Goal: Book appointment/travel/reservation

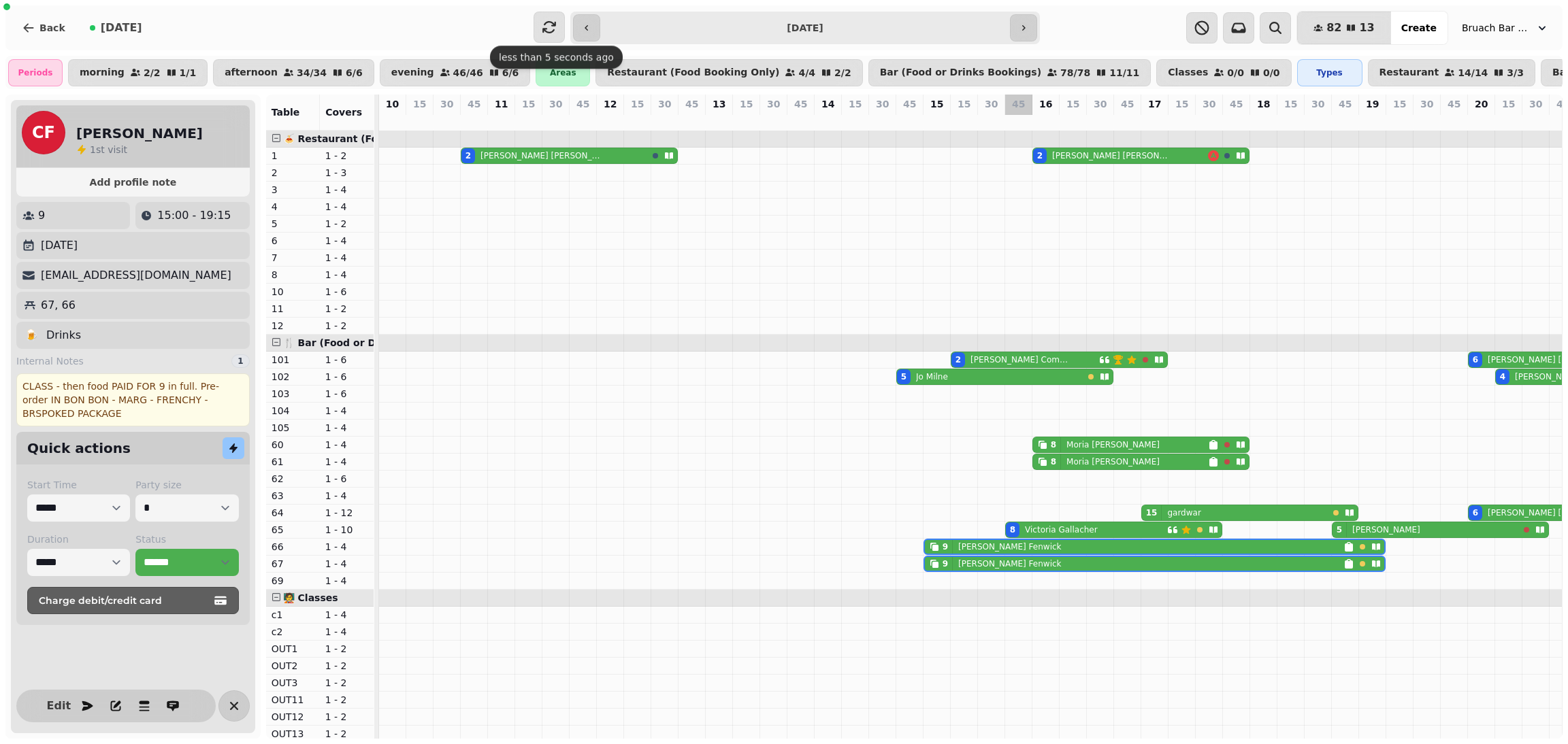
select select "**********"
select select "*"
select select "*****"
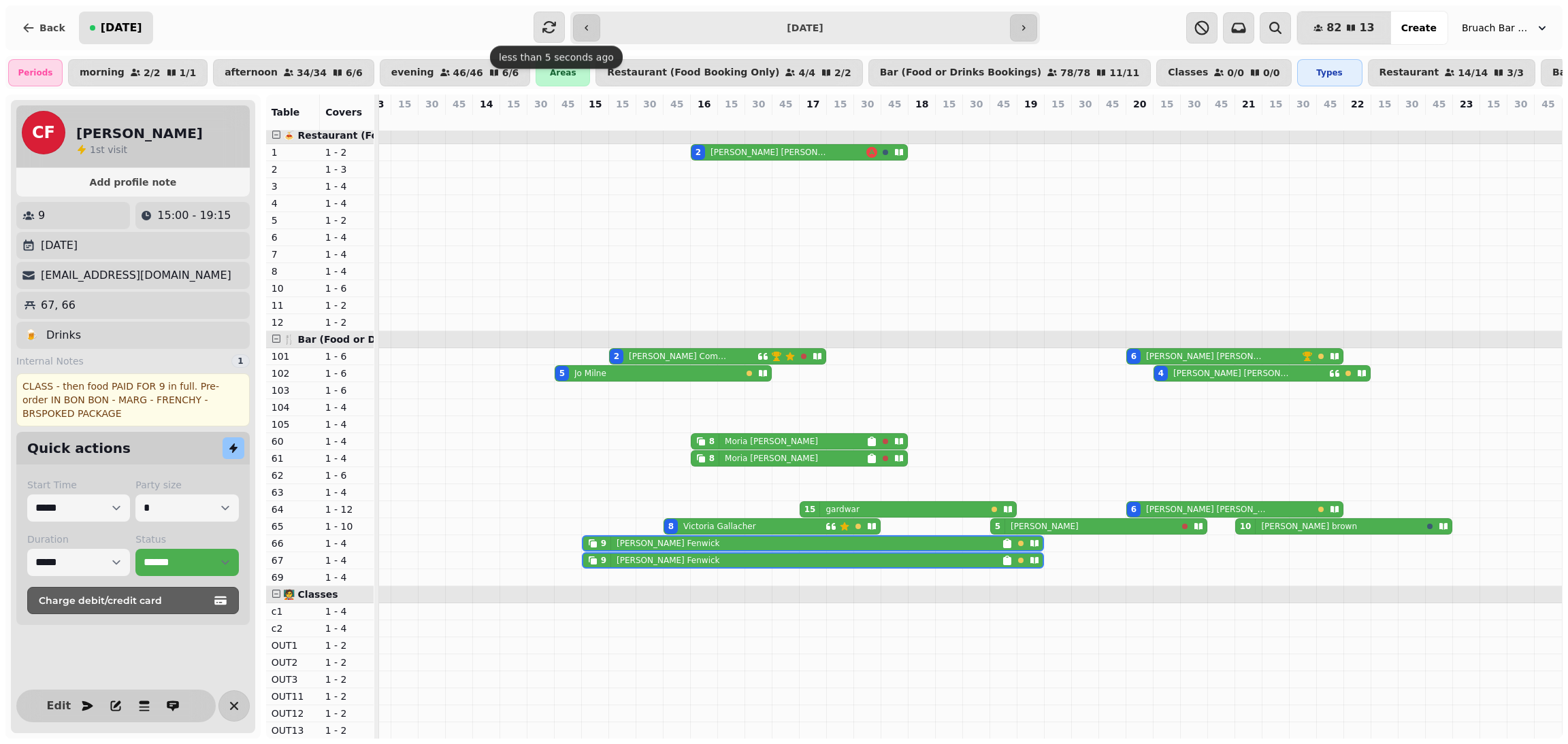
click at [101, 30] on span "[DATE]" at bounding box center [121, 28] width 42 height 11
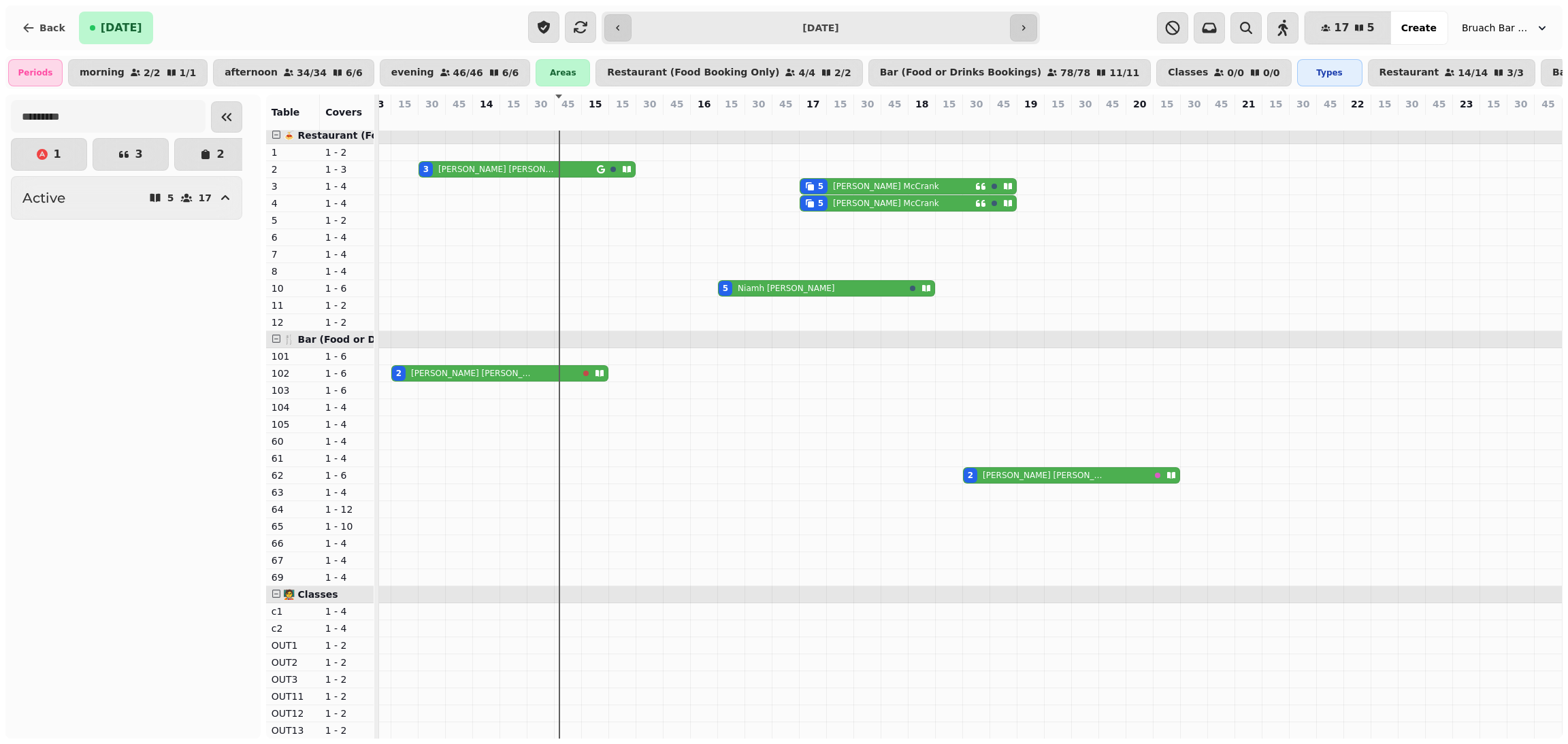
scroll to position [4, 96]
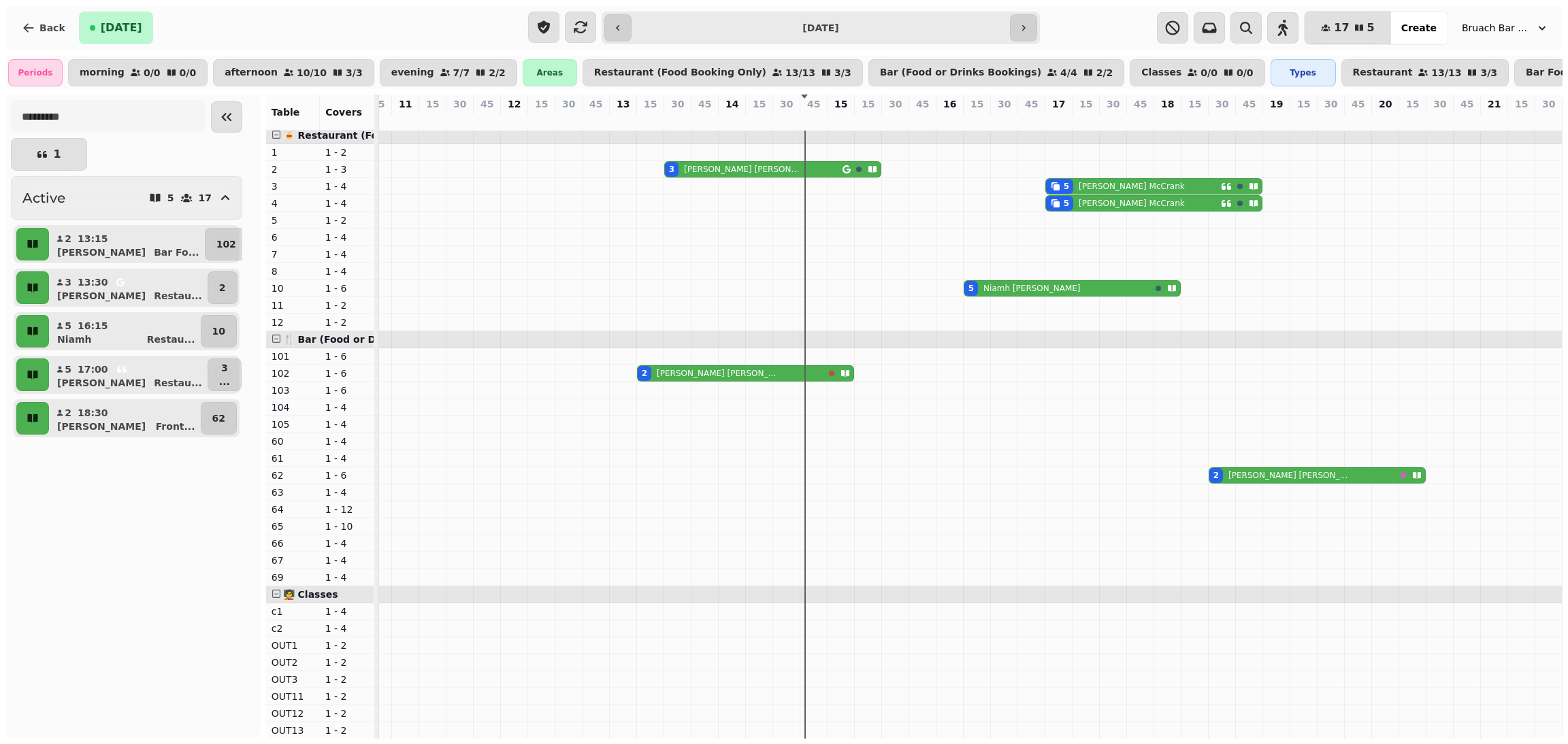
click at [929, 44] on div "**********" at bounding box center [784, 28] width 512 height 32
click at [900, 33] on input "**********" at bounding box center [820, 28] width 373 height 22
type input "**********"
select select "**********"
select select "*"
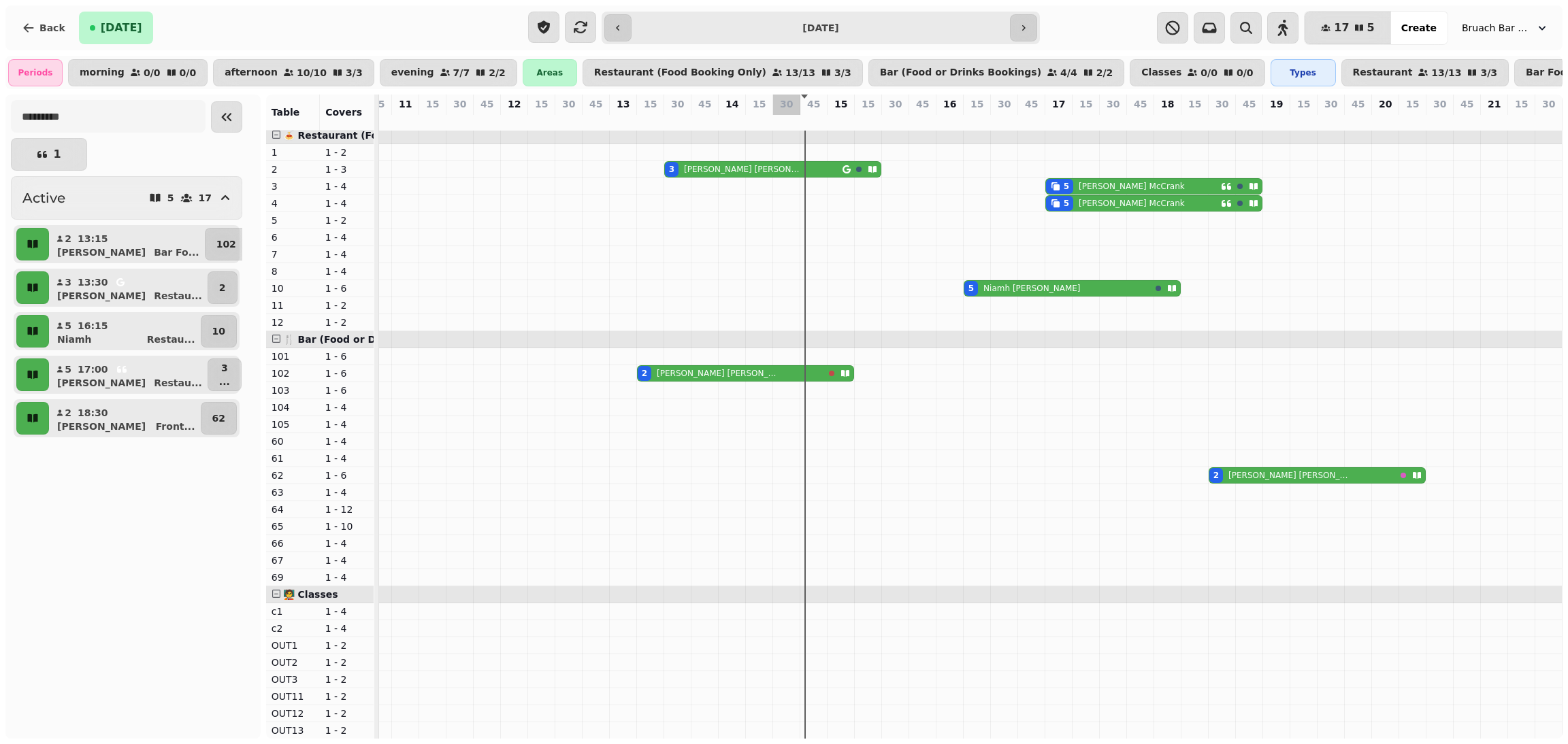
select select "*****"
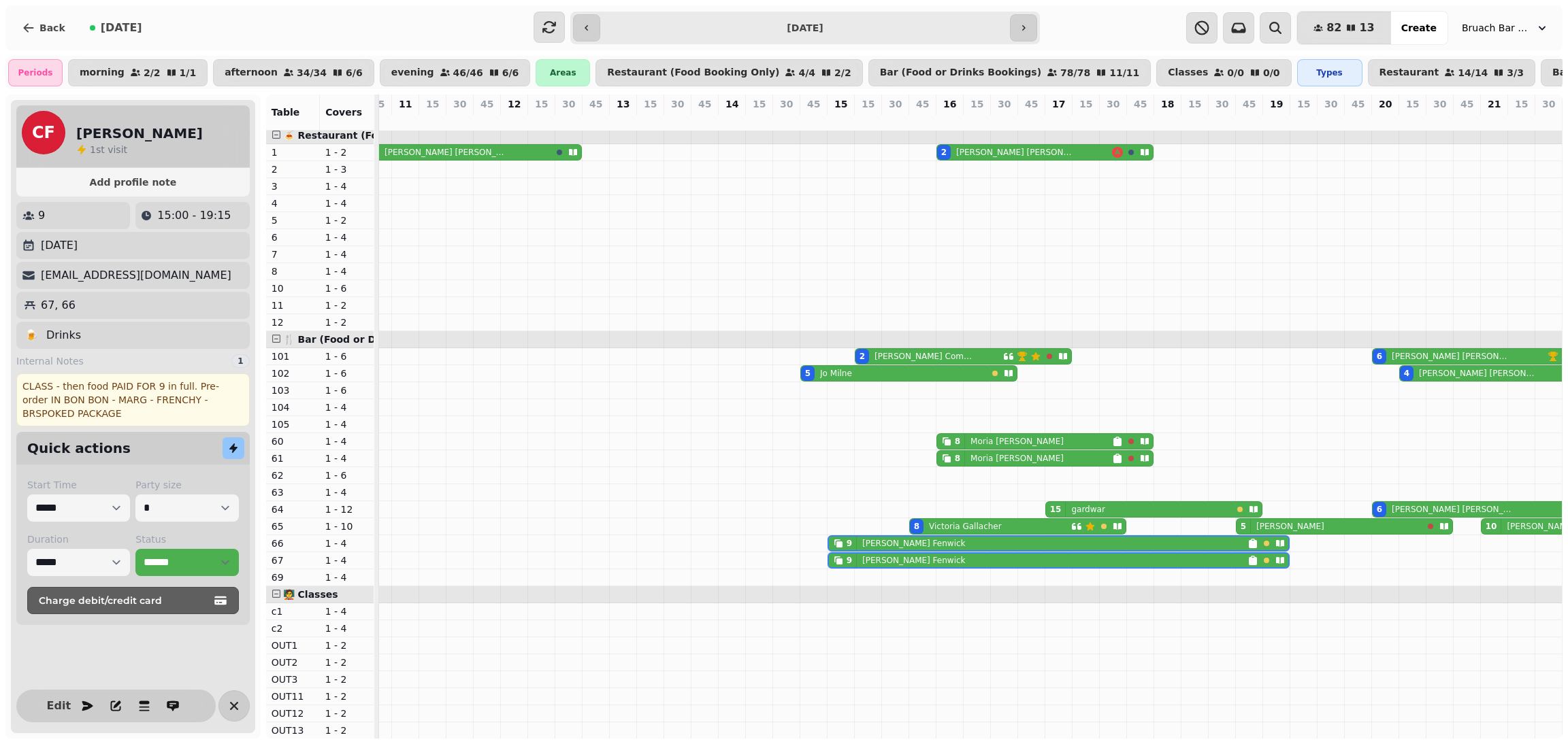
click at [1072, 515] on p "gardwar" at bounding box center [1088, 510] width 33 height 11
select select "**********"
select select "**"
select select "****"
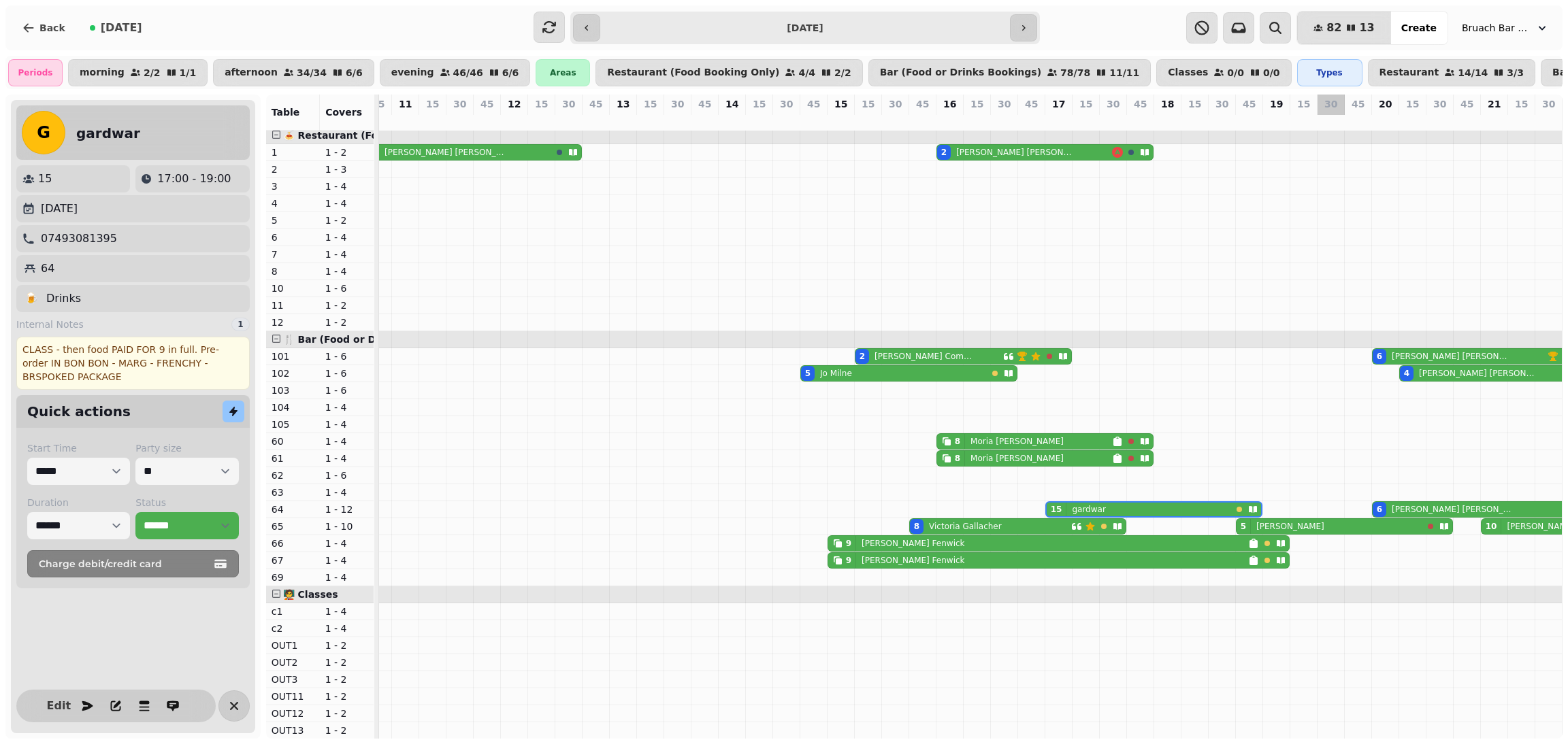
scroll to position [4, 358]
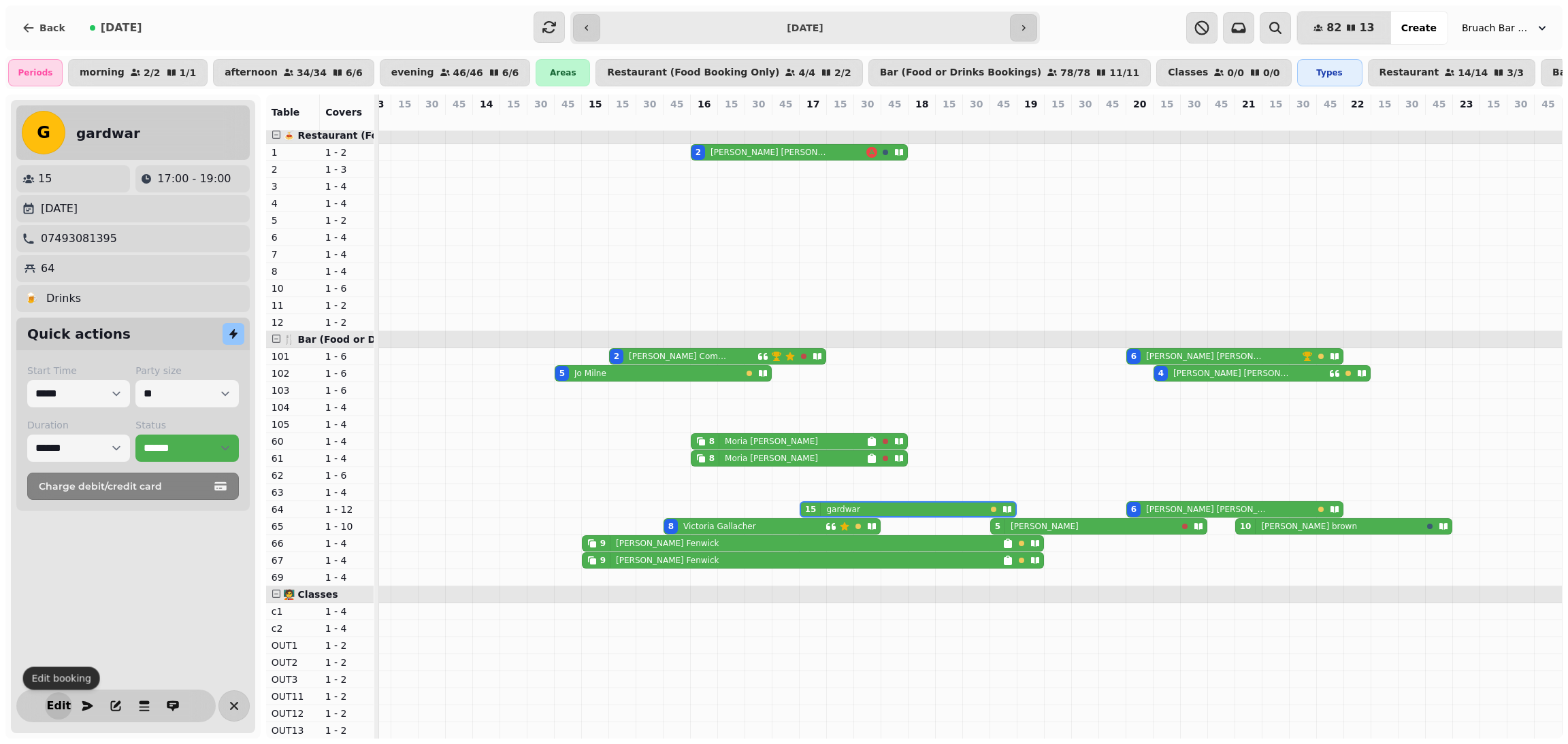
click at [58, 710] on span "Edit" at bounding box center [58, 706] width 17 height 11
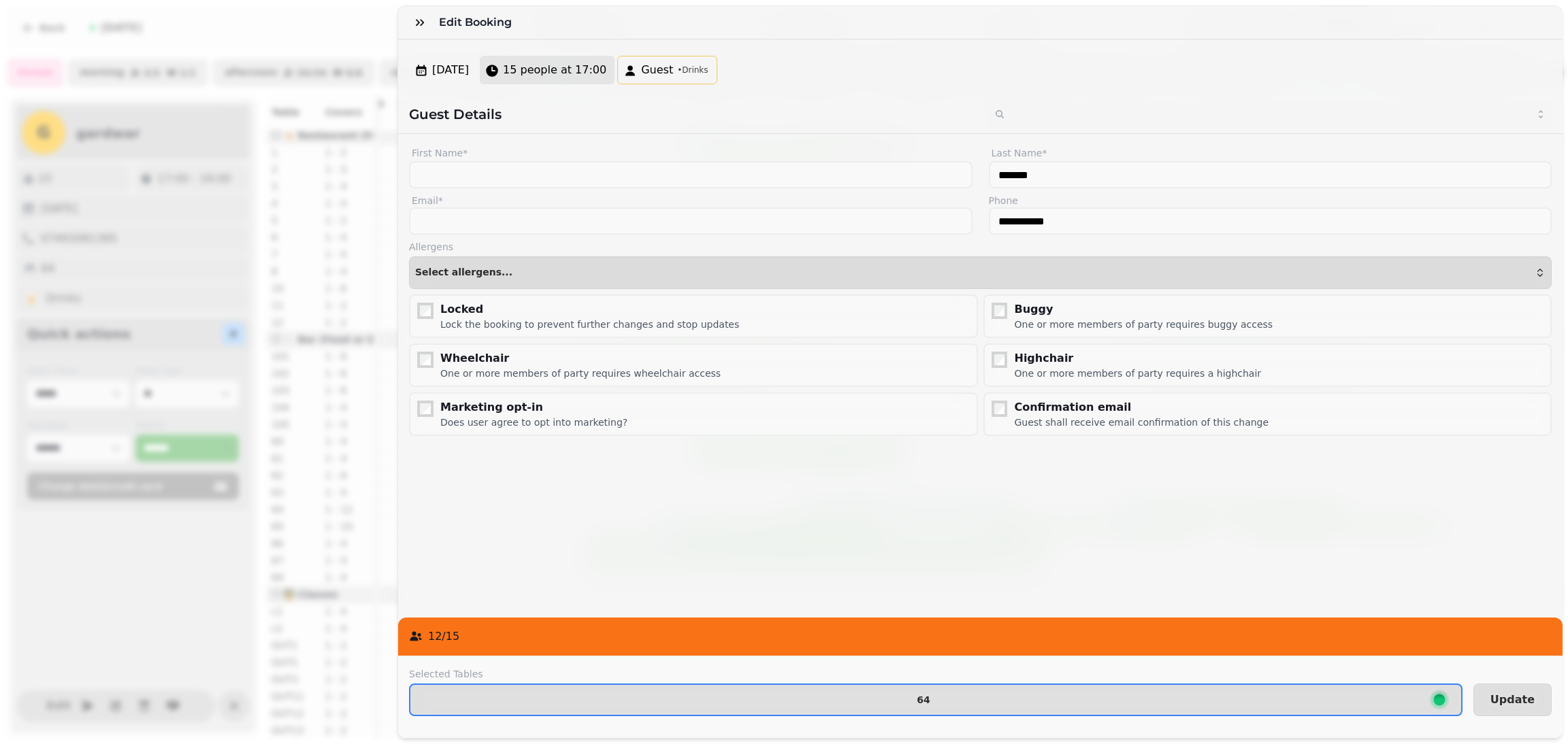
click at [553, 59] on button "15 people at 17:00" at bounding box center [547, 69] width 135 height 29
select select "**"
select select "**********"
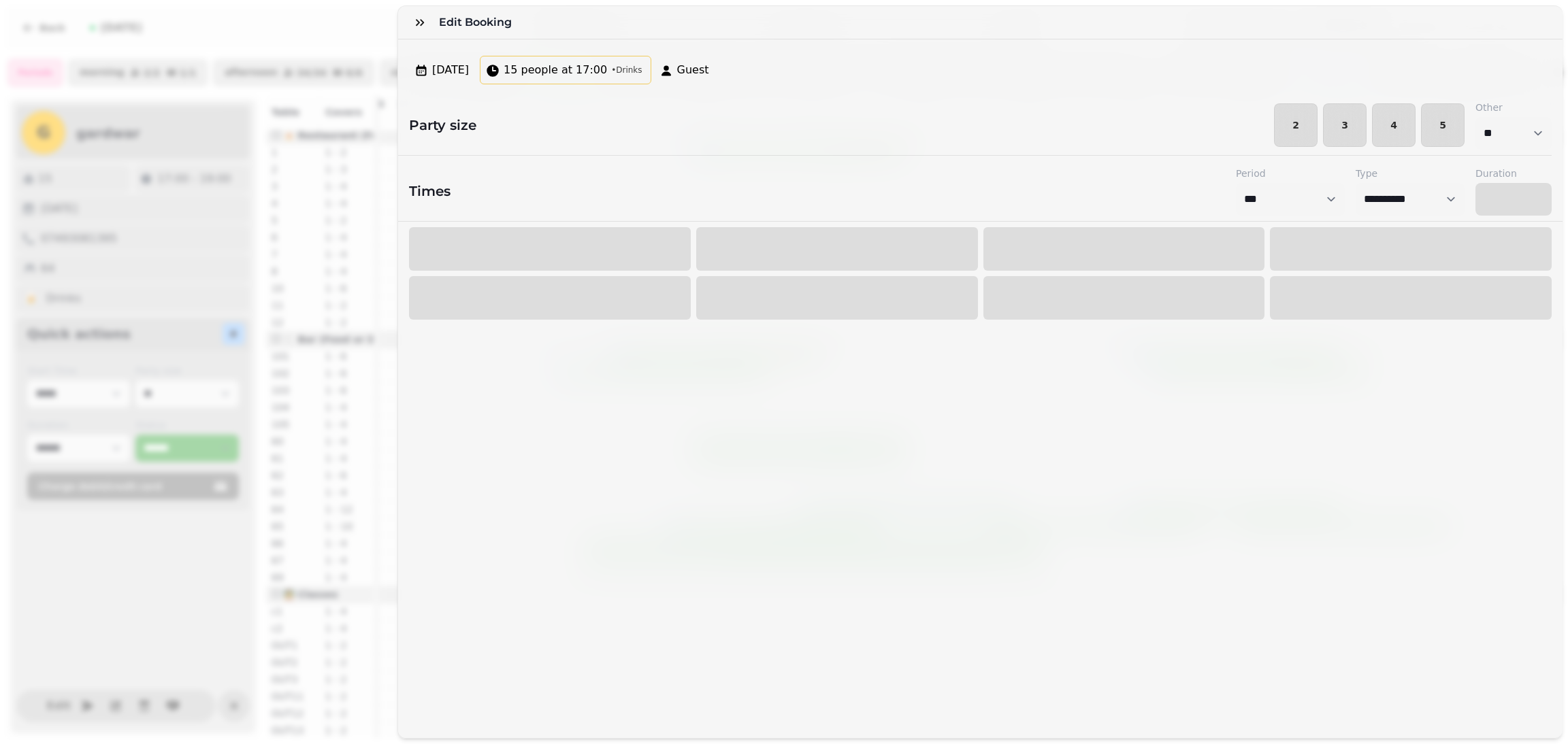
select select "****"
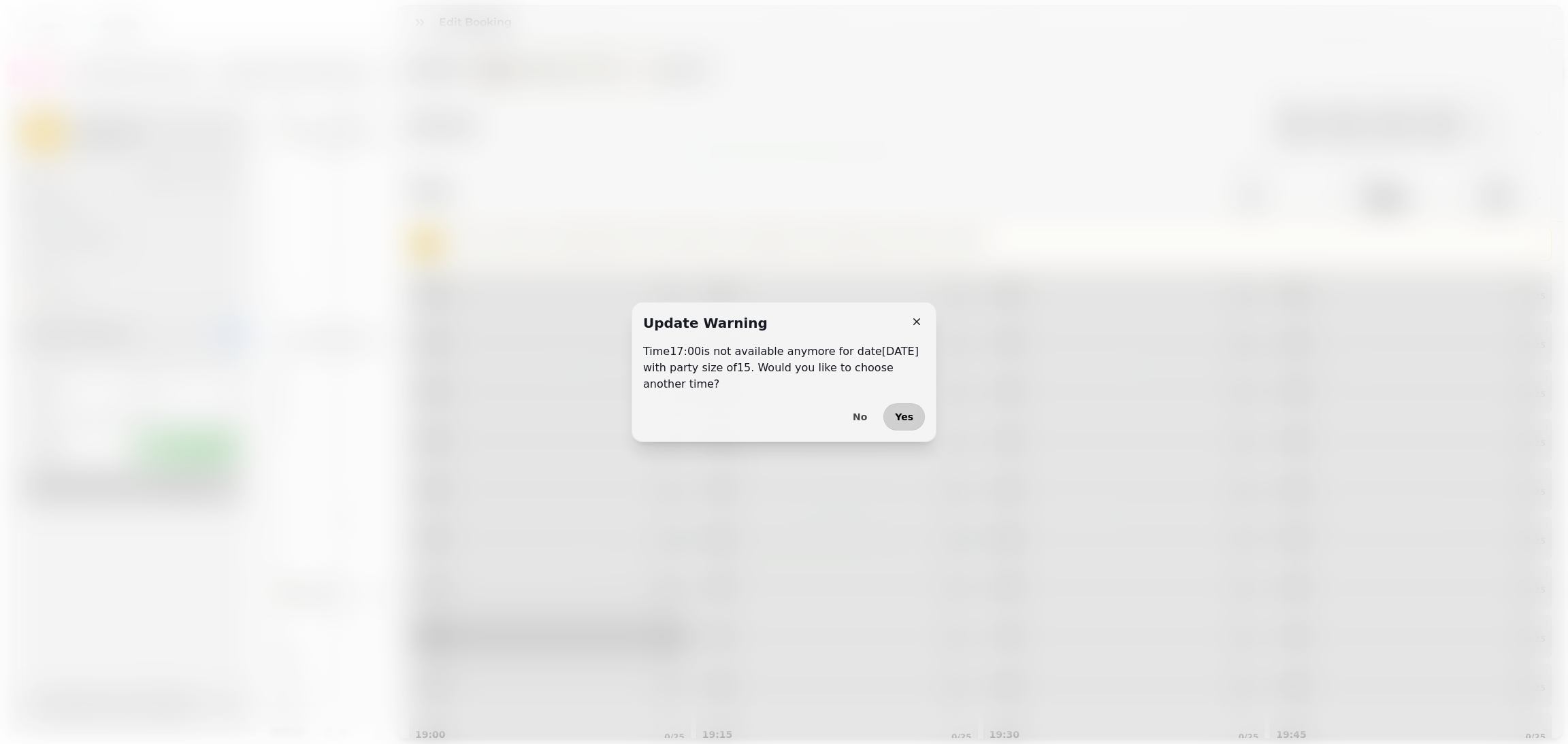
click at [895, 429] on button "Yes" at bounding box center [904, 417] width 42 height 27
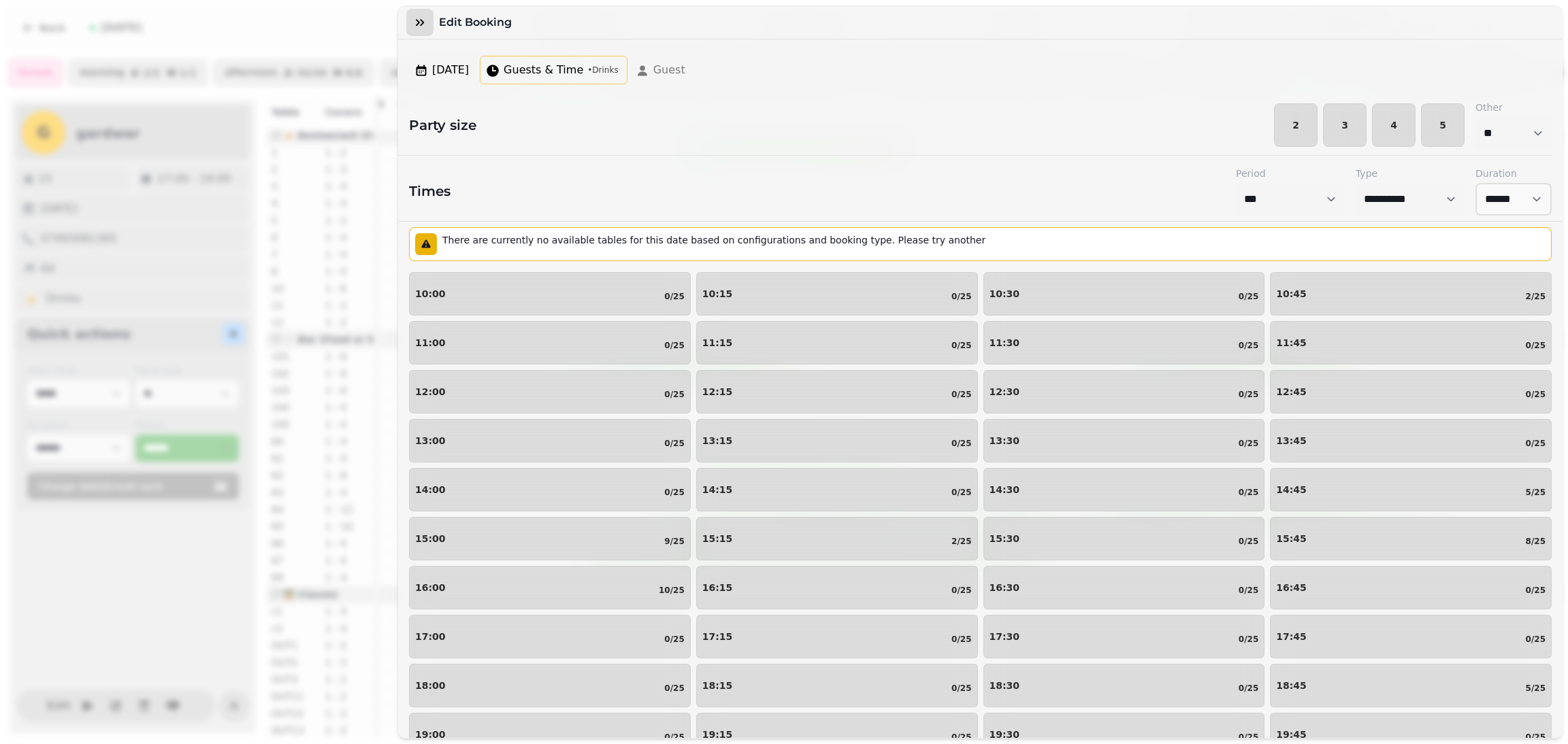
click at [423, 30] on button "button" at bounding box center [420, 22] width 27 height 27
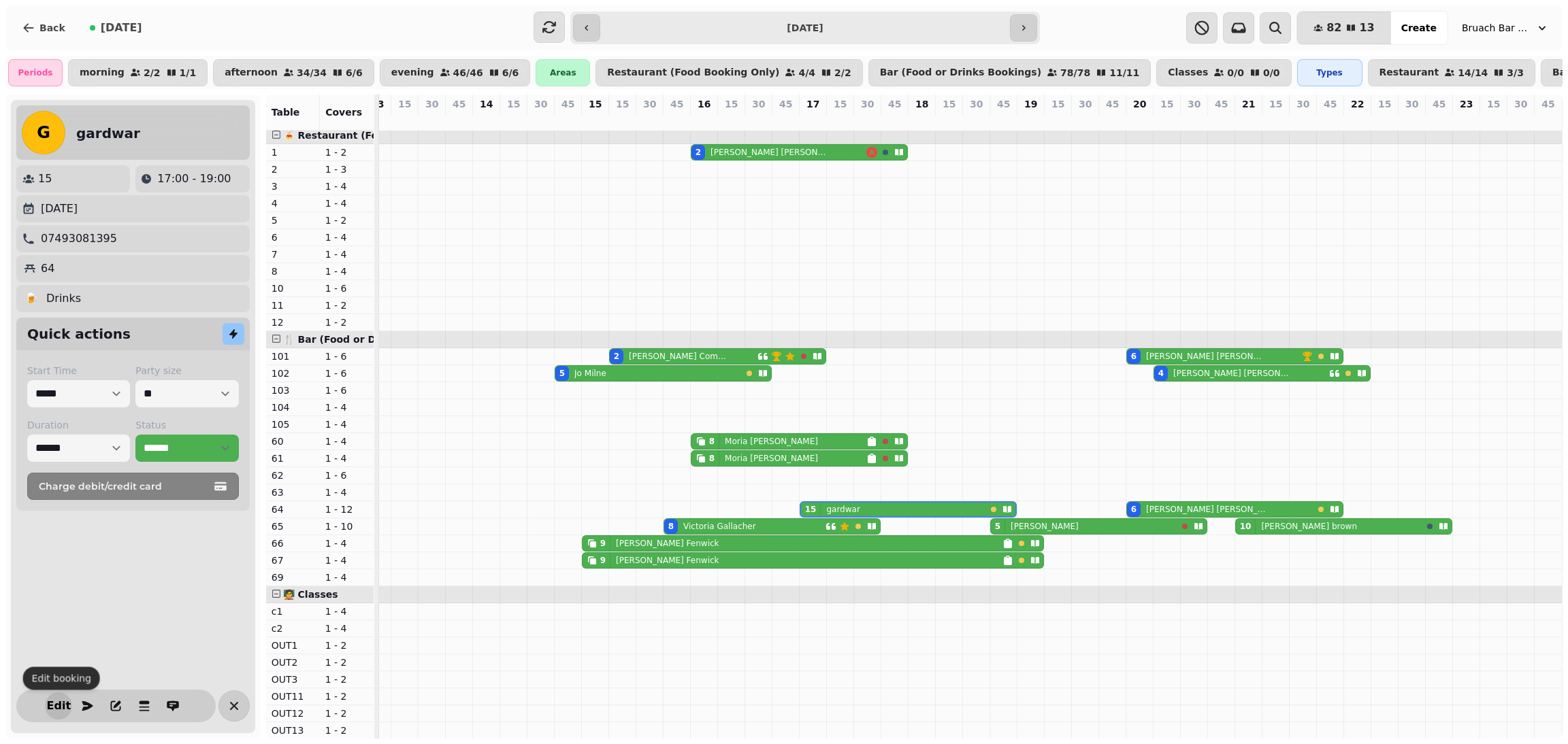
click at [55, 708] on span "Edit" at bounding box center [58, 706] width 17 height 11
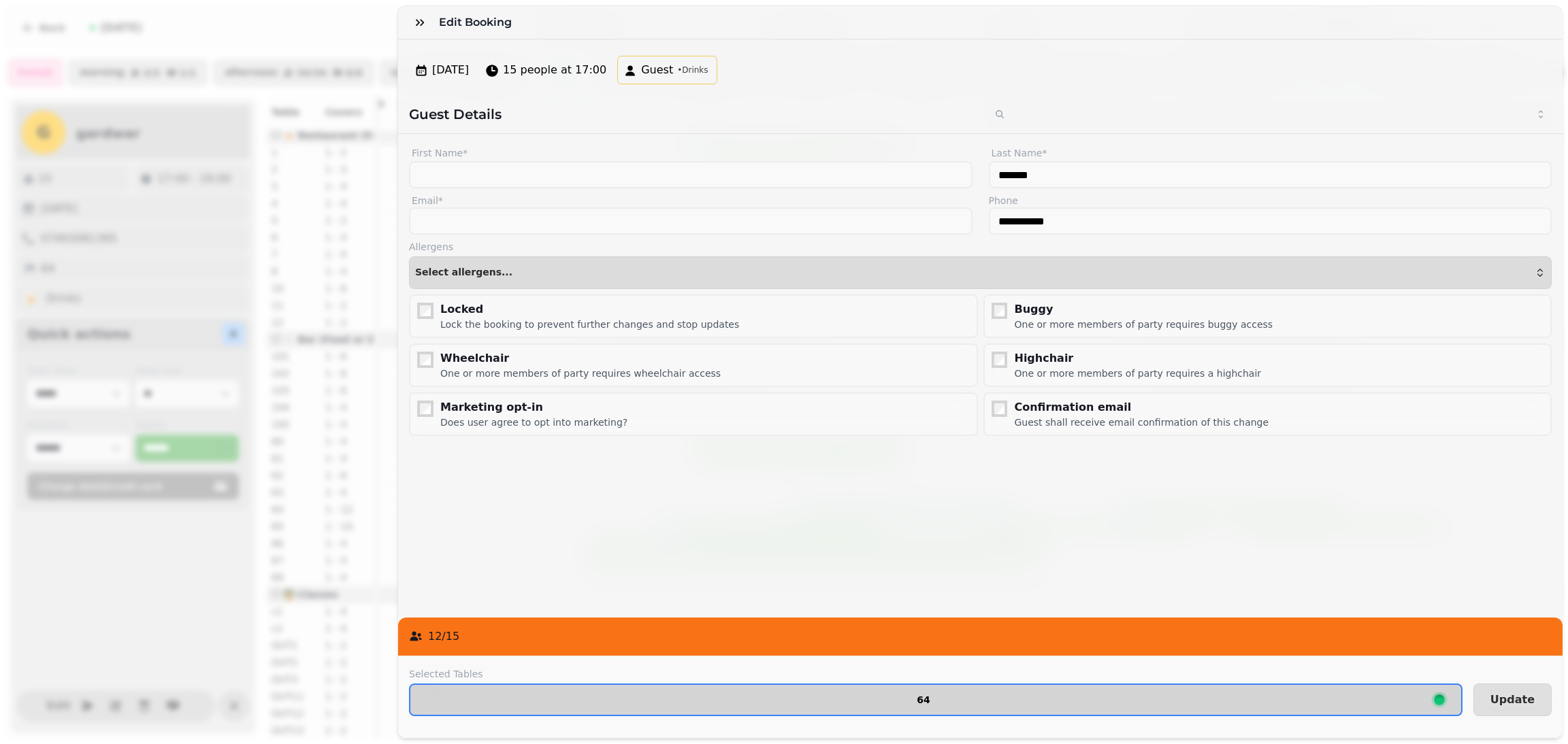
click at [680, 695] on span "64" at bounding box center [924, 700] width 1005 height 9
select select "**********"
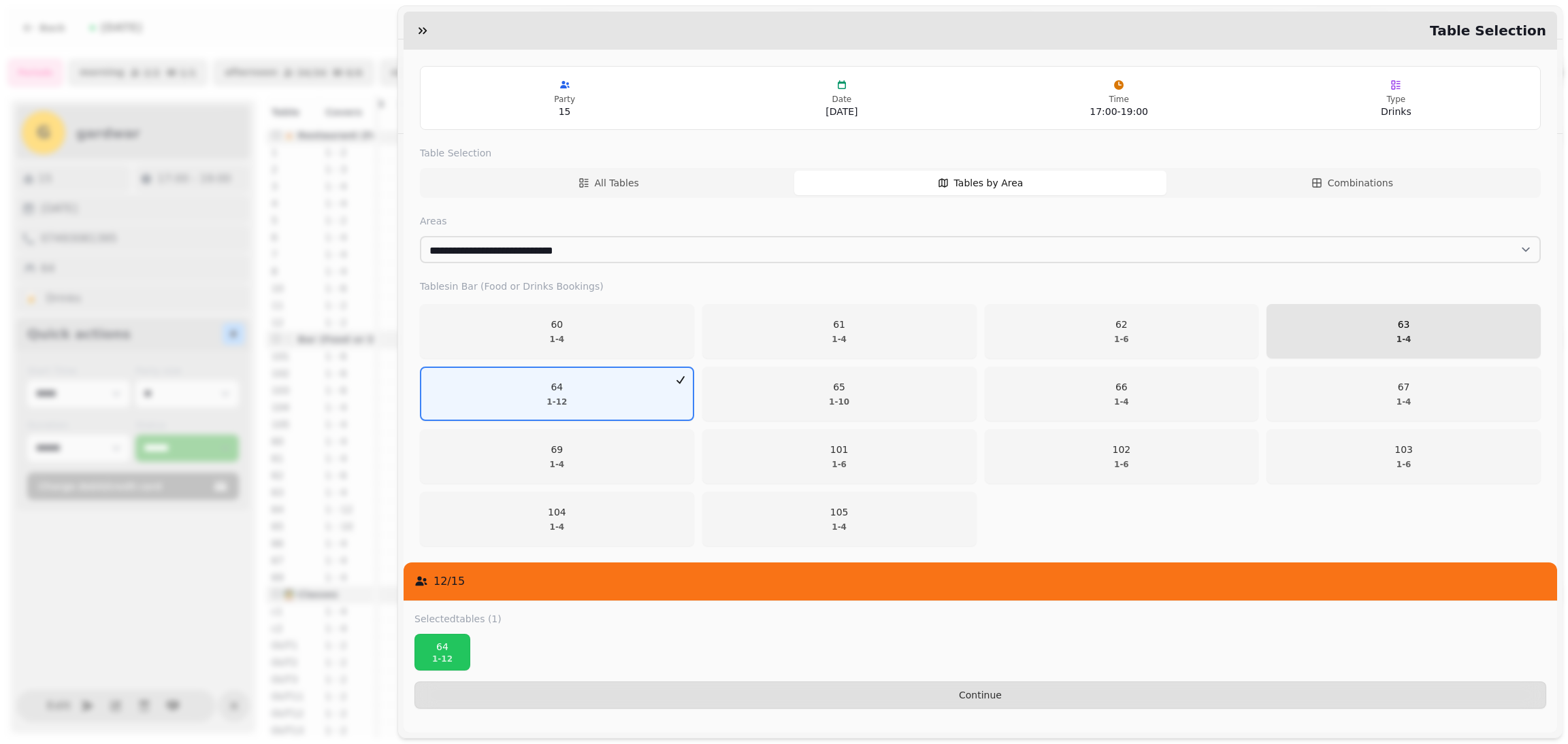
click at [1371, 319] on span "63 1 - 4" at bounding box center [1404, 331] width 257 height 27
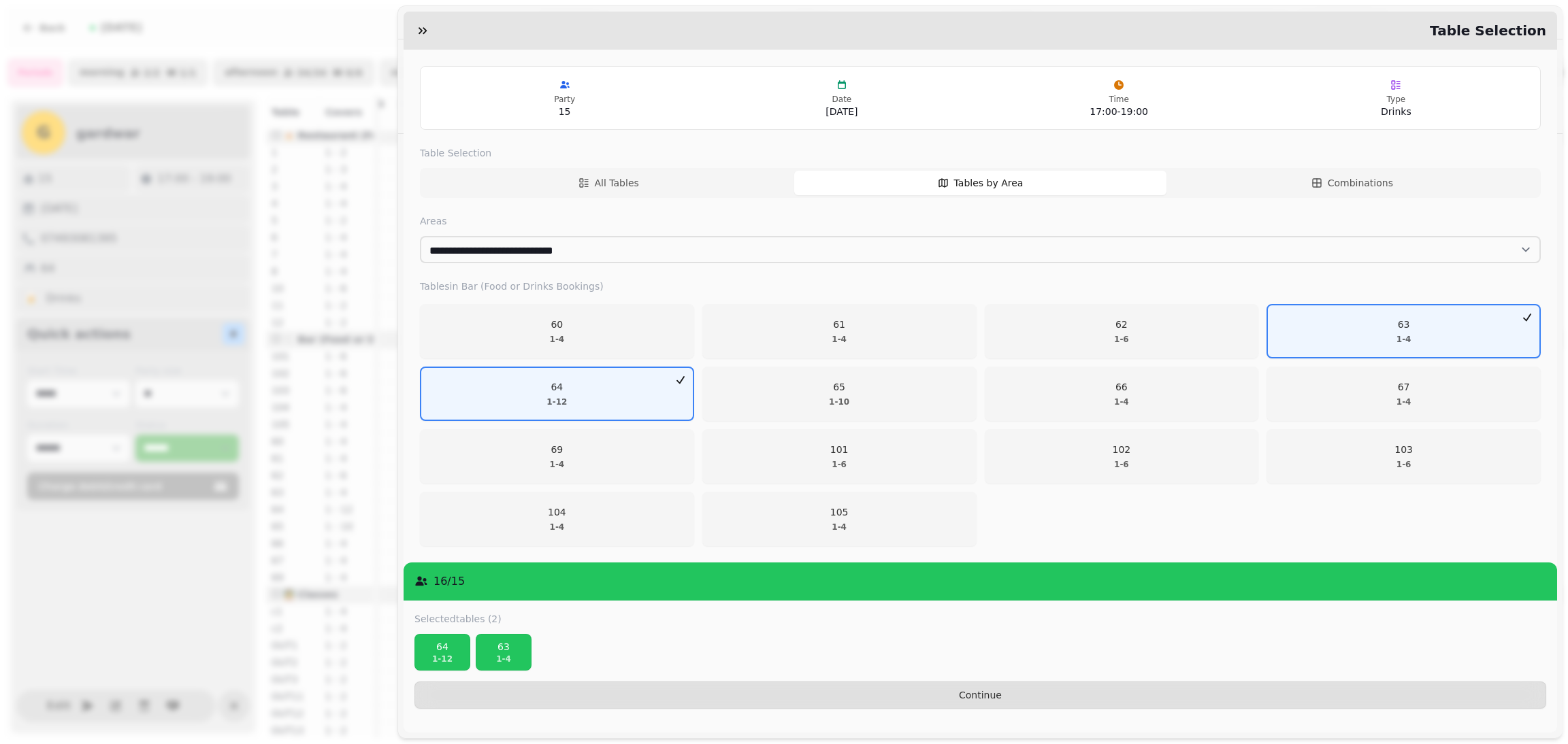
click at [1100, 681] on div "Selected tables (2) 64 1 - 12 63 1 - 4 Continue" at bounding box center [981, 661] width 1154 height 118
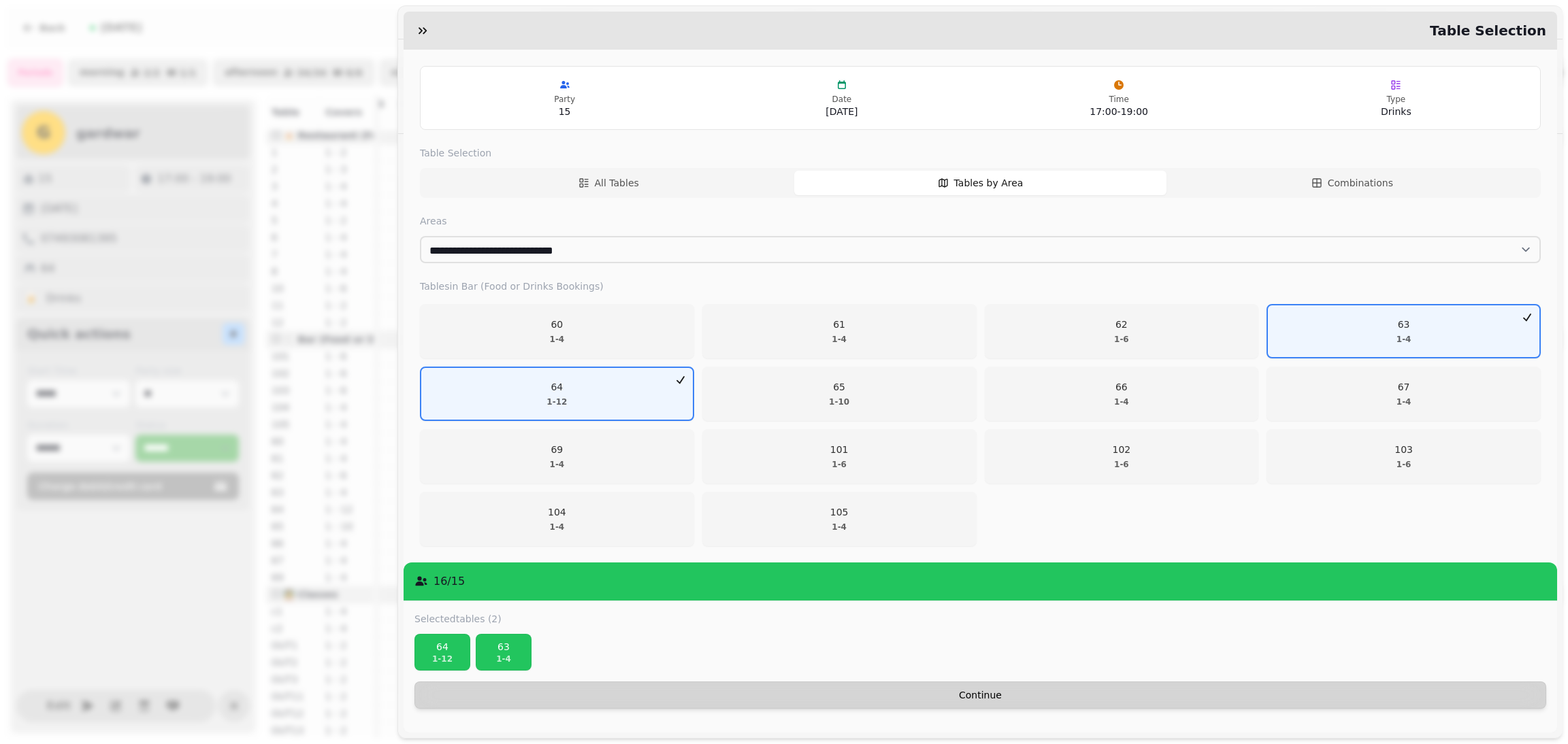
click at [1109, 698] on span "Continue" at bounding box center [980, 695] width 1109 height 9
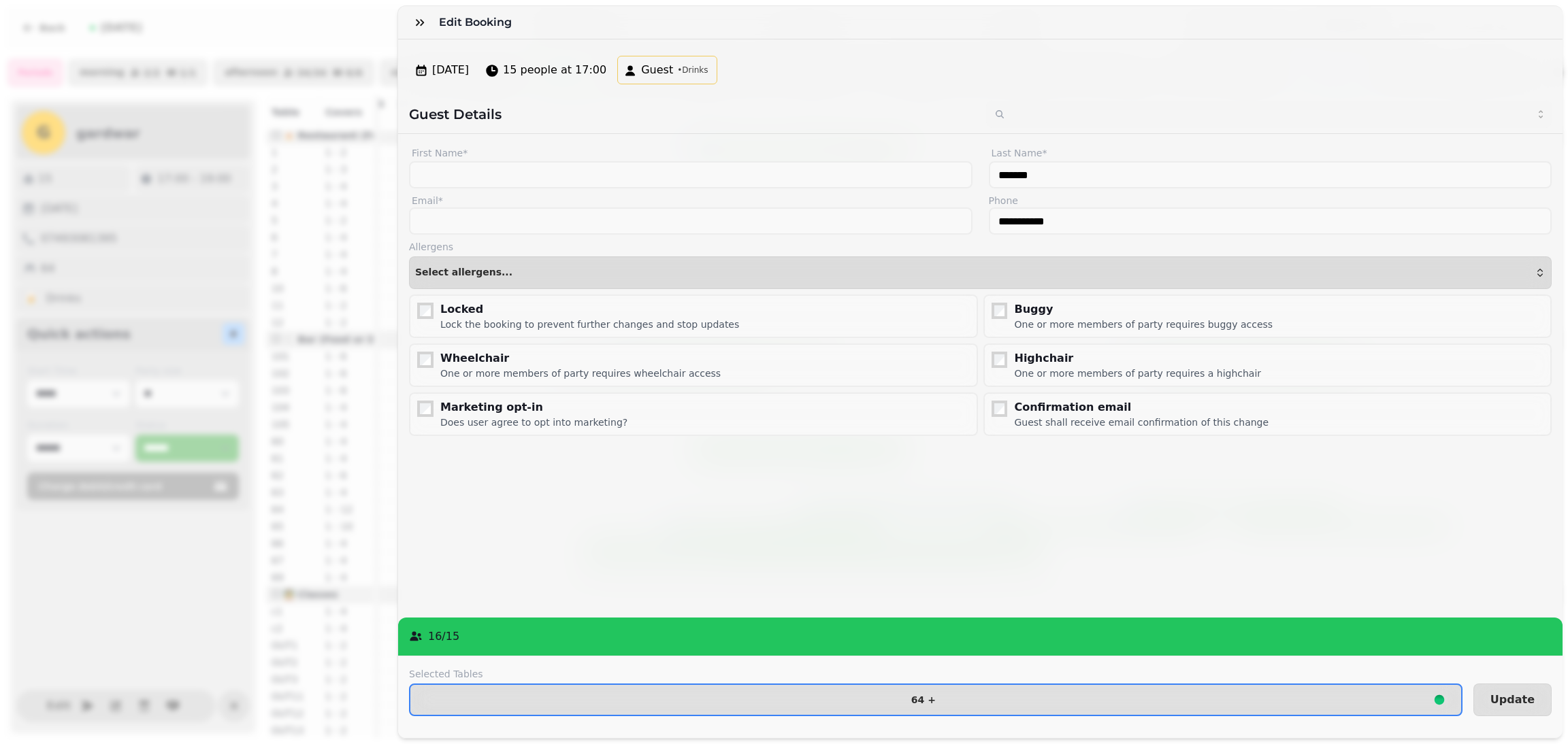
click at [1434, 667] on label "Selected Tables" at bounding box center [936, 674] width 1054 height 14
click at [1523, 684] on button "Update" at bounding box center [1513, 700] width 79 height 32
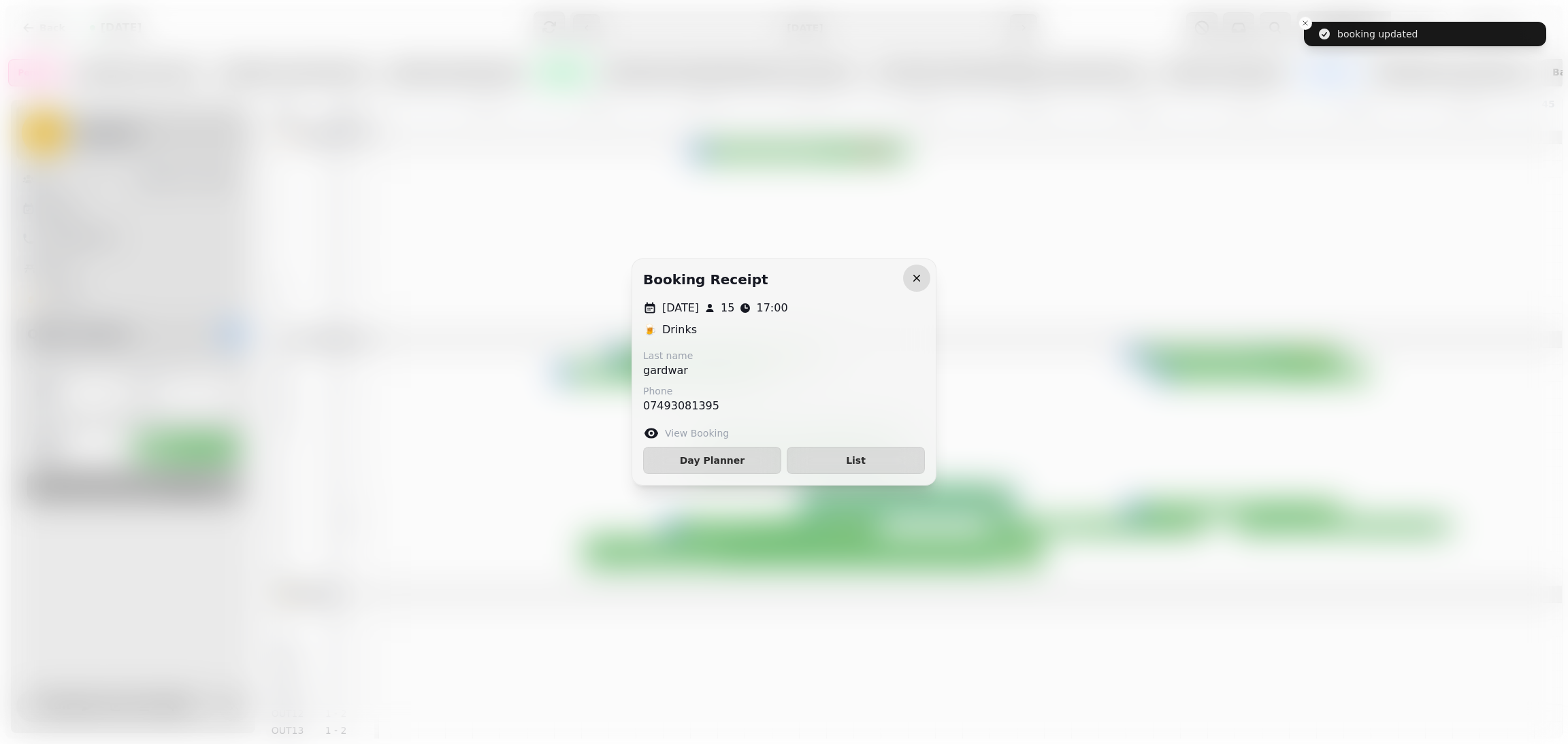
click at [917, 269] on button "button" at bounding box center [916, 277] width 27 height 27
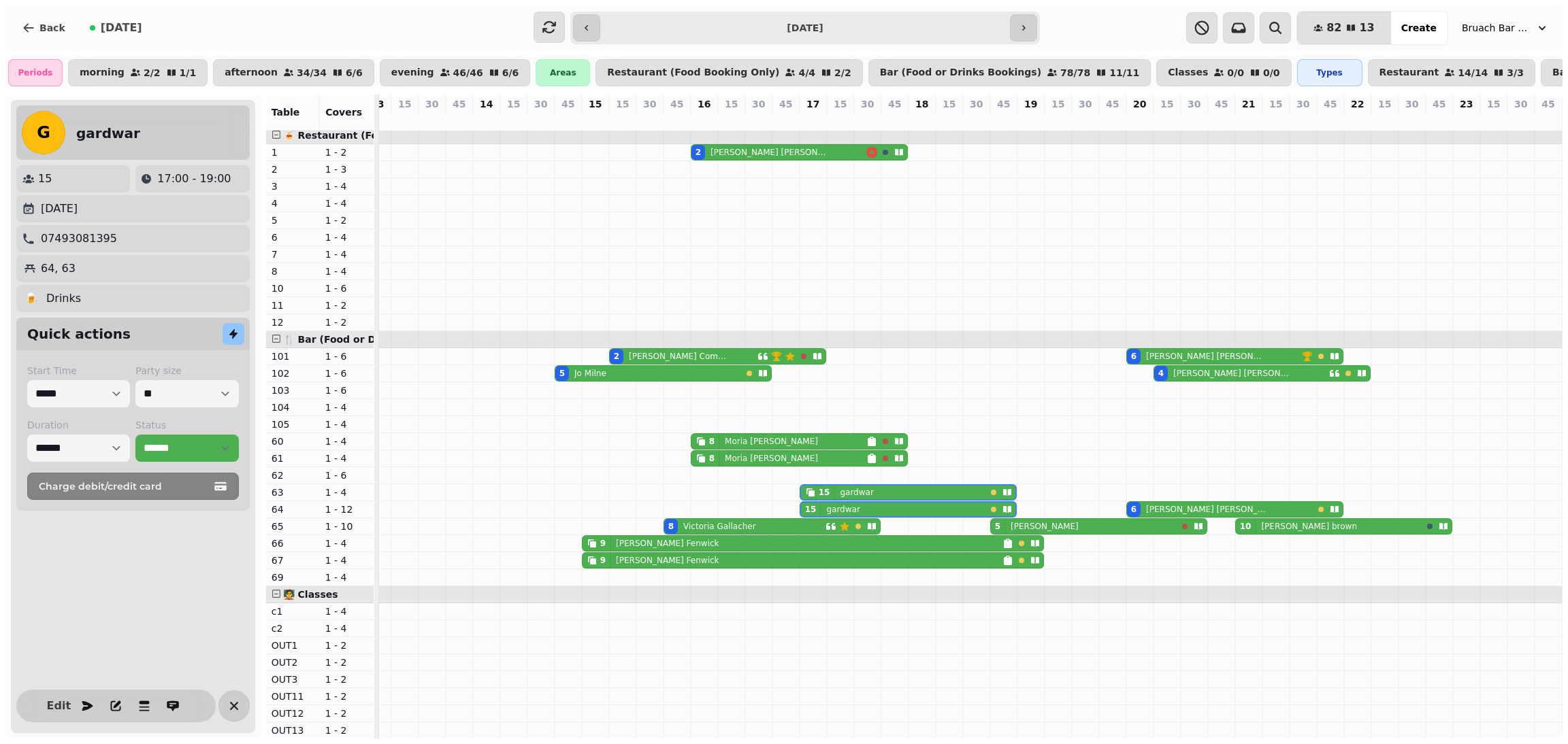
click at [1151, 27] on div "82 13 Covers Create Bruach Bar & Restaurant" at bounding box center [1302, 28] width 512 height 34
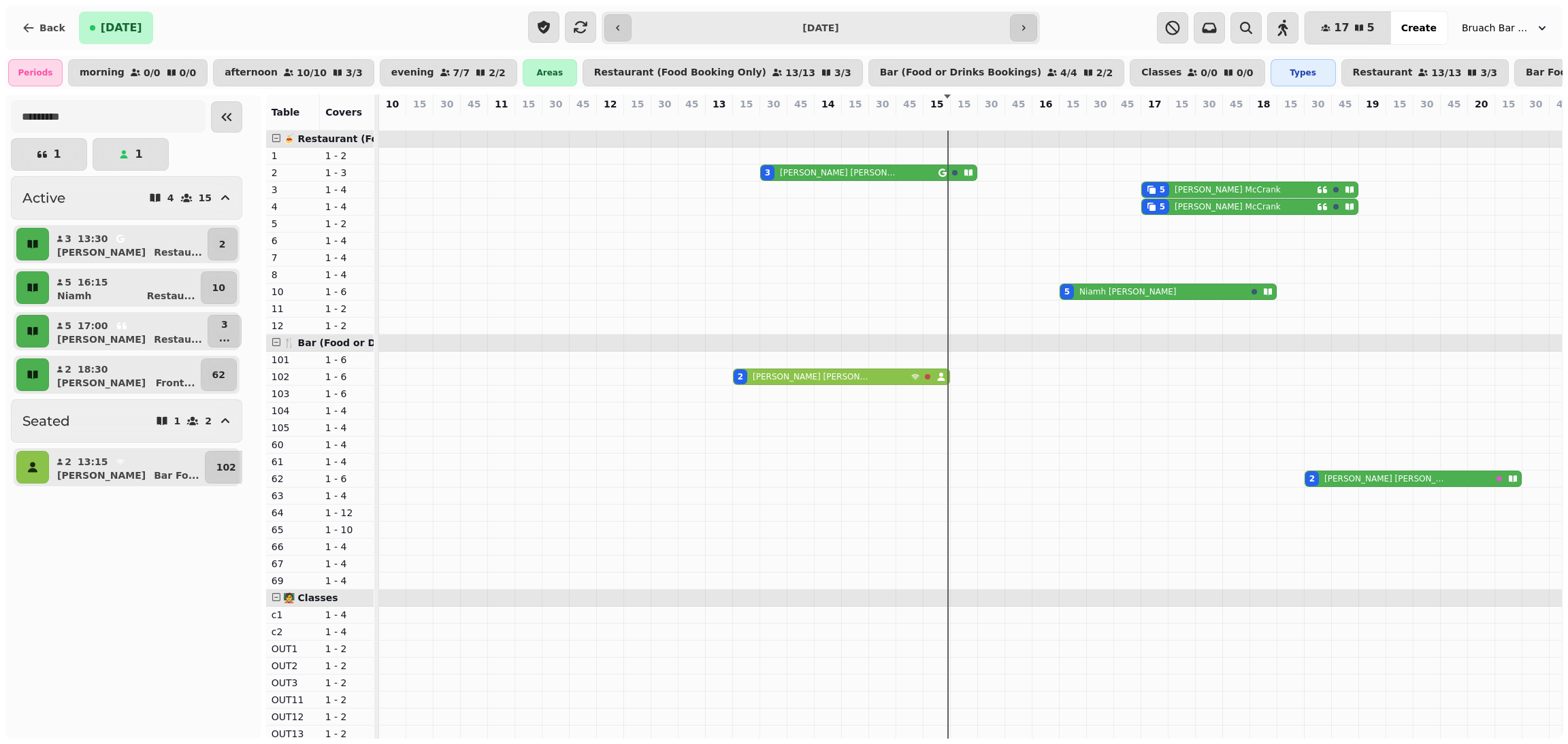
scroll to position [0, 358]
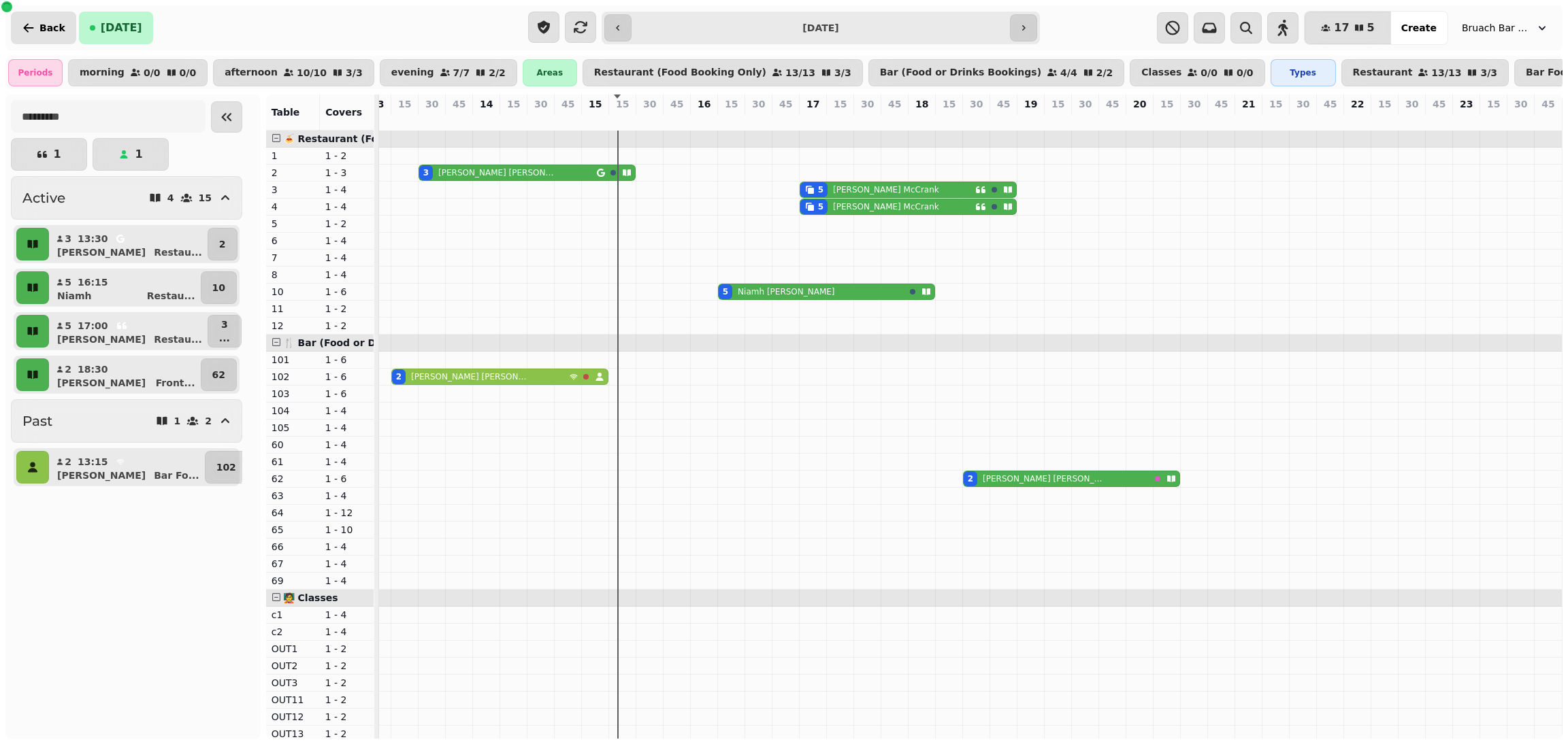
click at [43, 18] on button "Back" at bounding box center [43, 28] width 66 height 32
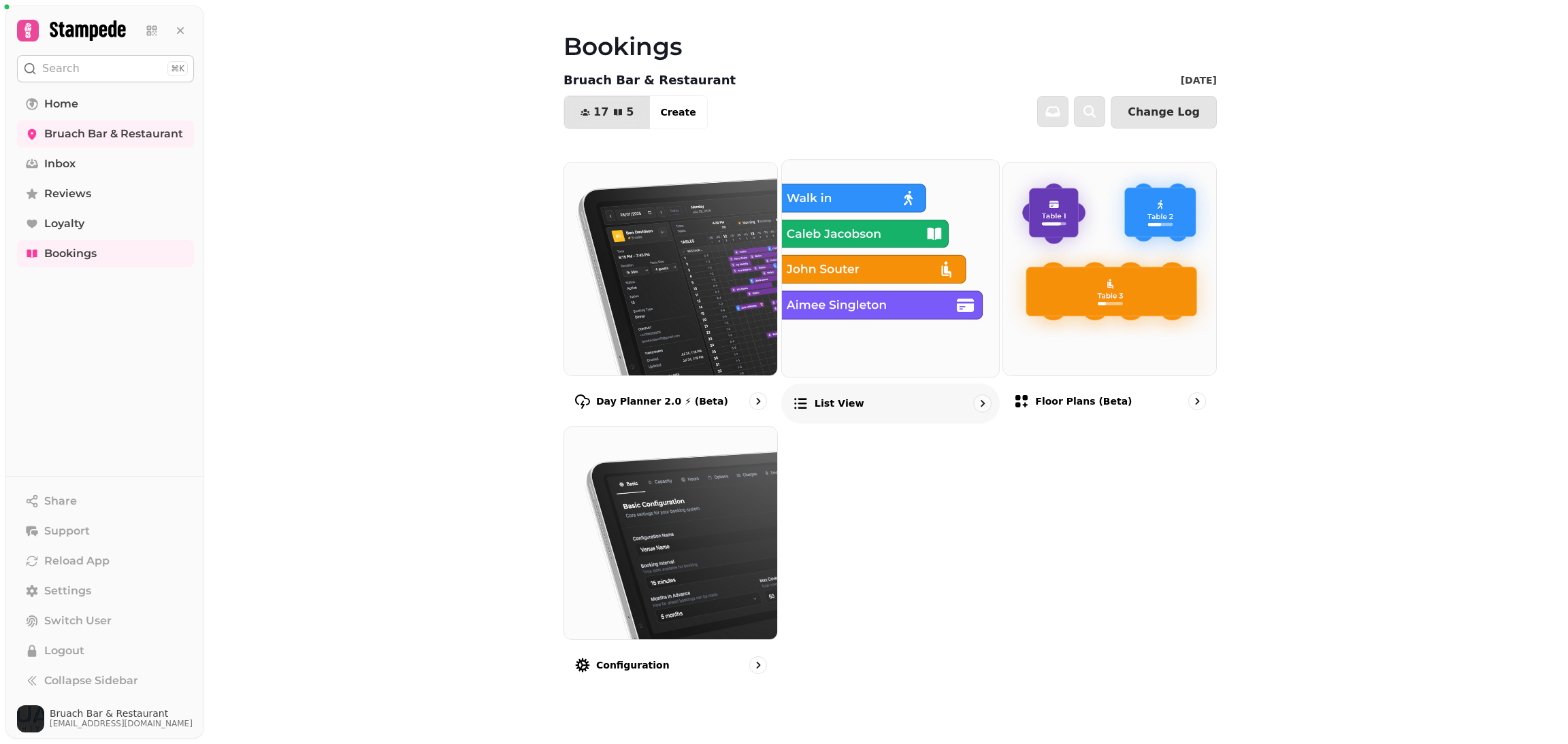
click at [831, 303] on img at bounding box center [890, 268] width 239 height 238
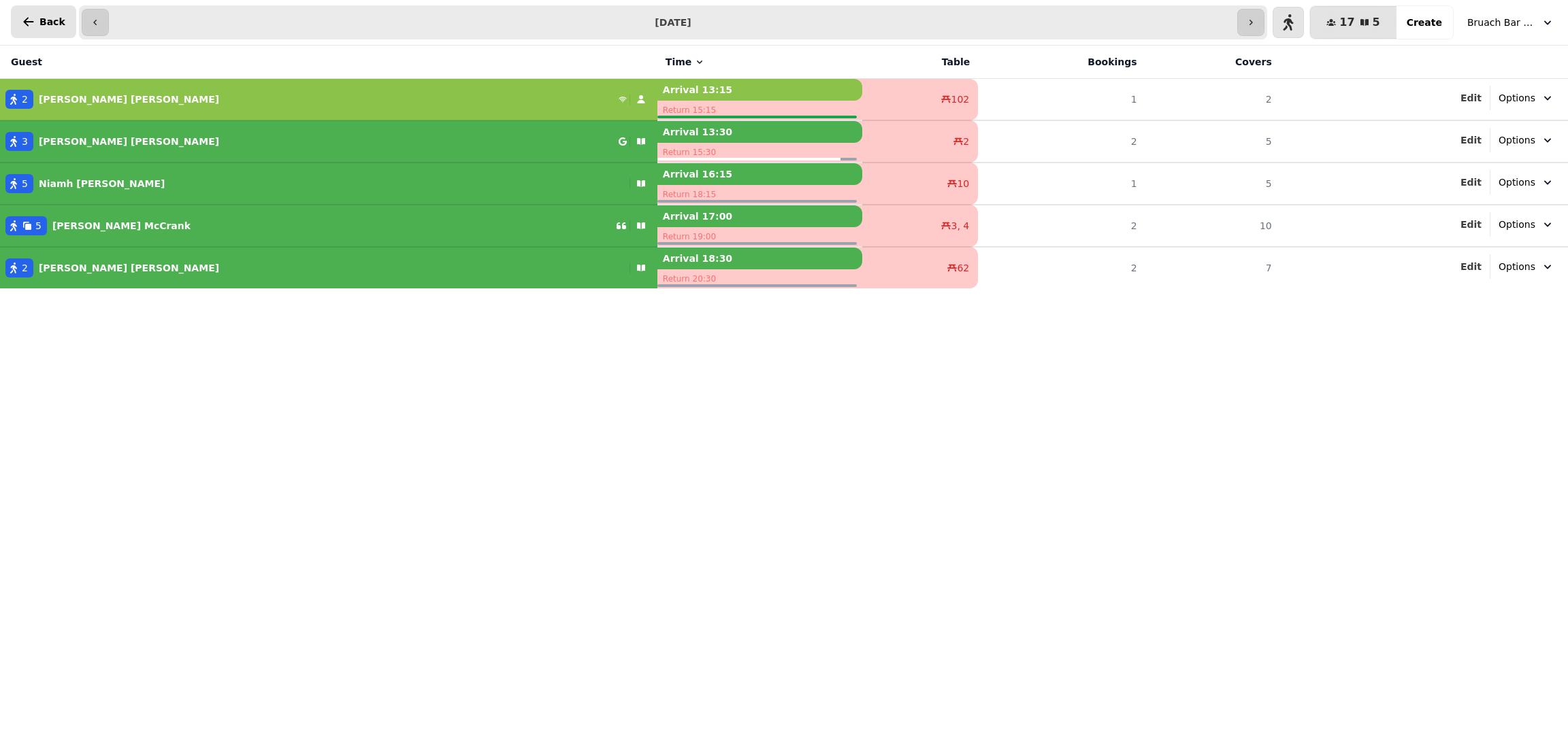
click at [44, 25] on span "Back" at bounding box center [53, 21] width 26 height 9
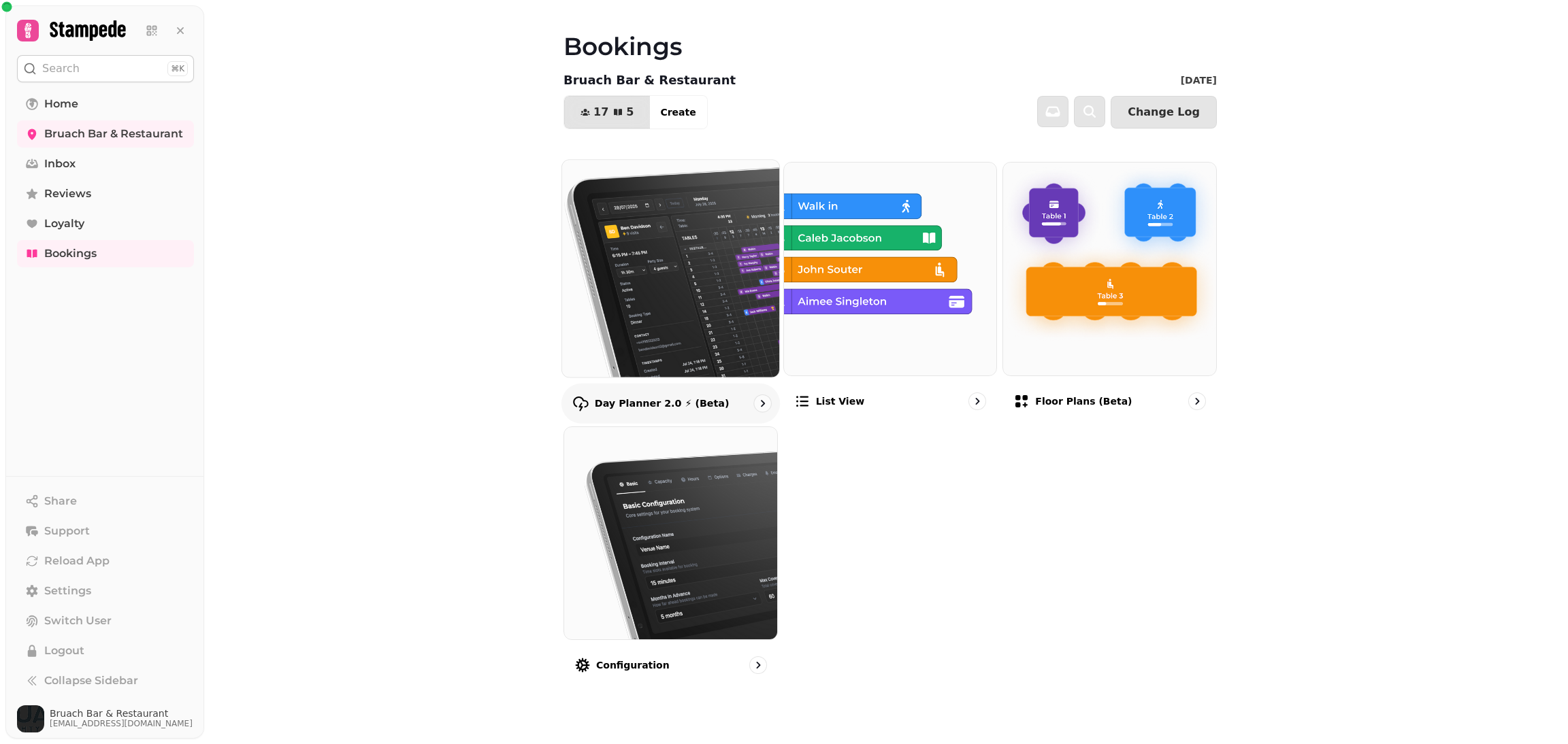
click at [714, 308] on img at bounding box center [670, 268] width 239 height 238
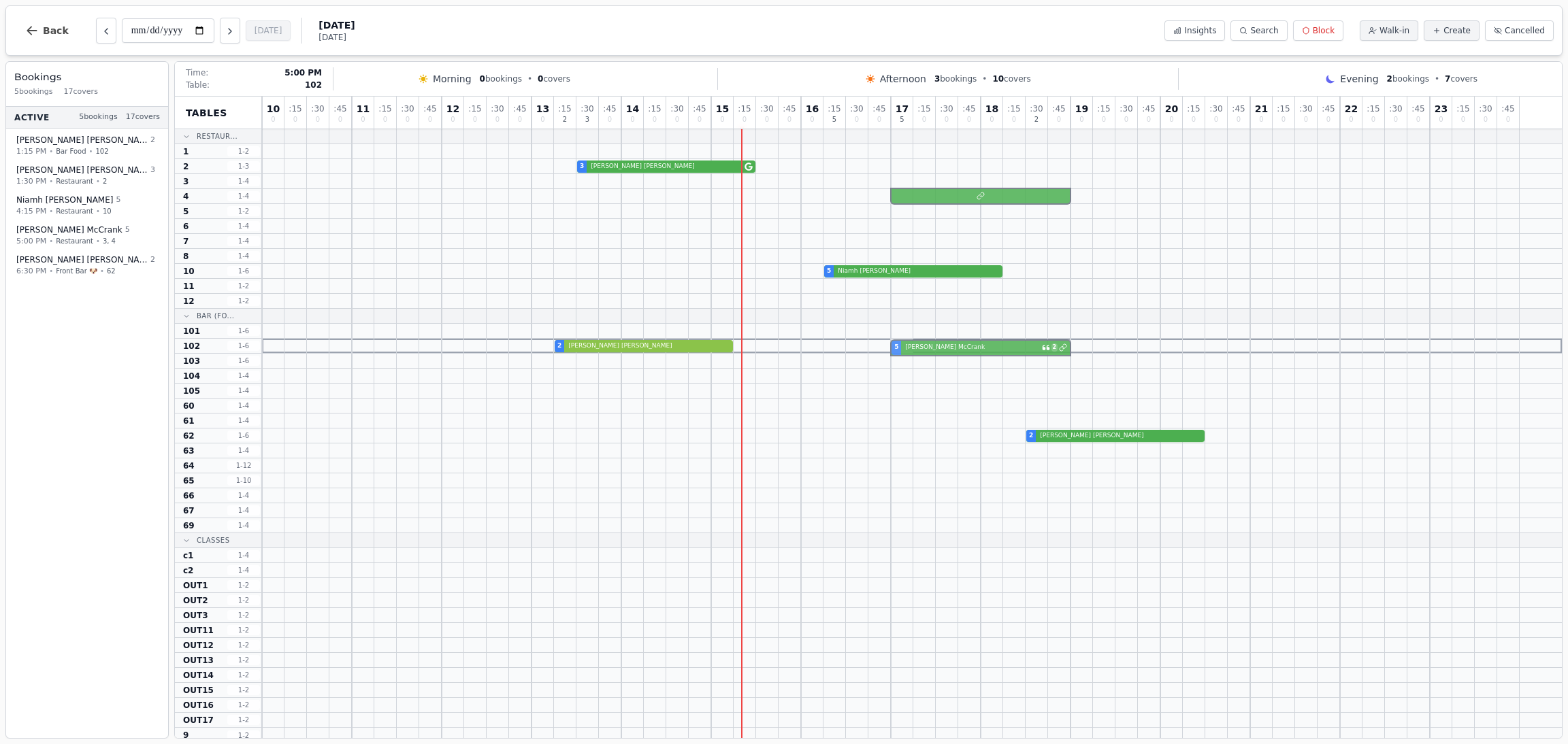
drag, startPoint x: 901, startPoint y: 179, endPoint x: 901, endPoint y: 339, distance: 160.0
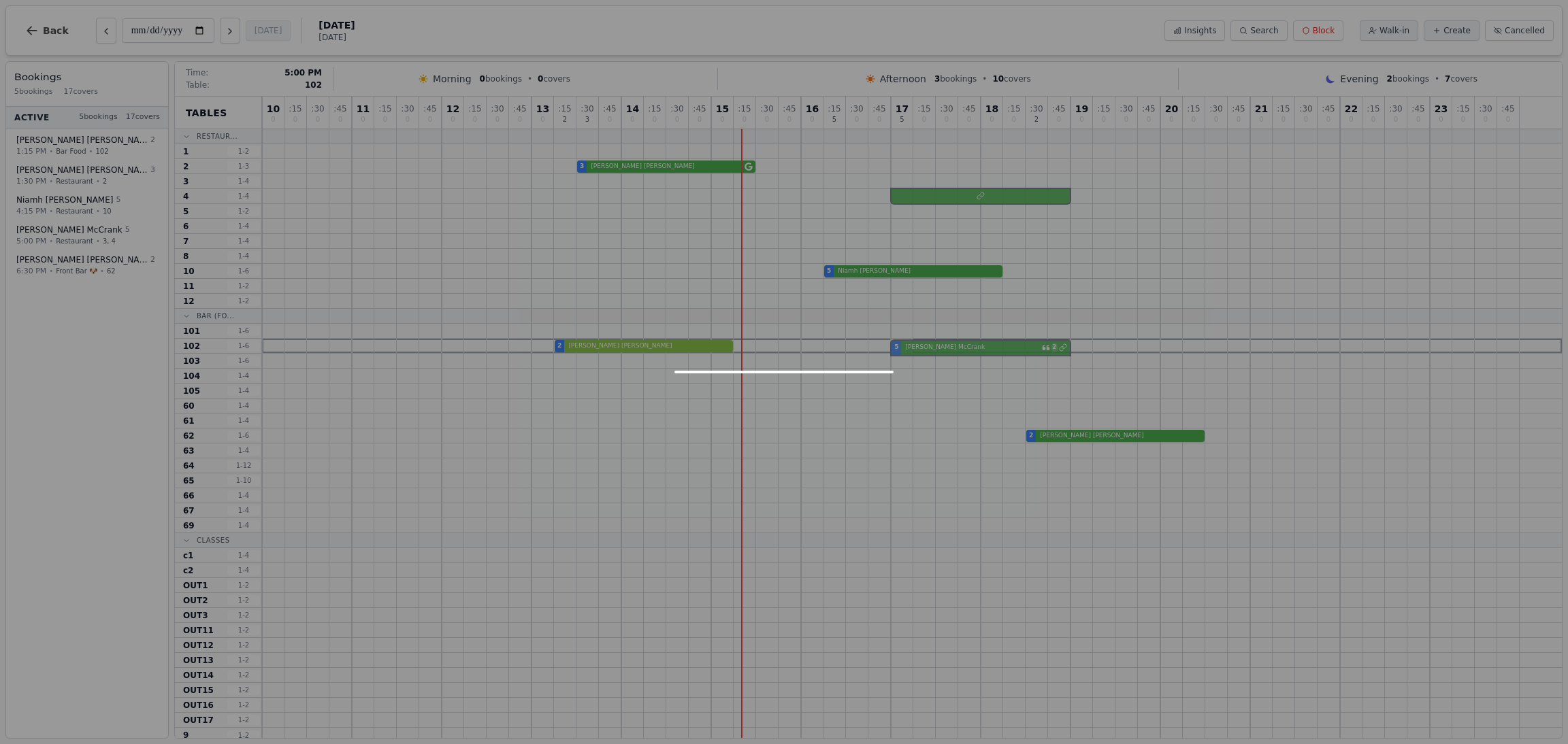
click at [901, 339] on div "10 0 : 15 0 : 30 0 : 45 0 11 0 : 15 0 : 30 0 : 45 0 12 0 : 15 0 : 30 0 : 45 0 1…" at bounding box center [912, 420] width 1300 height 646
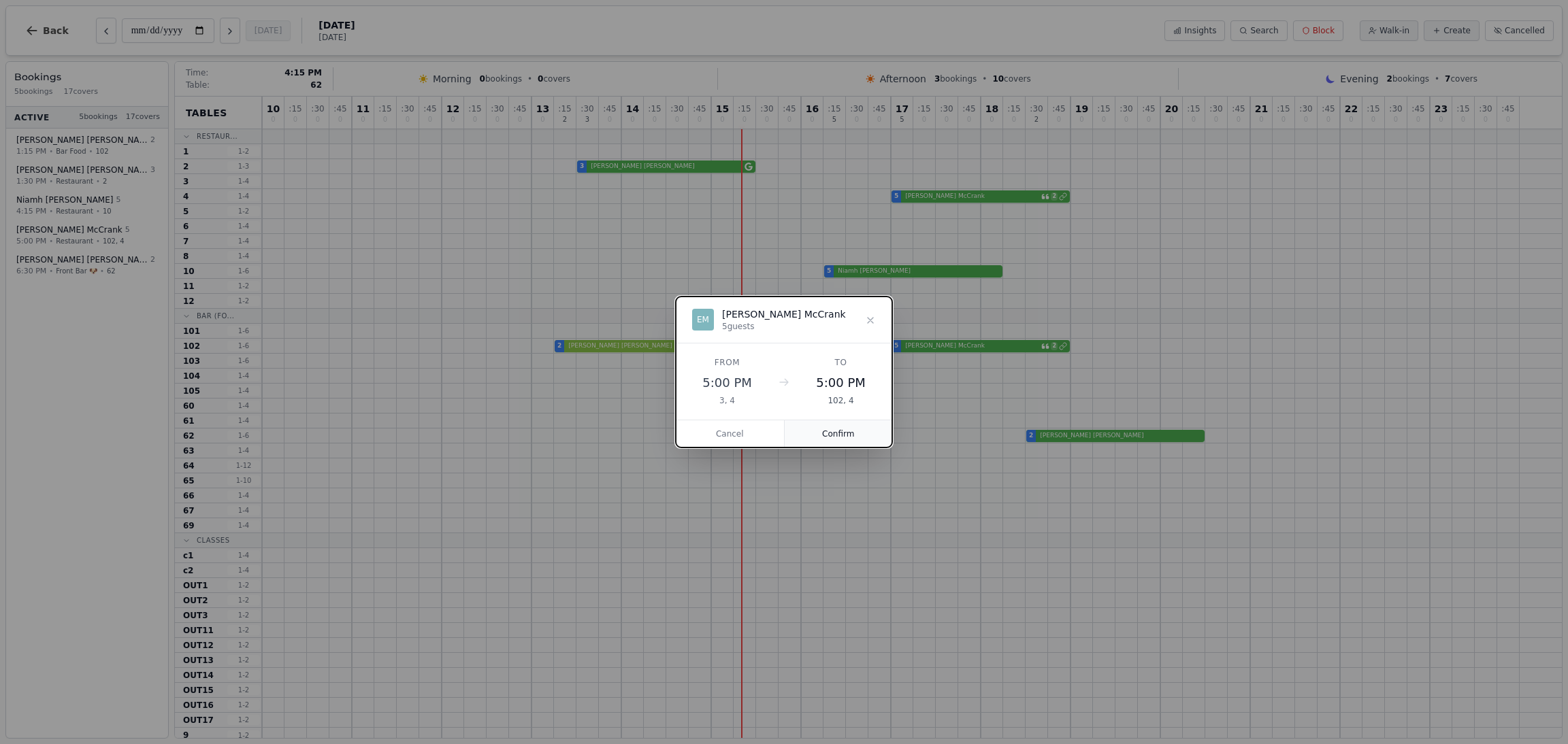
click at [838, 433] on button "Confirm" at bounding box center [839, 433] width 108 height 27
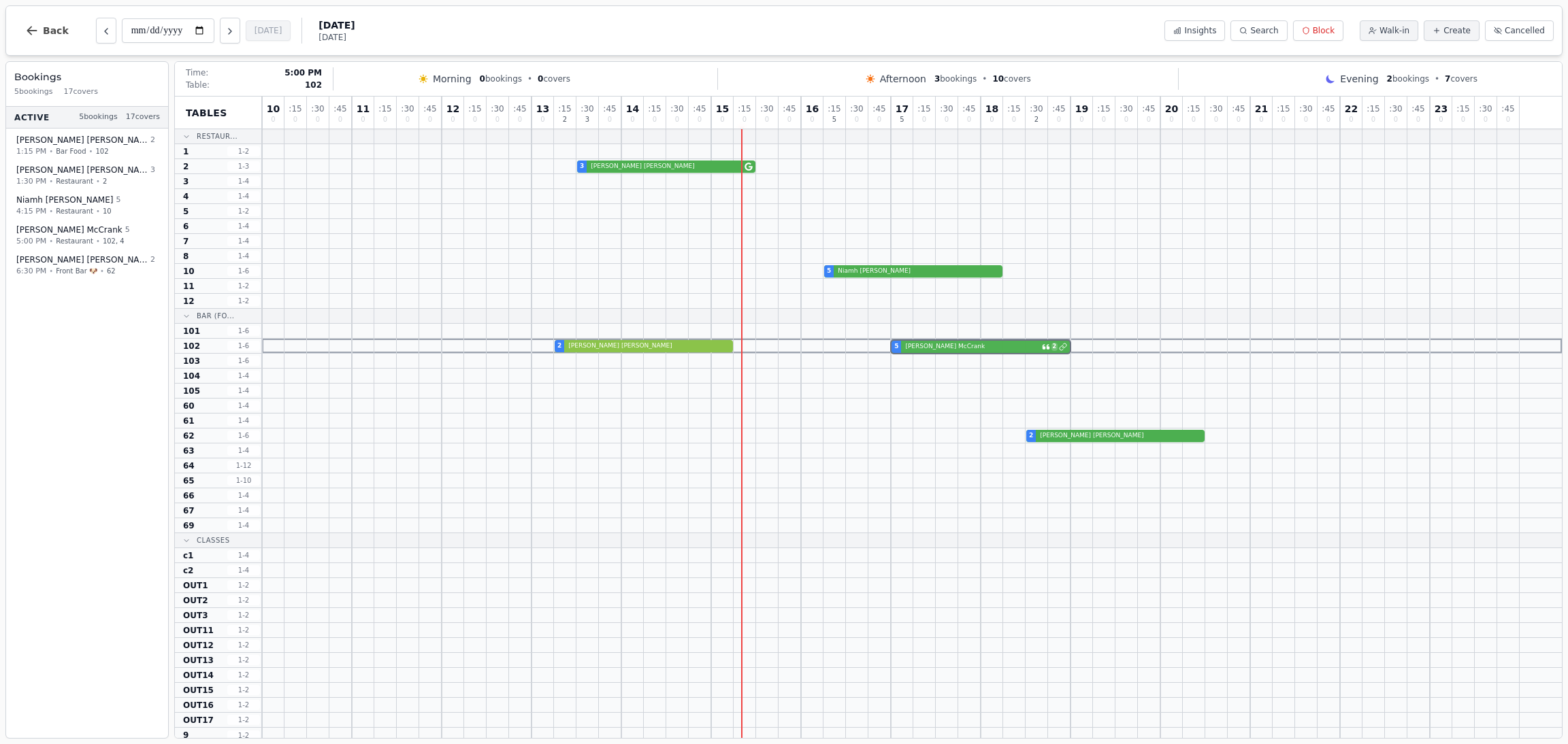
drag, startPoint x: 901, startPoint y: 192, endPoint x: 900, endPoint y: 348, distance: 156.0
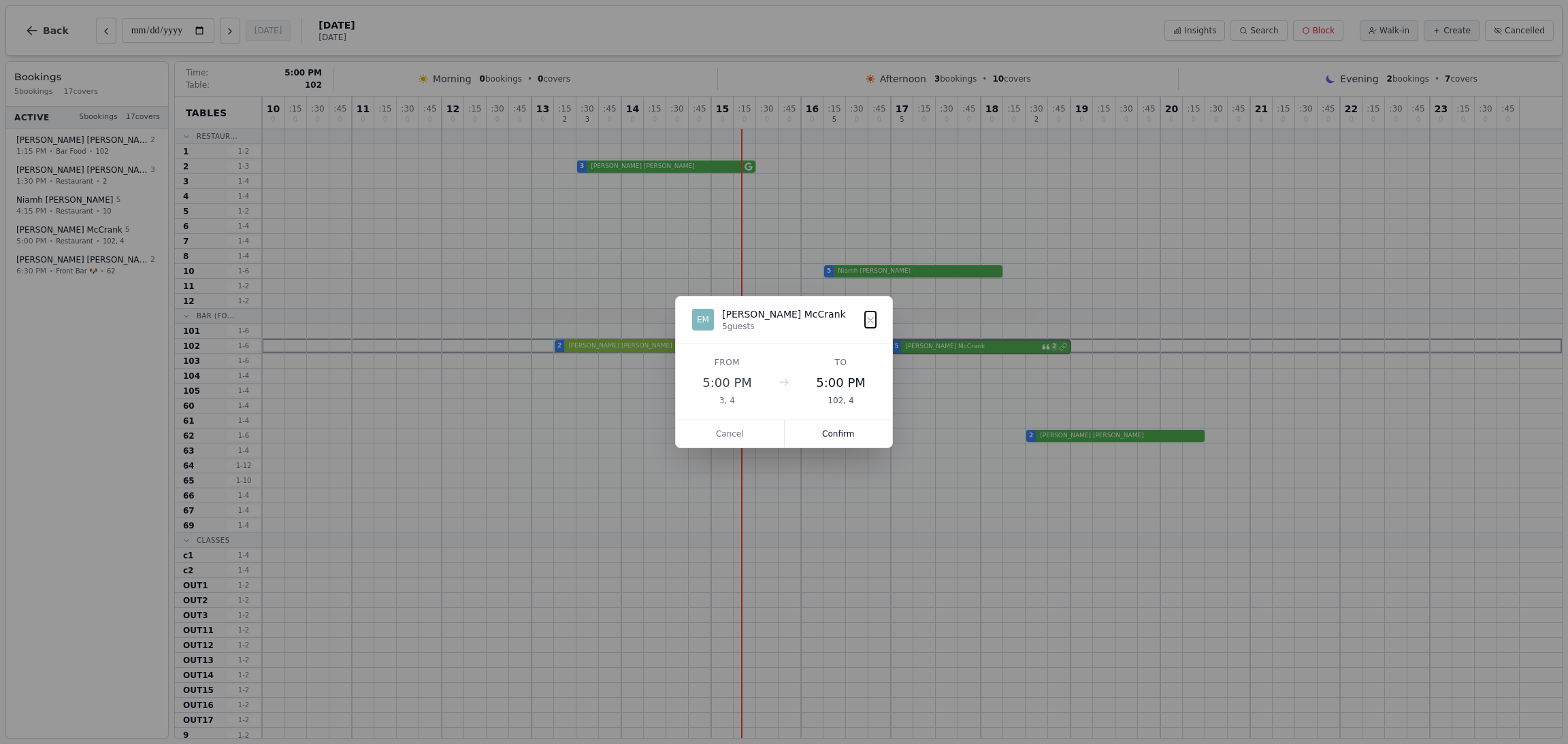
click at [900, 348] on div "10 0 : 15 0 : 30 0 : 45 0 11 0 : 15 0 : 30 0 : 45 0 12 0 : 15 0 : 30 0 : 45 0 1…" at bounding box center [912, 420] width 1300 height 646
click at [838, 442] on button "Confirm" at bounding box center [839, 433] width 108 height 27
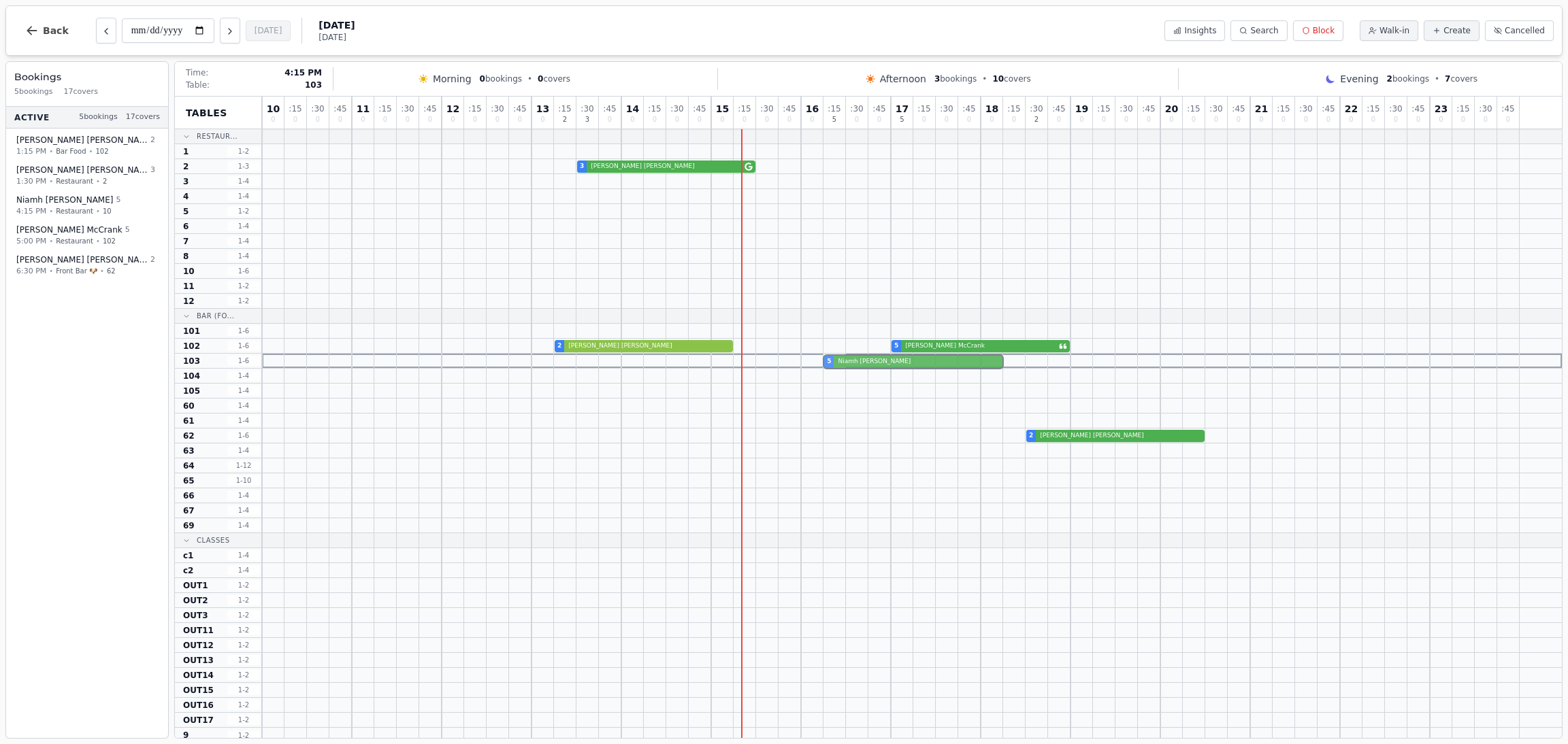
drag, startPoint x: 832, startPoint y: 272, endPoint x: 836, endPoint y: 359, distance: 87.1
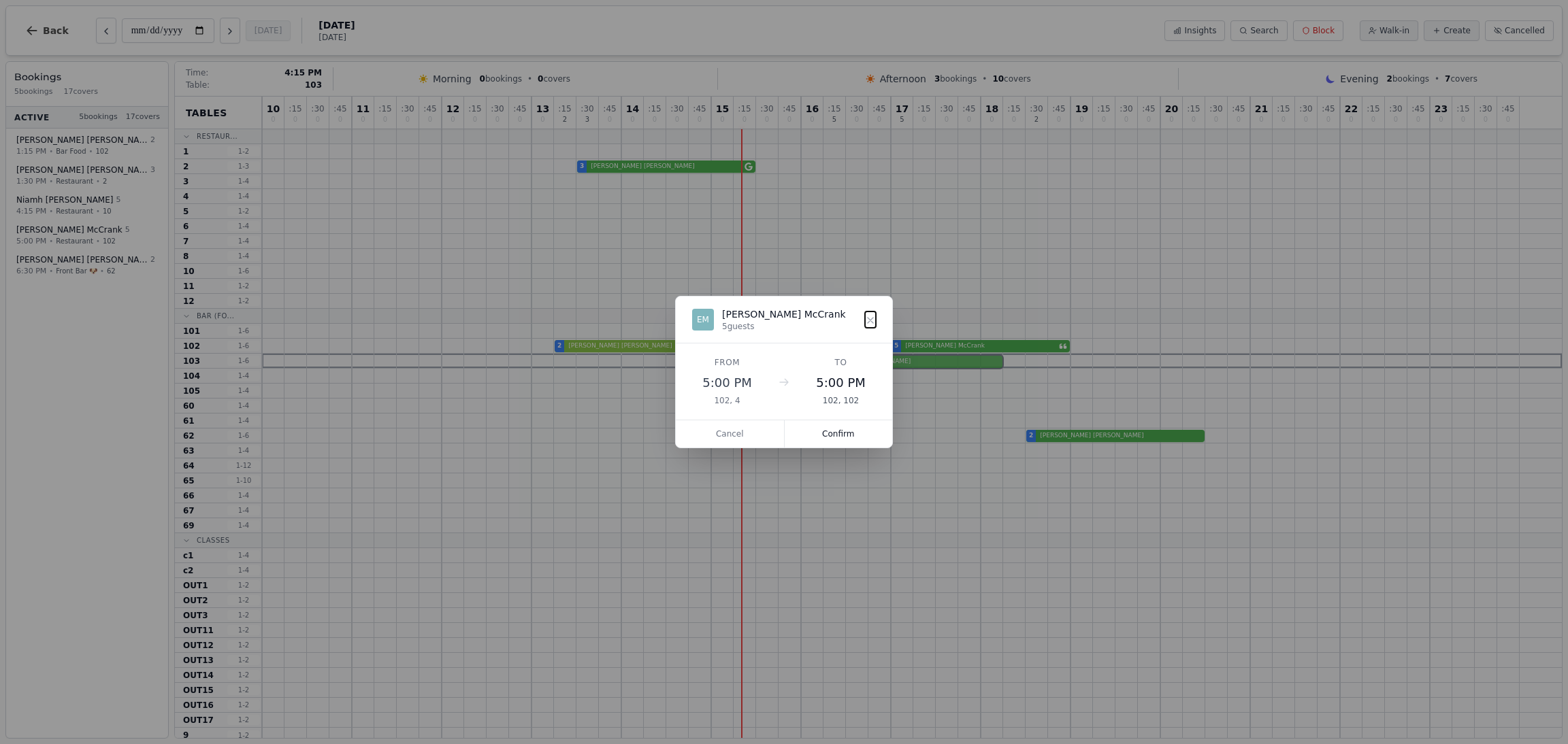
click at [836, 359] on div "10 0 : 15 0 : 30 0 : 45 0 11 0 : 15 0 : 30 0 : 45 0 12 0 : 15 0 : 30 0 : 45 0 1…" at bounding box center [912, 420] width 1300 height 646
click at [847, 440] on button "Confirm" at bounding box center [839, 433] width 108 height 27
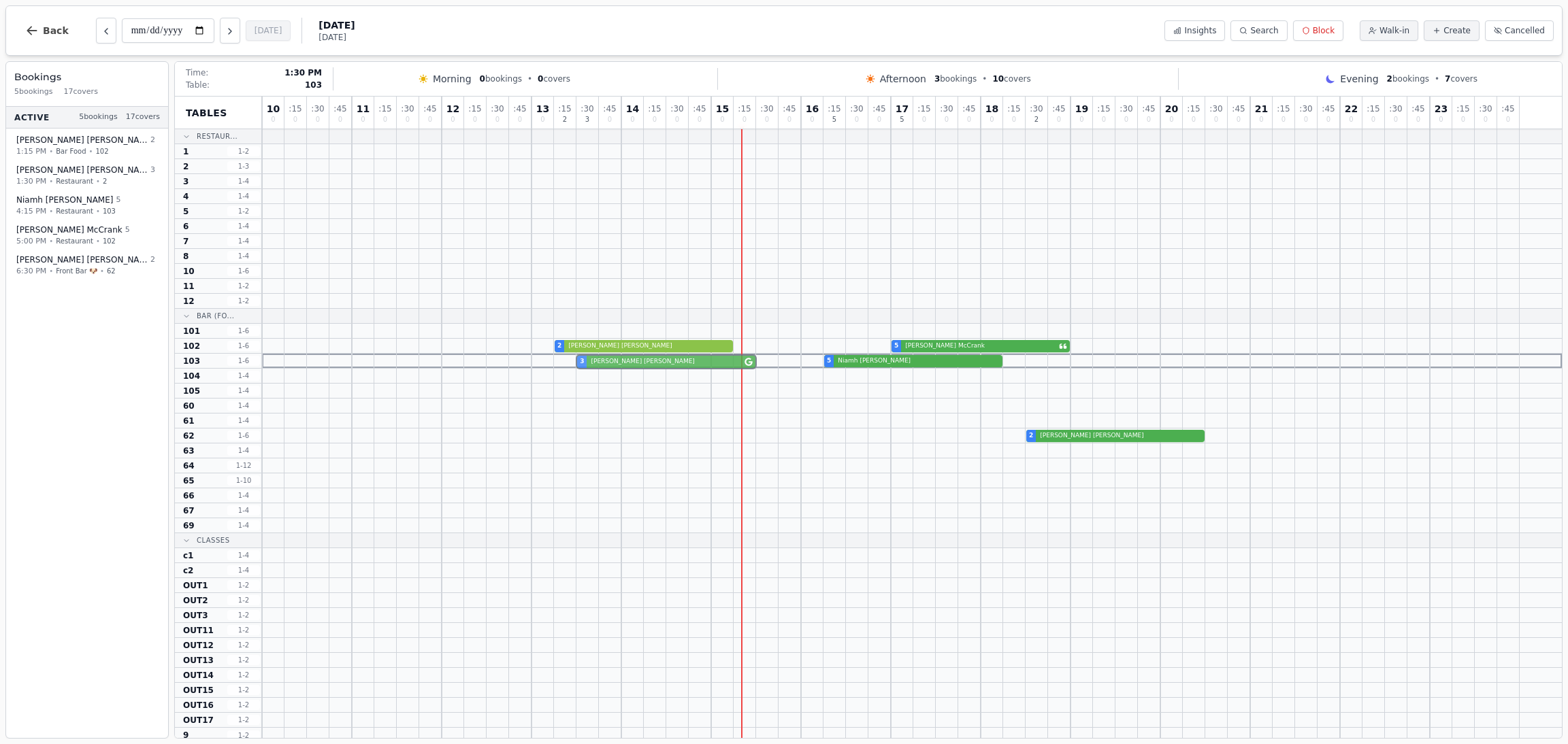
drag, startPoint x: 582, startPoint y: 167, endPoint x: 580, endPoint y: 359, distance: 192.0
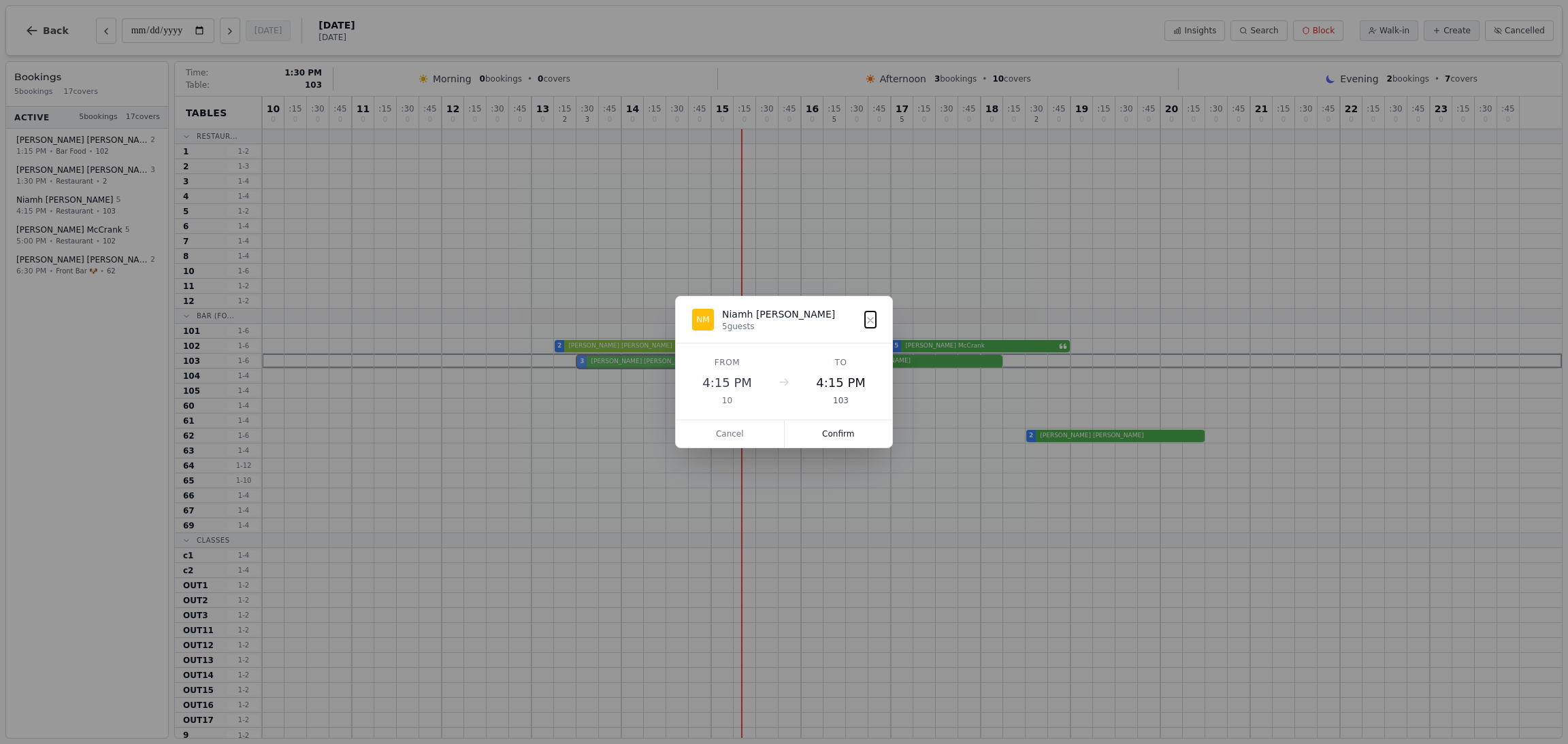
click at [580, 359] on div "10 0 : 15 0 : 30 0 : 45 0 11 0 : 15 0 : 30 0 : 45 0 12 0 : 15 0 : 30 0 : 45 0 1…" at bounding box center [912, 420] width 1300 height 646
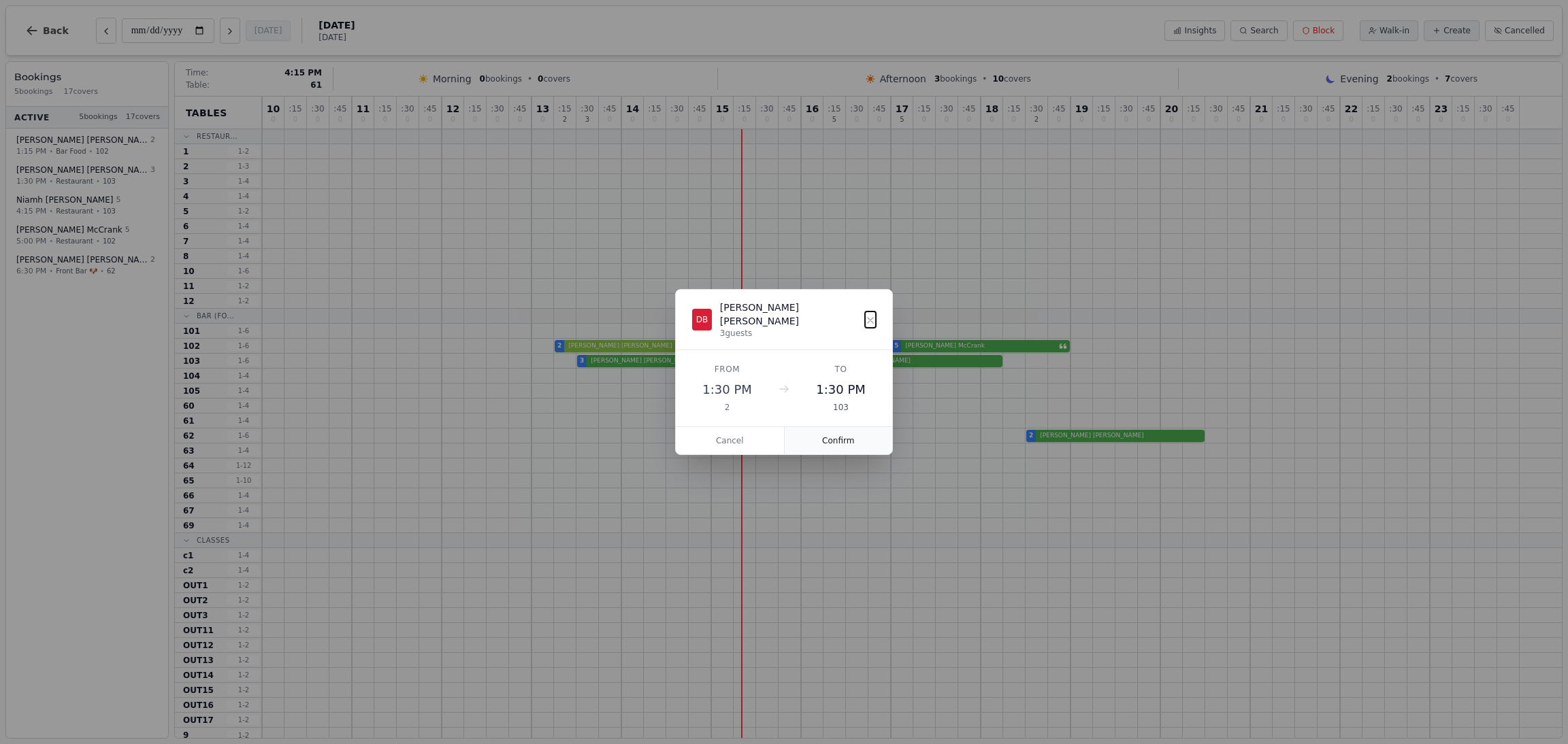
click at [842, 430] on button "Confirm" at bounding box center [839, 440] width 108 height 27
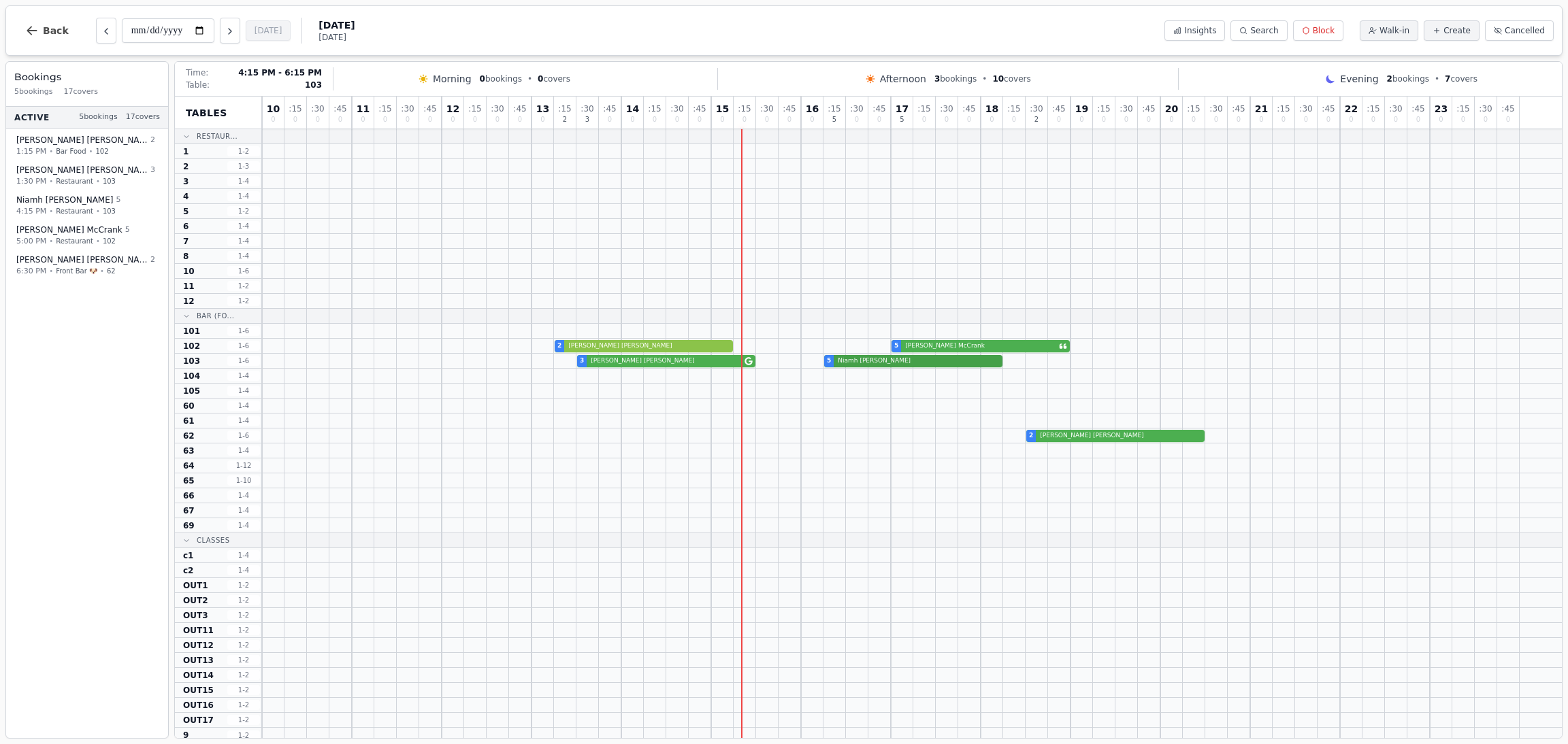
click at [863, 360] on div "3 Diane Brownlee 5 Niamh McGlynn" at bounding box center [912, 361] width 1300 height 15
select select "****"
select select "*"
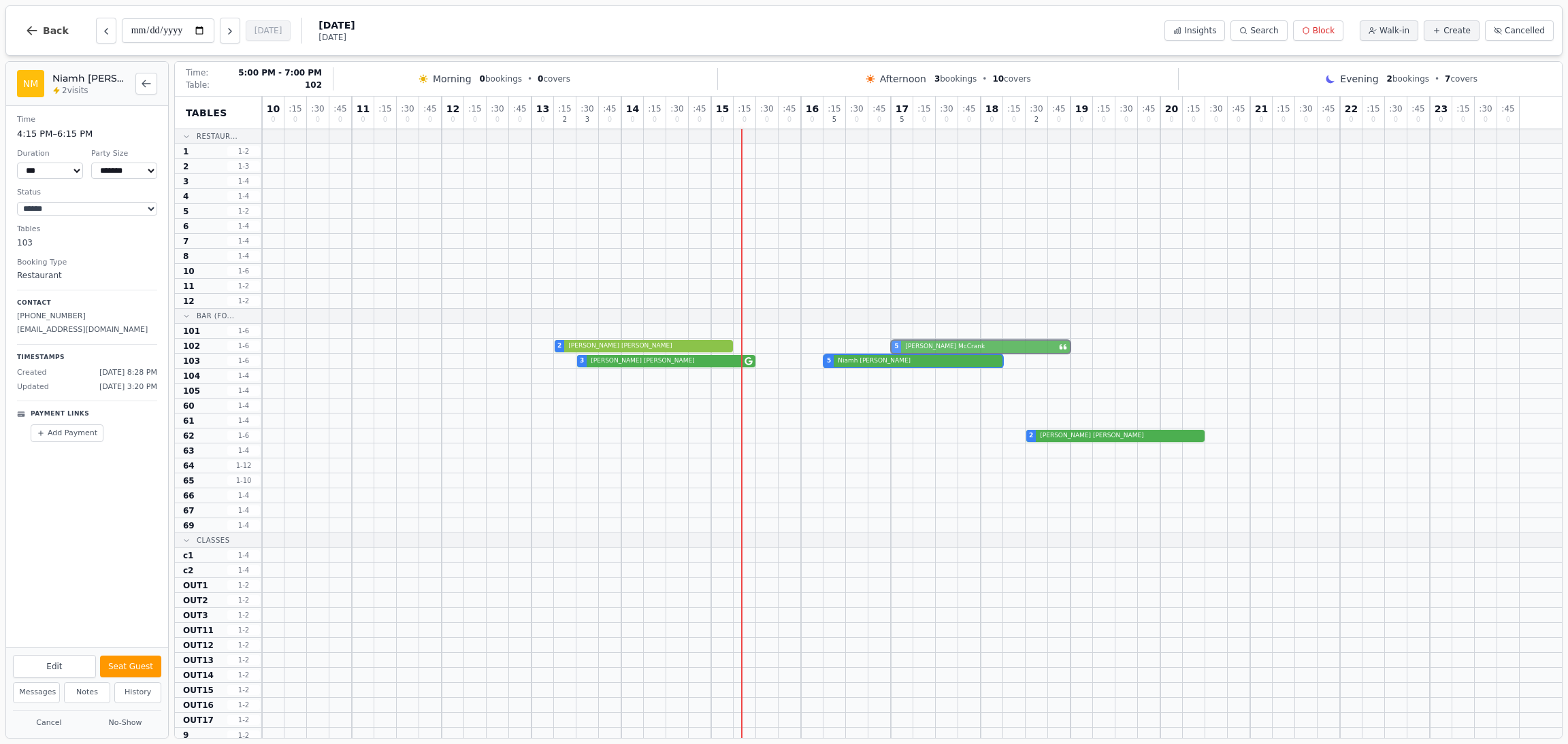
click at [925, 343] on div "2 Anna Preston 5 Emilie McCrank" at bounding box center [912, 347] width 1300 height 15
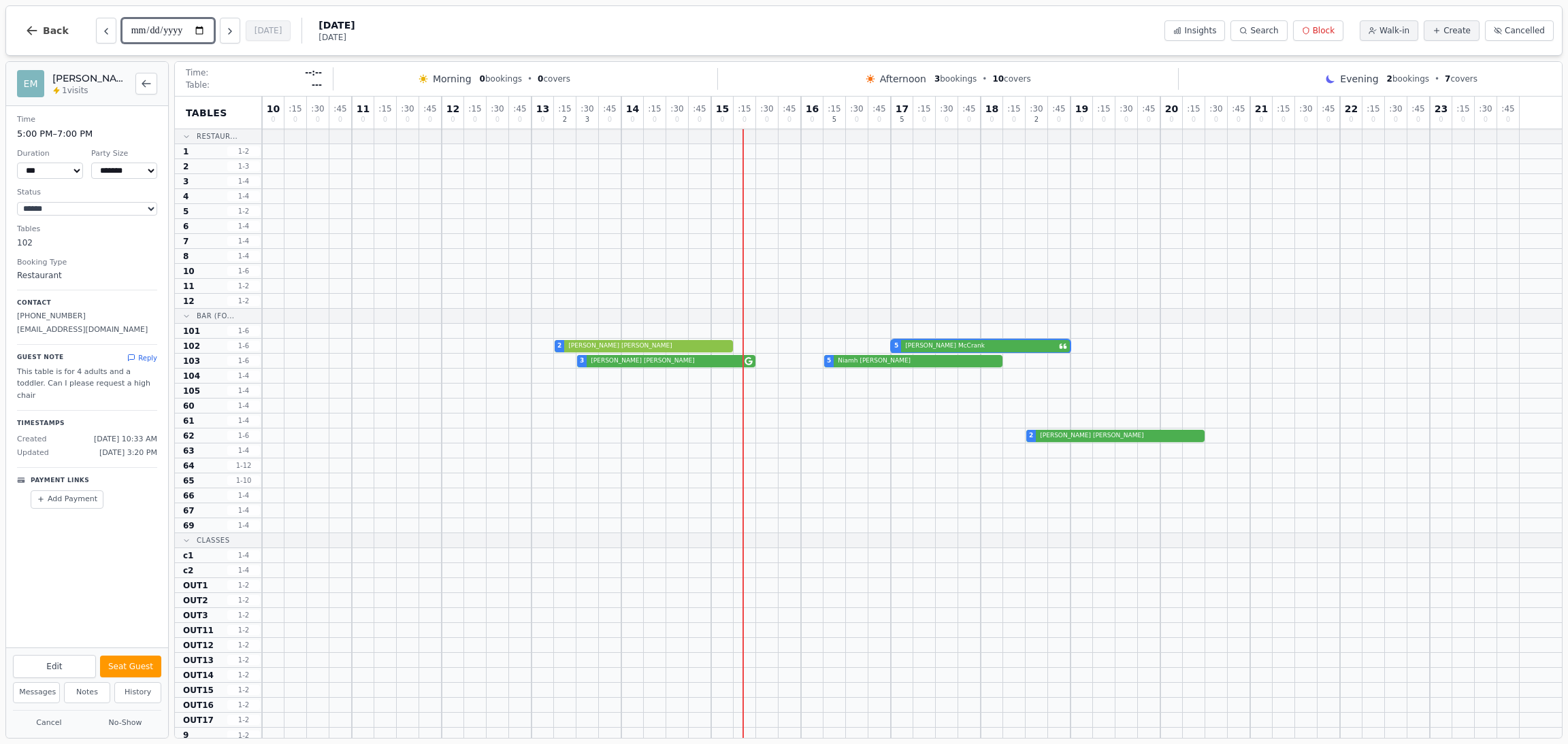
click at [161, 27] on input "**********" at bounding box center [168, 30] width 92 height 25
click at [328, 43] on span "August 13, 2025" at bounding box center [337, 38] width 36 height 11
click at [347, 30] on span "Wednesday" at bounding box center [337, 25] width 36 height 14
click at [177, 32] on input "**********" at bounding box center [168, 30] width 92 height 25
click at [198, 32] on input "**********" at bounding box center [168, 30] width 92 height 25
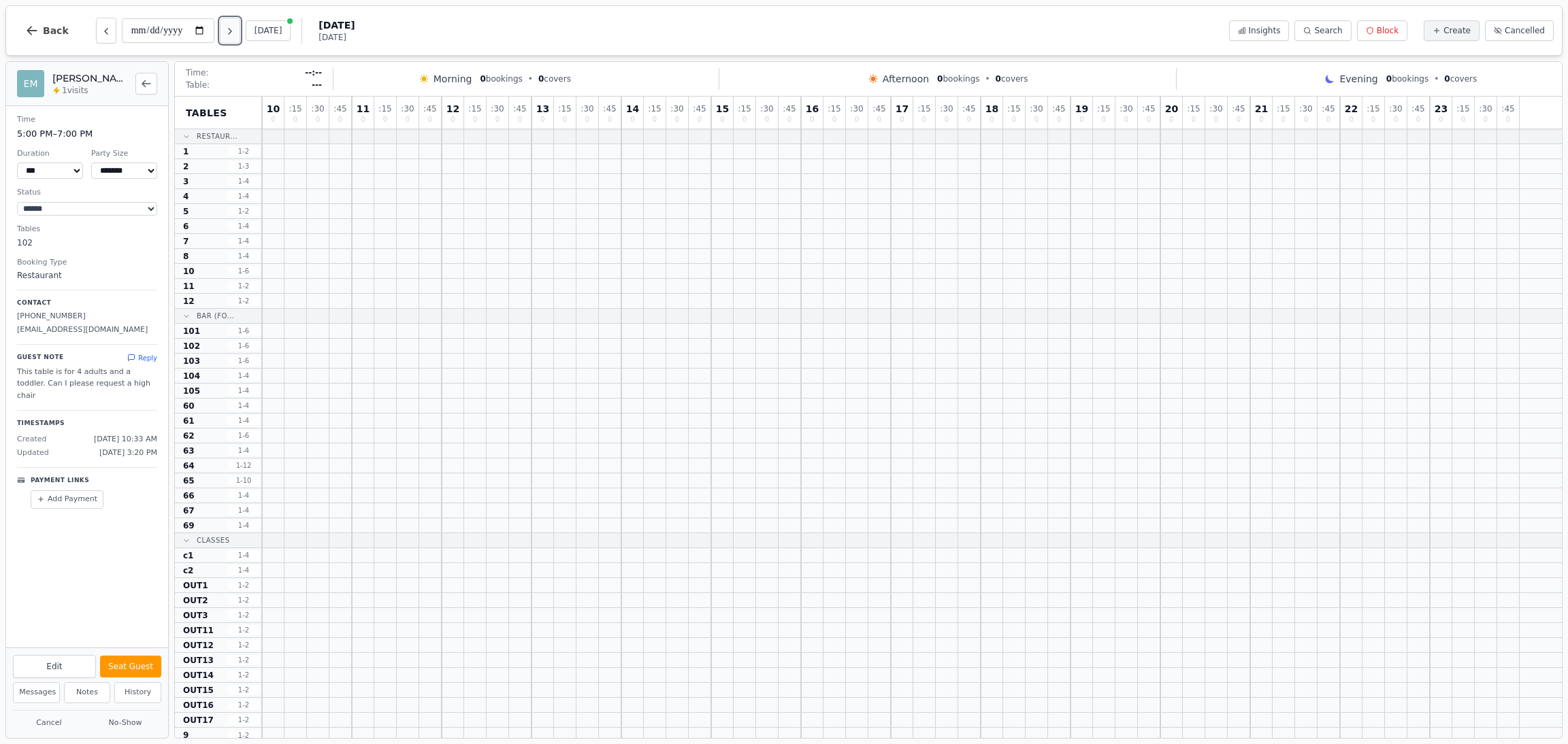
click at [231, 32] on icon "Next day" at bounding box center [230, 31] width 11 height 11
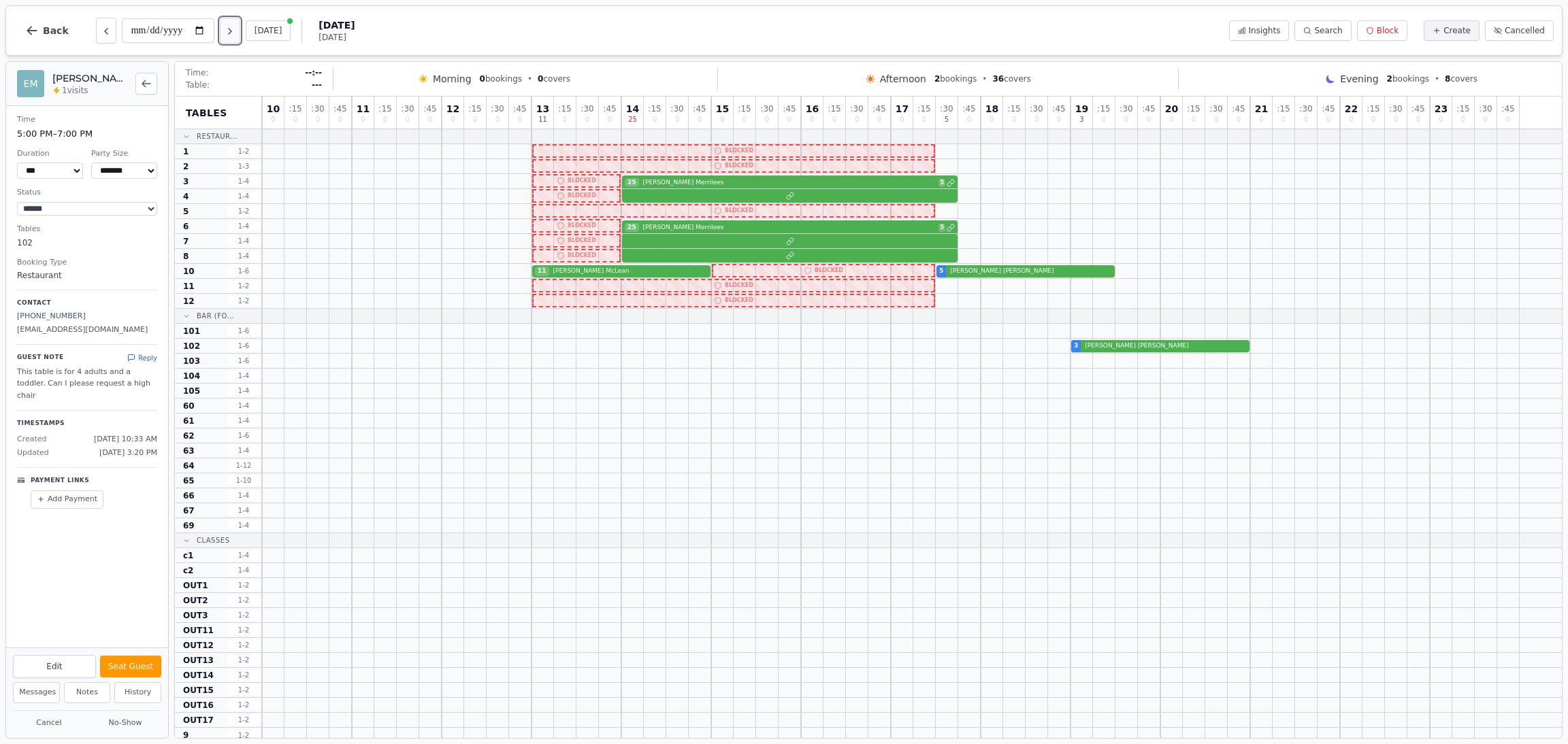
click at [231, 32] on icon "Next day" at bounding box center [230, 31] width 11 height 11
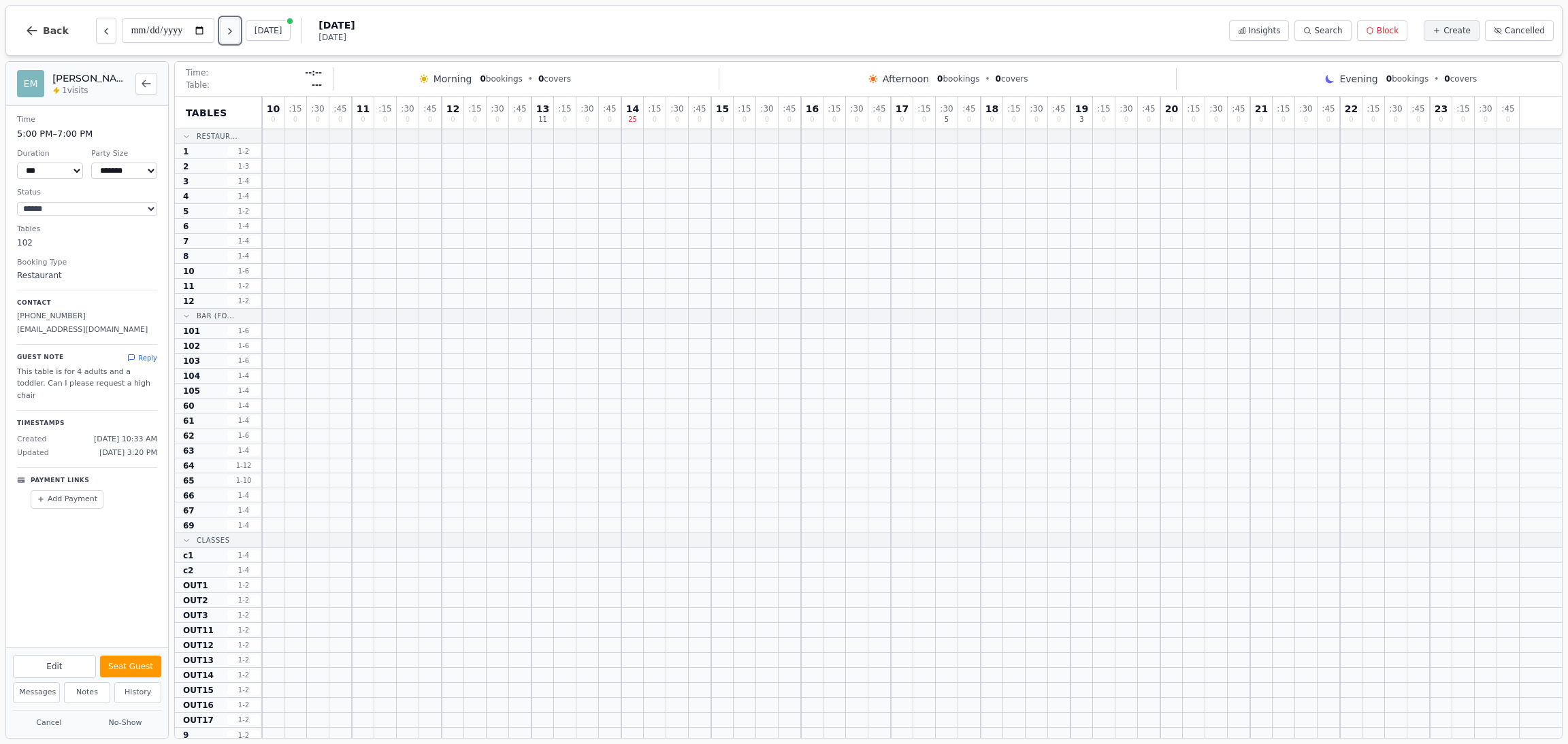
click at [231, 32] on icon "Next day" at bounding box center [230, 31] width 11 height 11
click at [96, 33] on button "Previous day" at bounding box center [106, 30] width 20 height 26
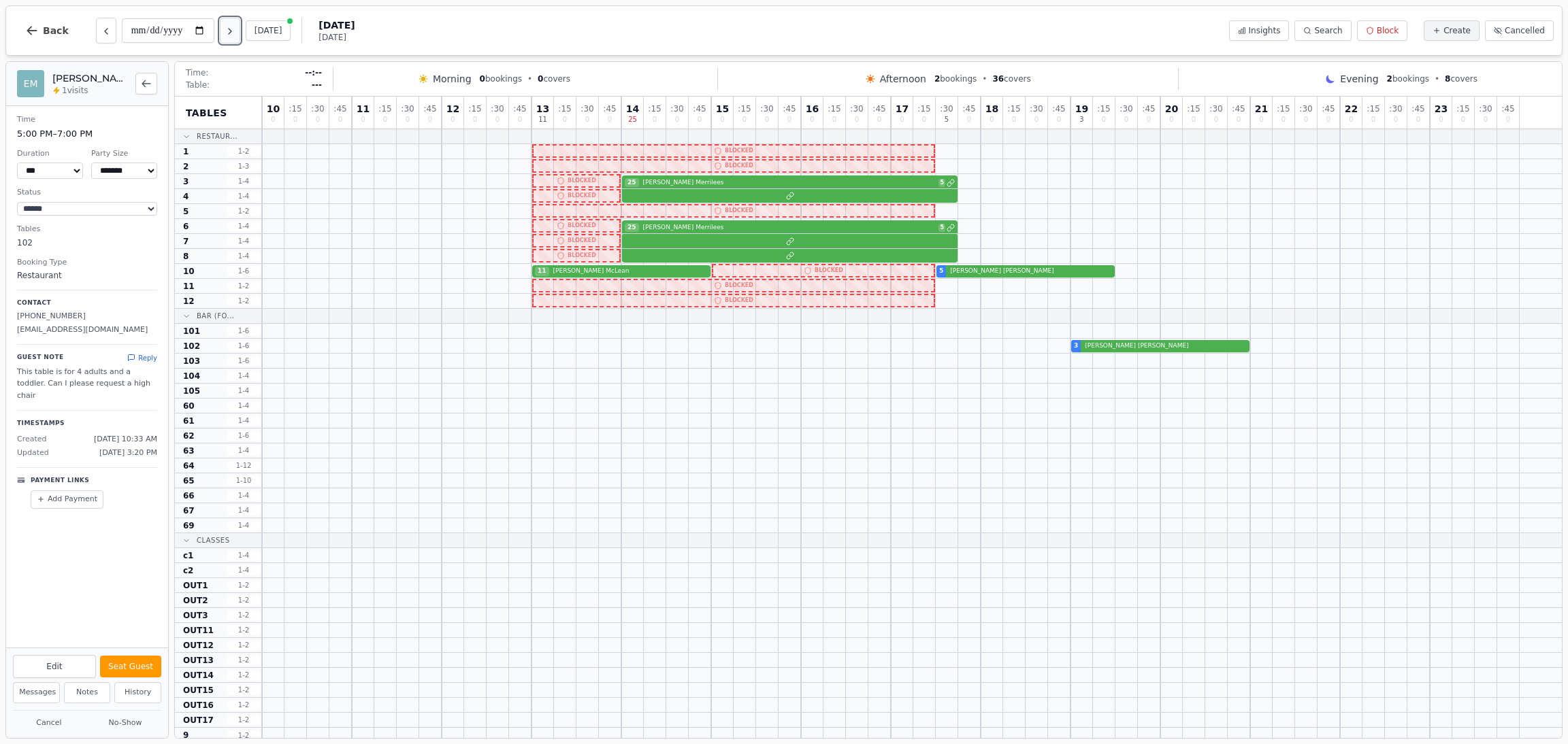
click at [230, 32] on icon "Next day" at bounding box center [230, 31] width 11 height 11
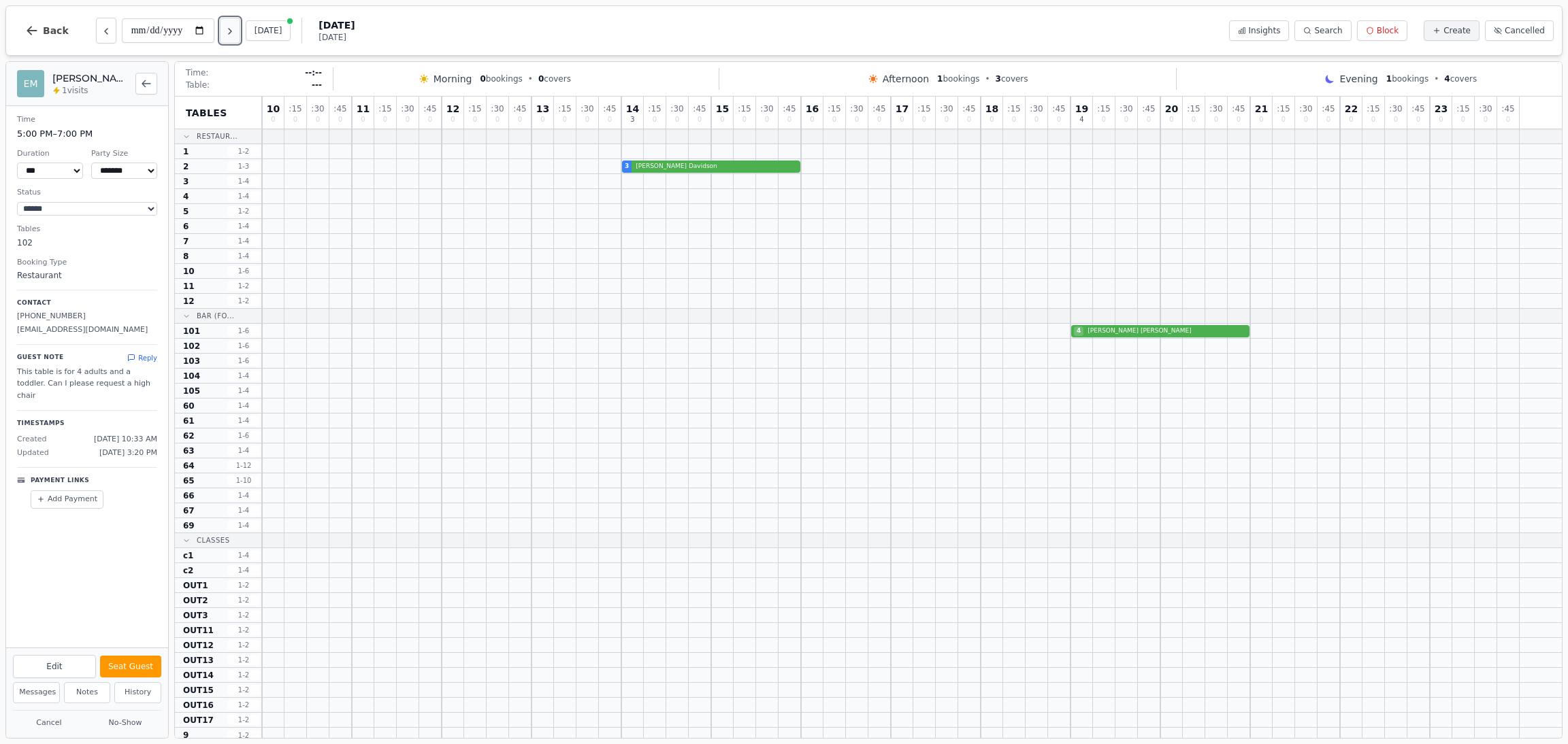
click at [230, 32] on icon "Next day" at bounding box center [230, 31] width 11 height 11
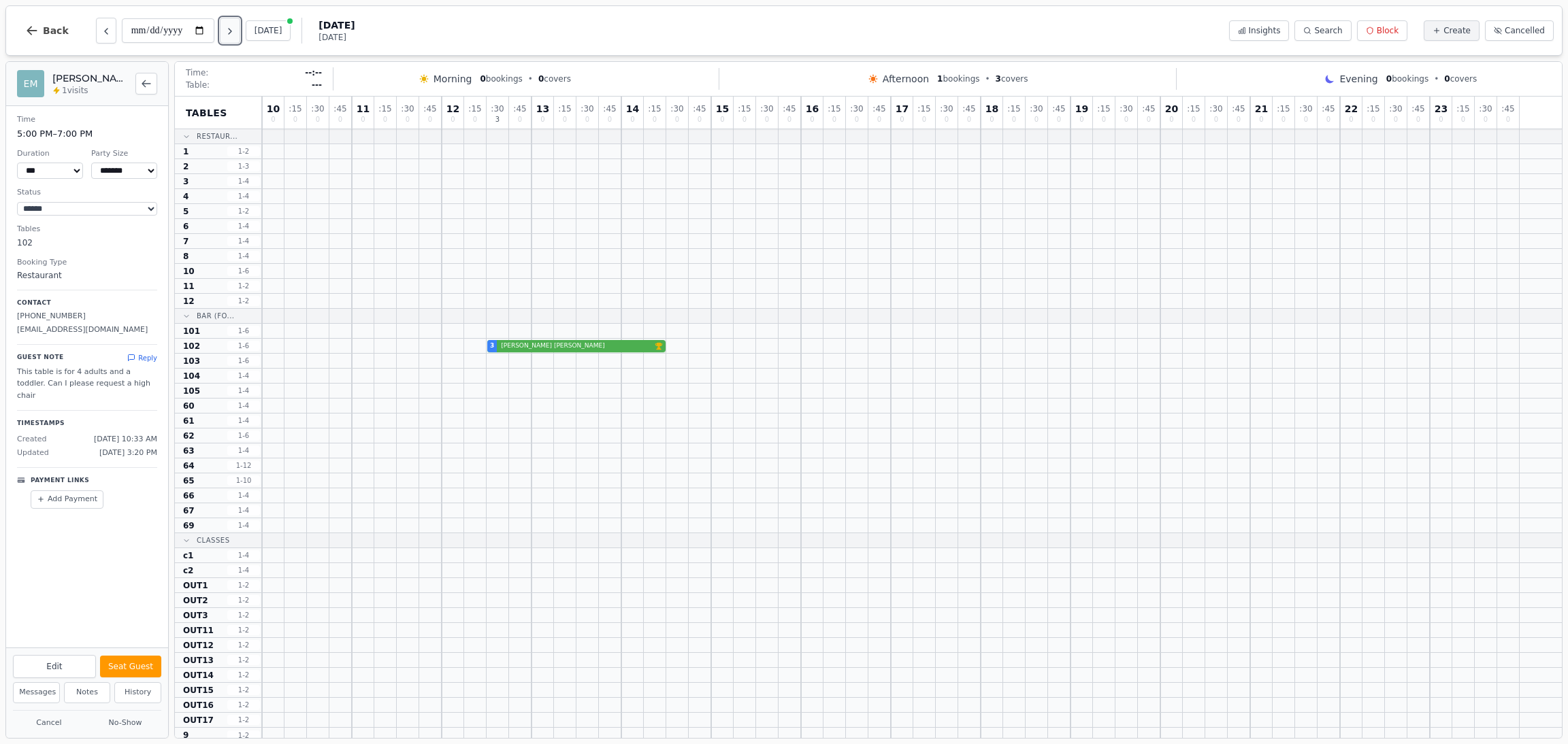
click at [230, 32] on icon "Next day" at bounding box center [230, 31] width 11 height 11
click at [230, 34] on icon "Next day" at bounding box center [230, 31] width 11 height 11
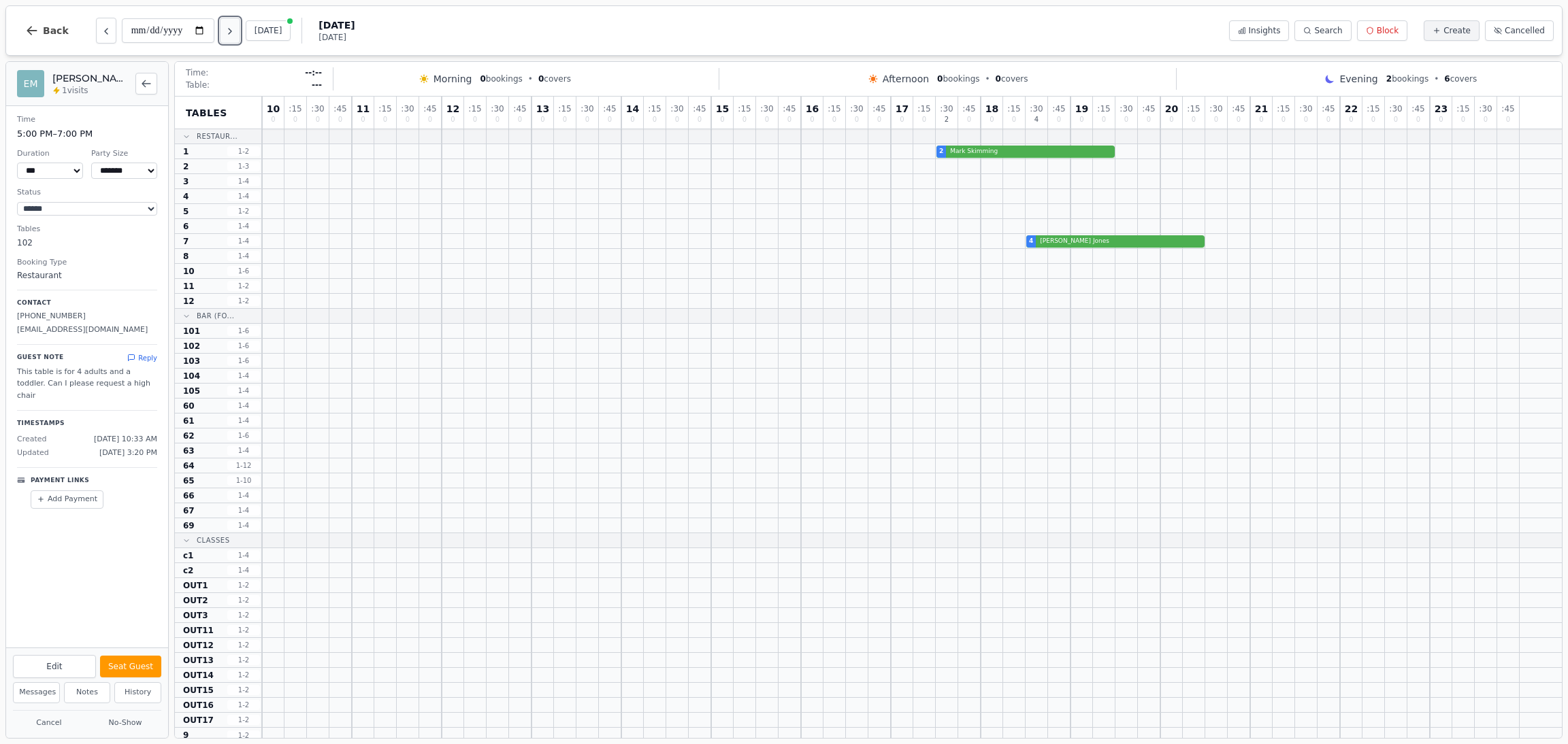
click at [230, 34] on icon "Next day" at bounding box center [230, 31] width 11 height 11
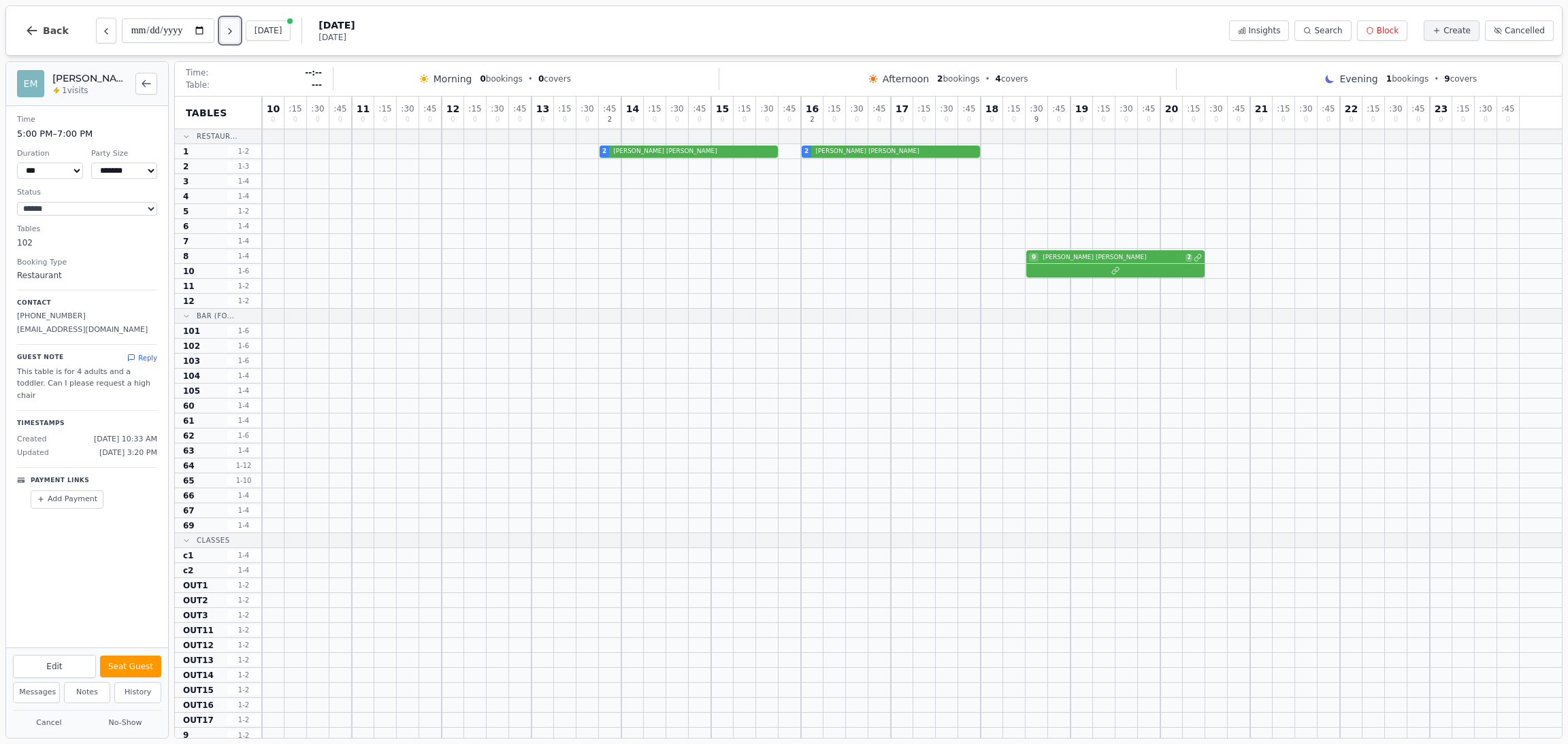
click at [230, 34] on icon "Next day" at bounding box center [230, 31] width 11 height 11
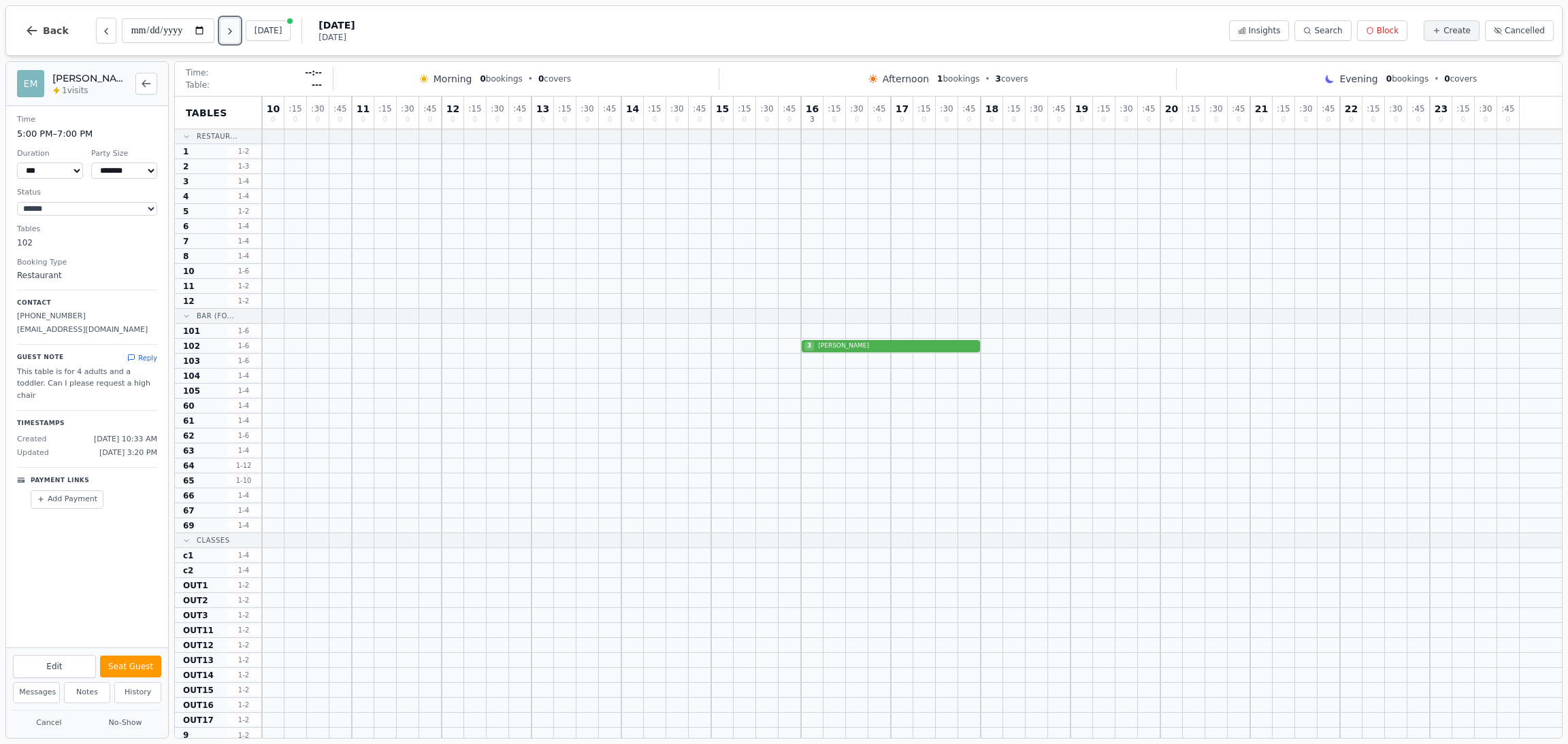
click at [230, 34] on icon "Next day" at bounding box center [230, 31] width 11 height 11
click at [101, 30] on icon "Previous day" at bounding box center [106, 31] width 11 height 11
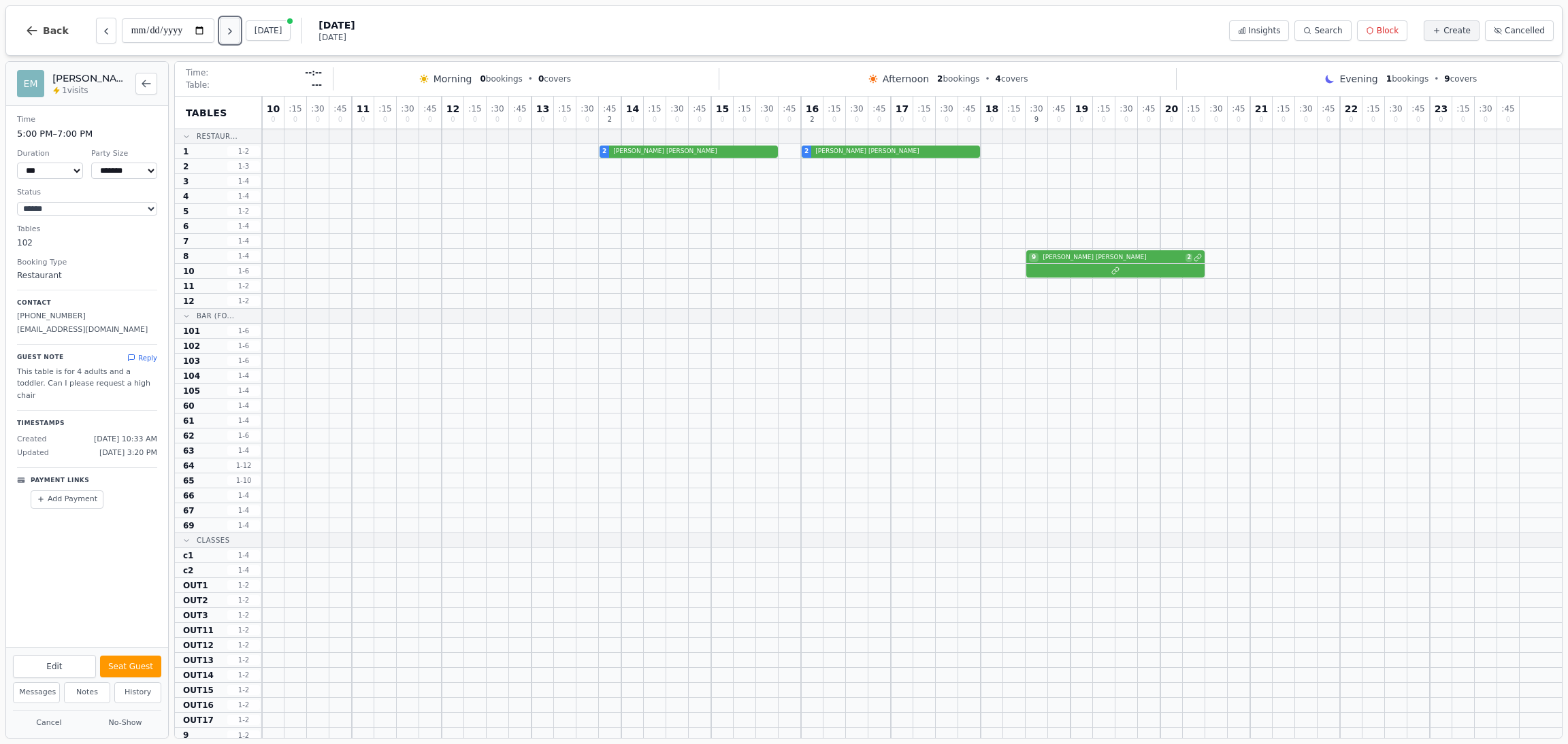
click at [236, 38] on button "Next day" at bounding box center [230, 30] width 20 height 26
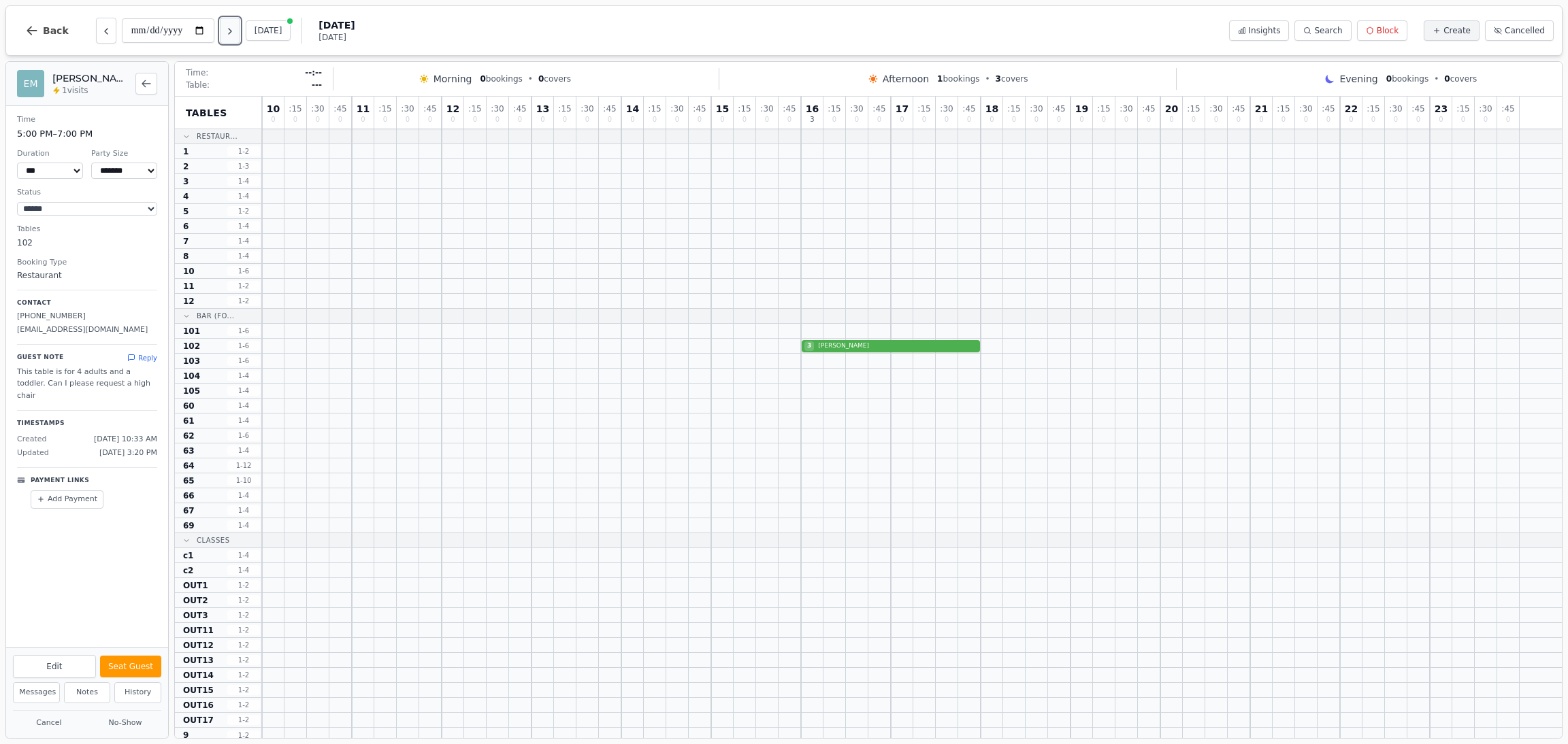
click at [236, 38] on button "Next day" at bounding box center [230, 30] width 20 height 26
click at [234, 37] on button "Next day" at bounding box center [230, 30] width 20 height 26
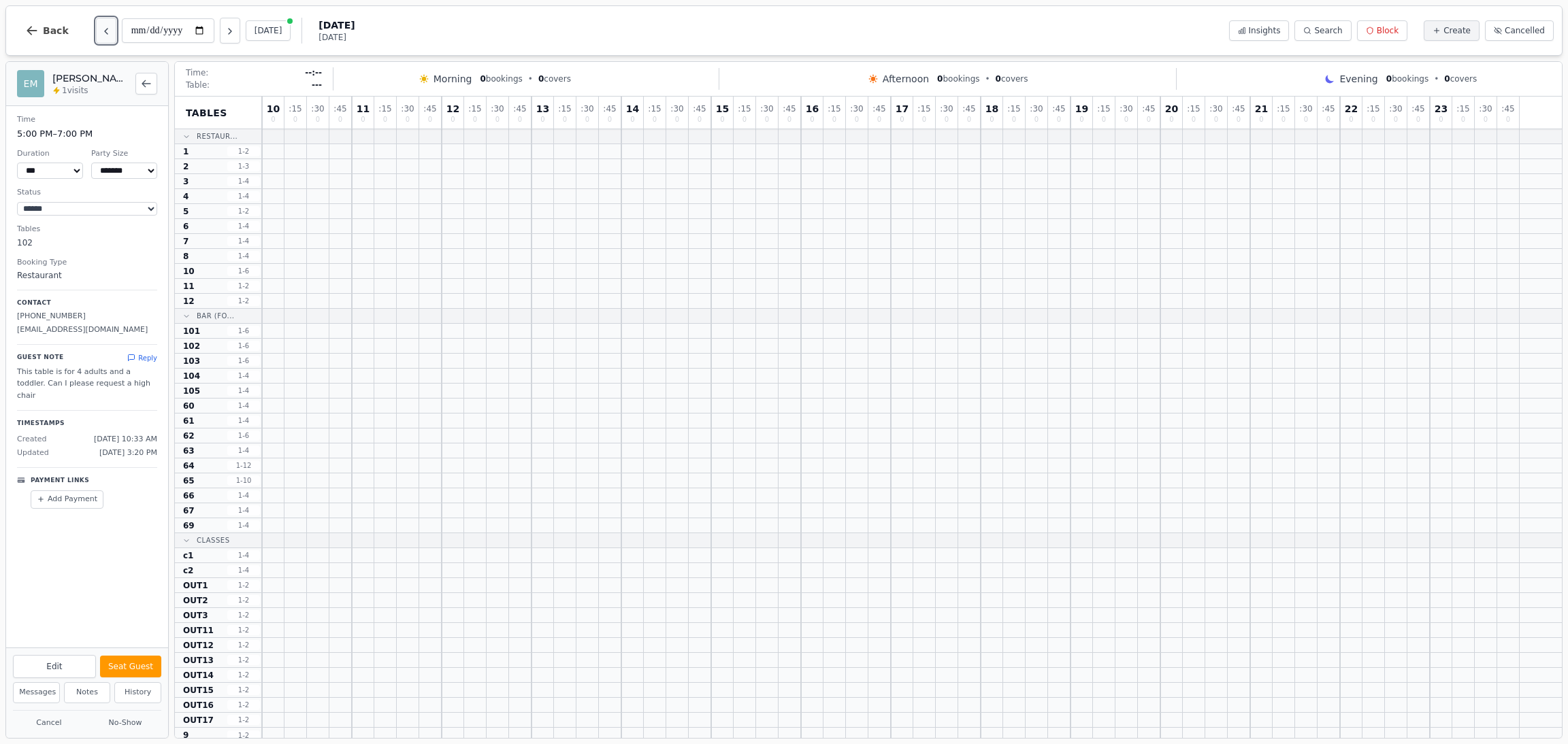
click at [96, 37] on button "Previous day" at bounding box center [106, 30] width 20 height 26
click at [1100, 241] on div "14 Lindsey Le Grice 3" at bounding box center [912, 241] width 1300 height 15
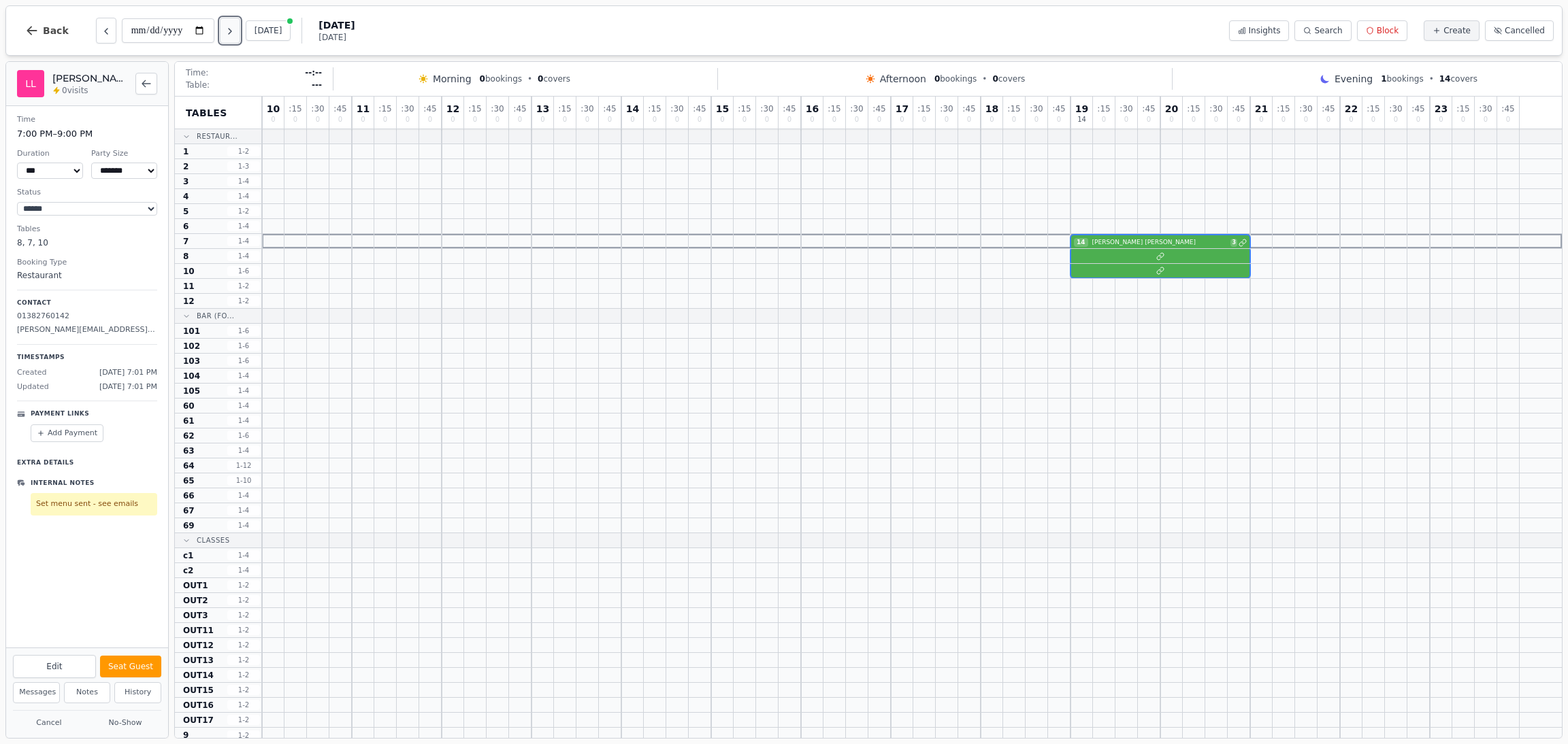
click at [234, 28] on icon "Next day" at bounding box center [230, 31] width 11 height 11
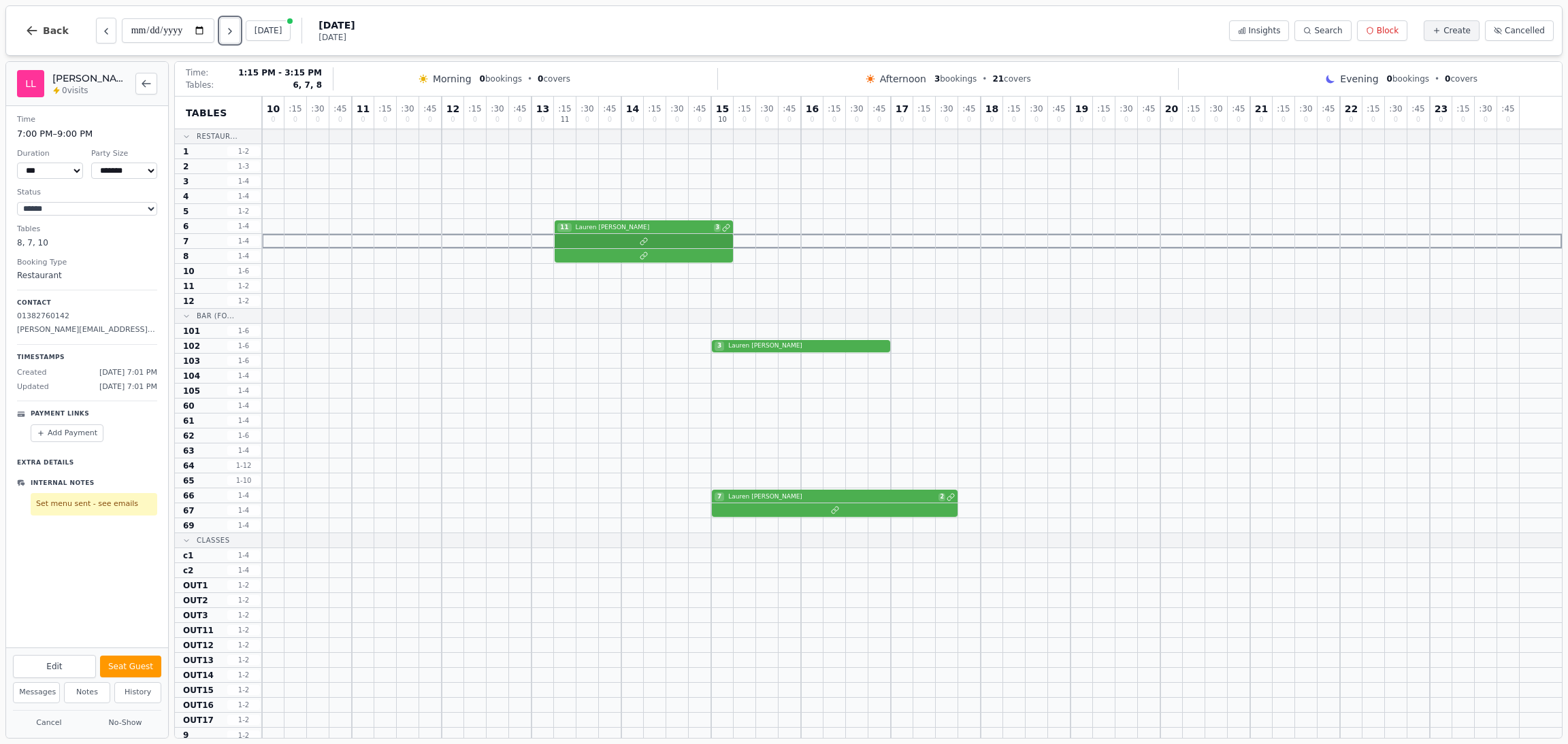
click at [595, 241] on div at bounding box center [912, 241] width 1300 height 15
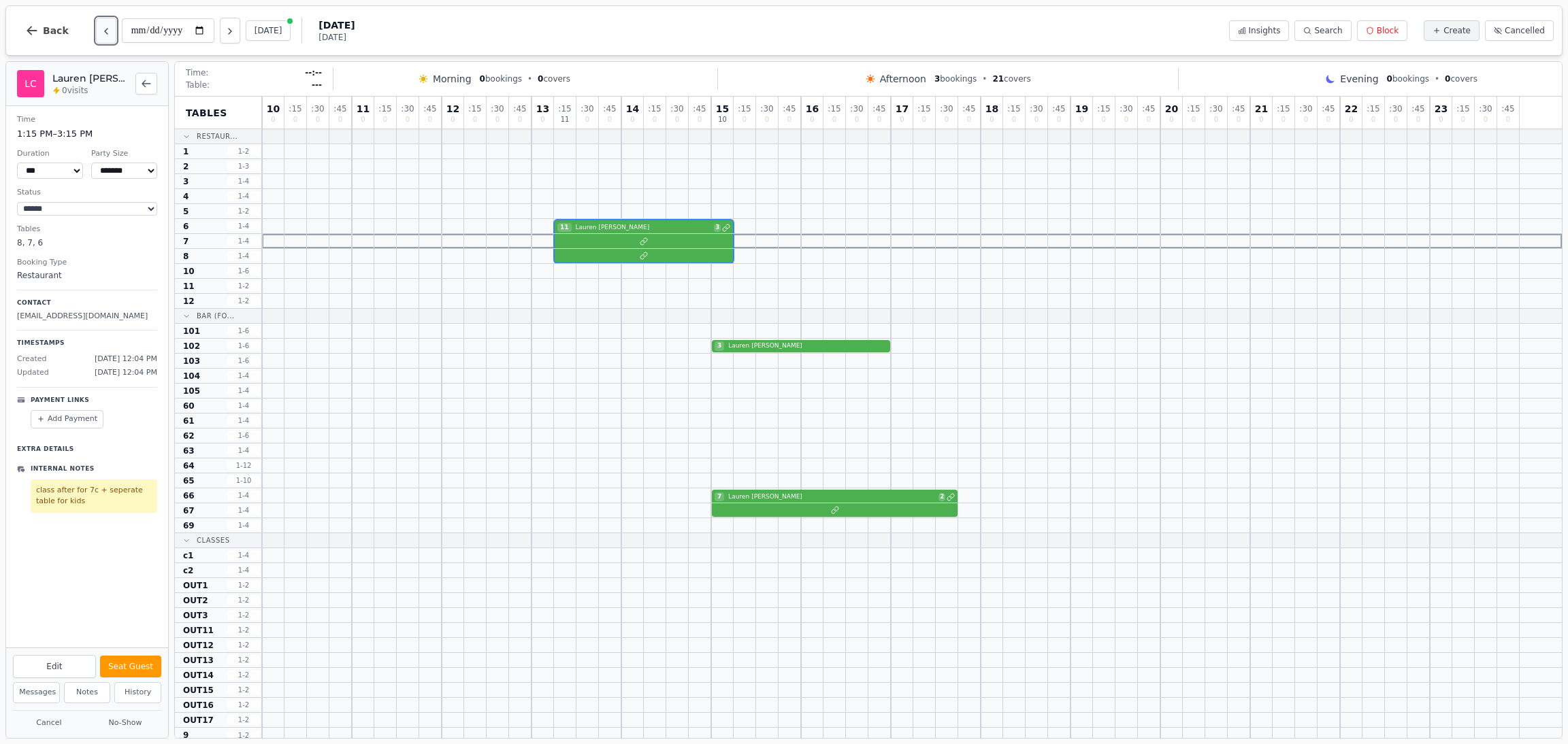
click at [104, 33] on icon "Previous day" at bounding box center [106, 31] width 11 height 11
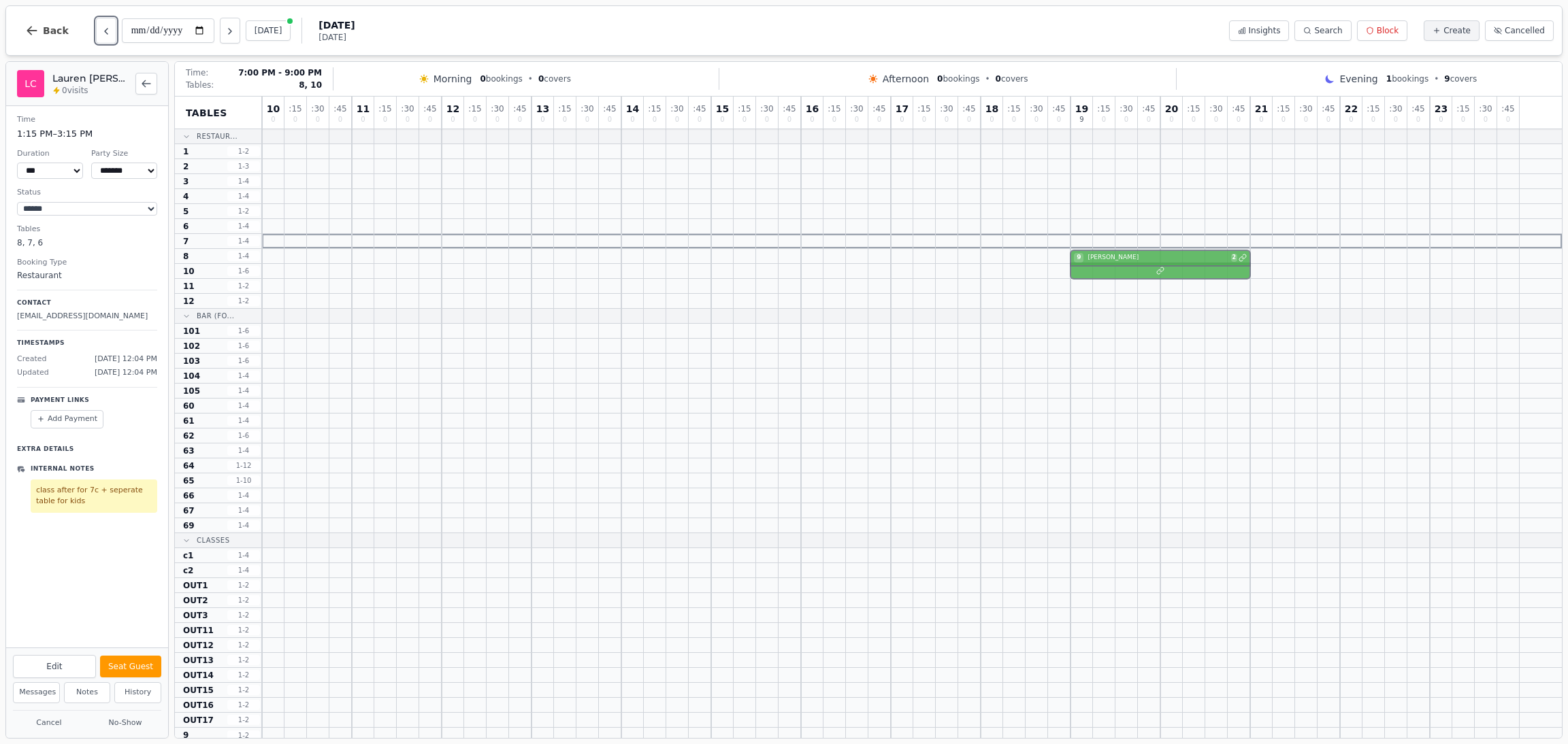
click at [1087, 270] on div at bounding box center [912, 272] width 1300 height 15
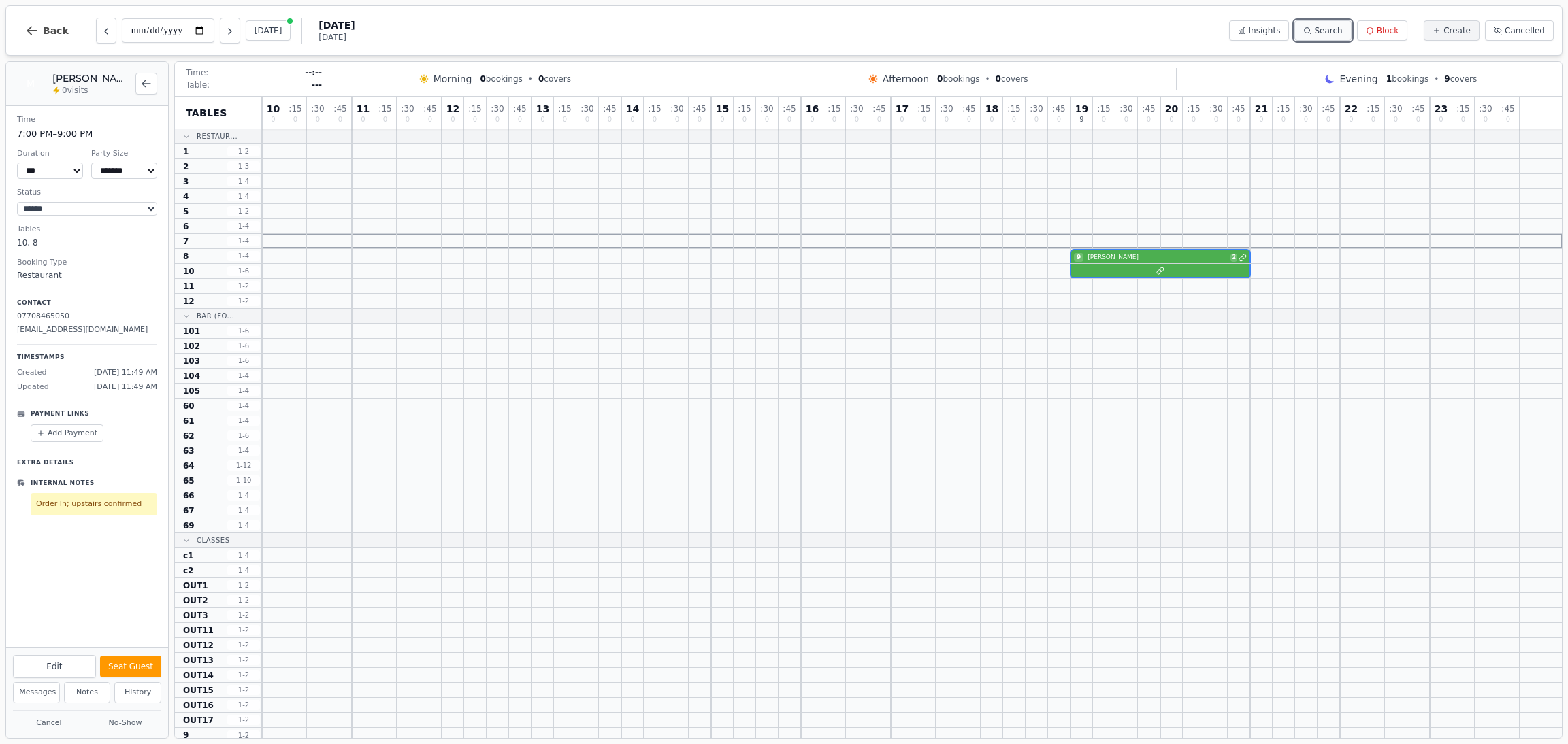
click at [1312, 32] on button "Search" at bounding box center [1322, 30] width 56 height 20
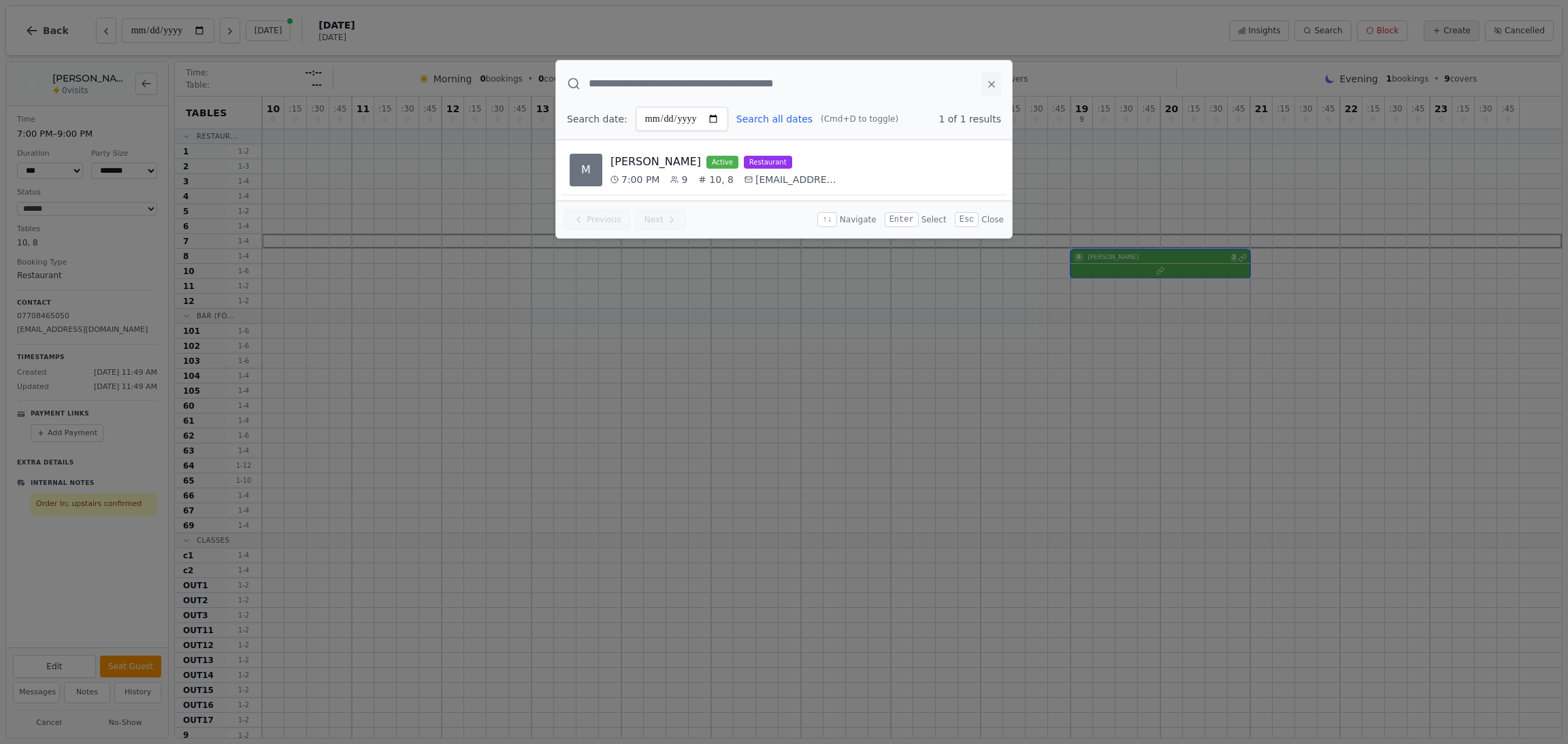
click at [995, 79] on icon at bounding box center [992, 84] width 11 height 11
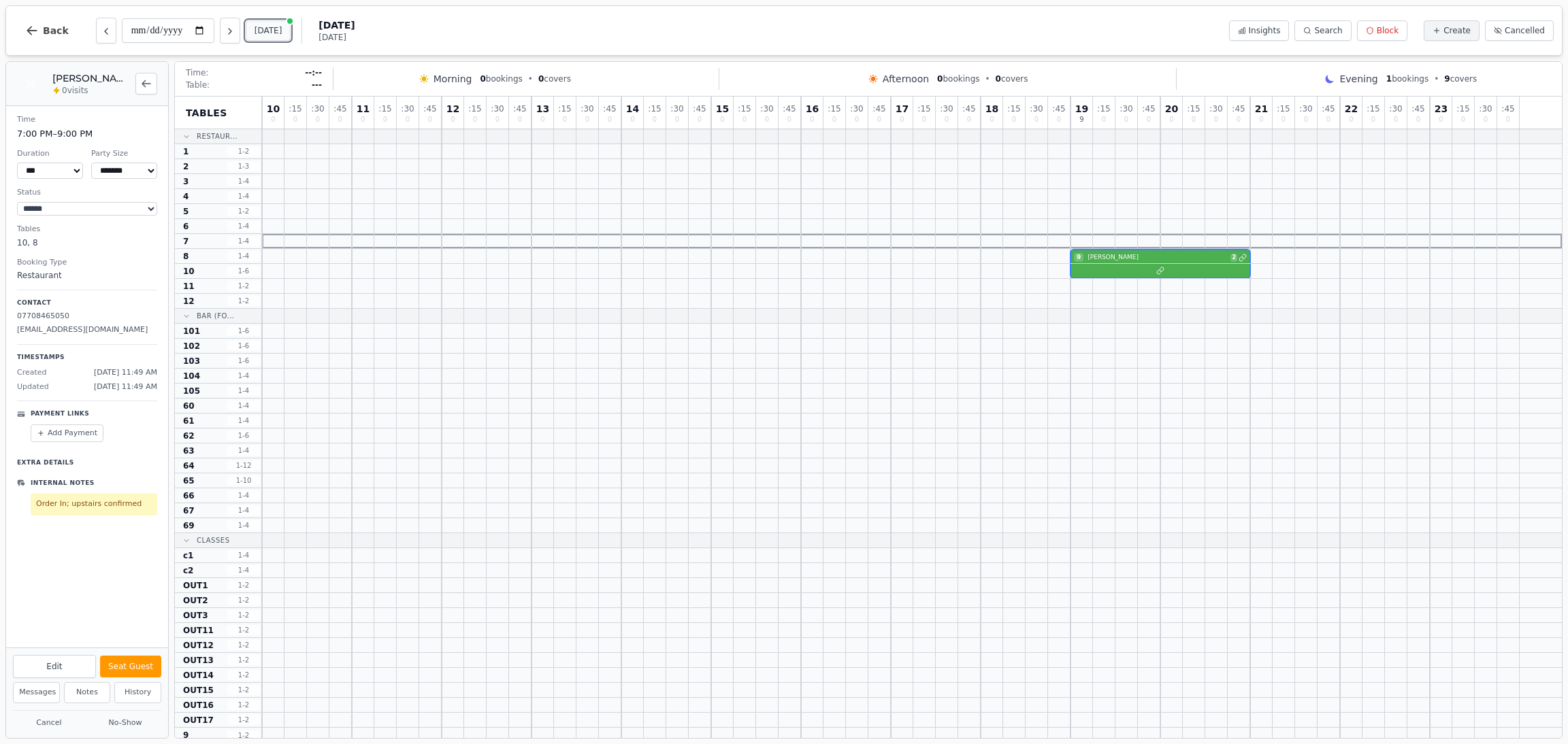
click at [273, 35] on button "[DATE]" at bounding box center [268, 30] width 45 height 20
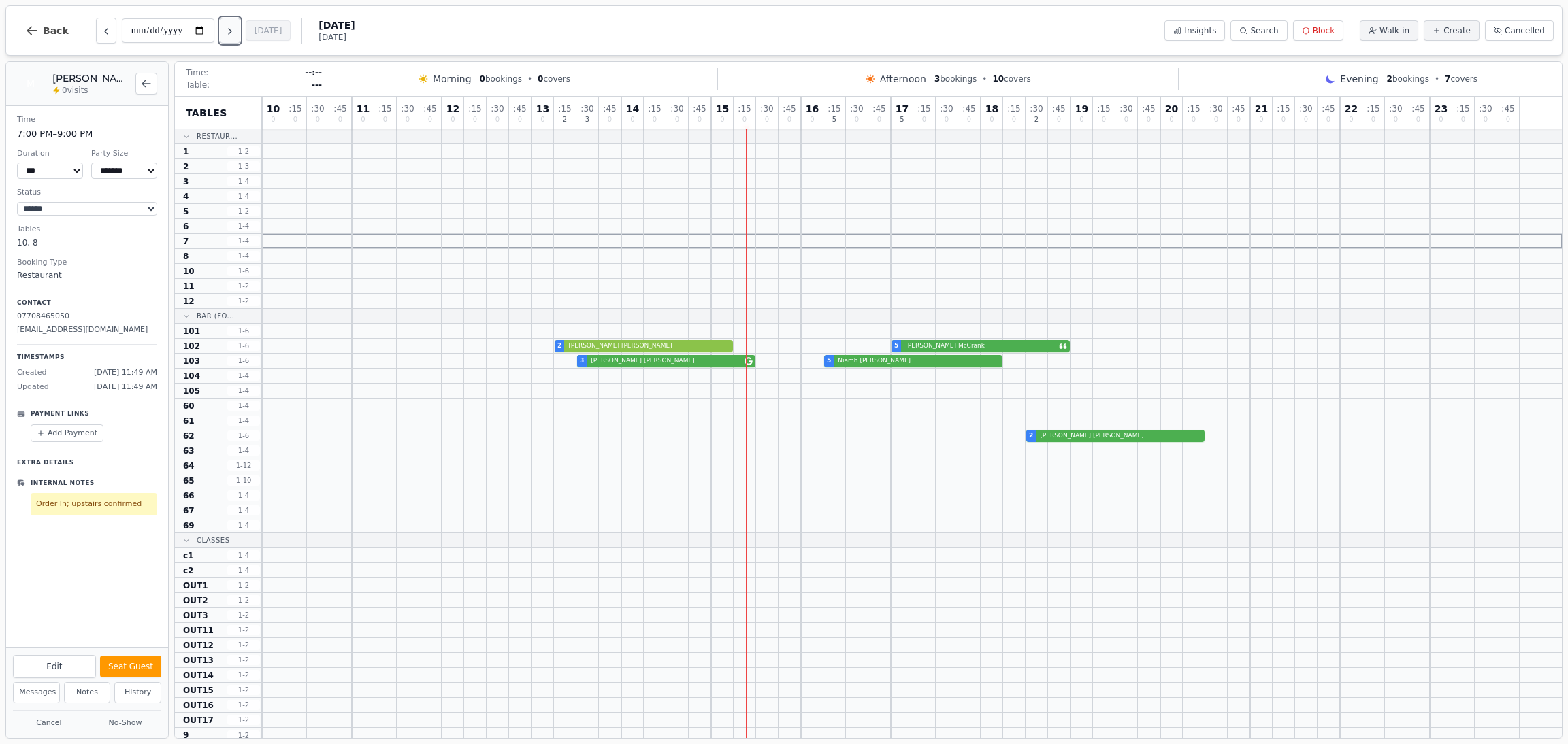
click at [236, 28] on icon "Next day" at bounding box center [230, 31] width 11 height 11
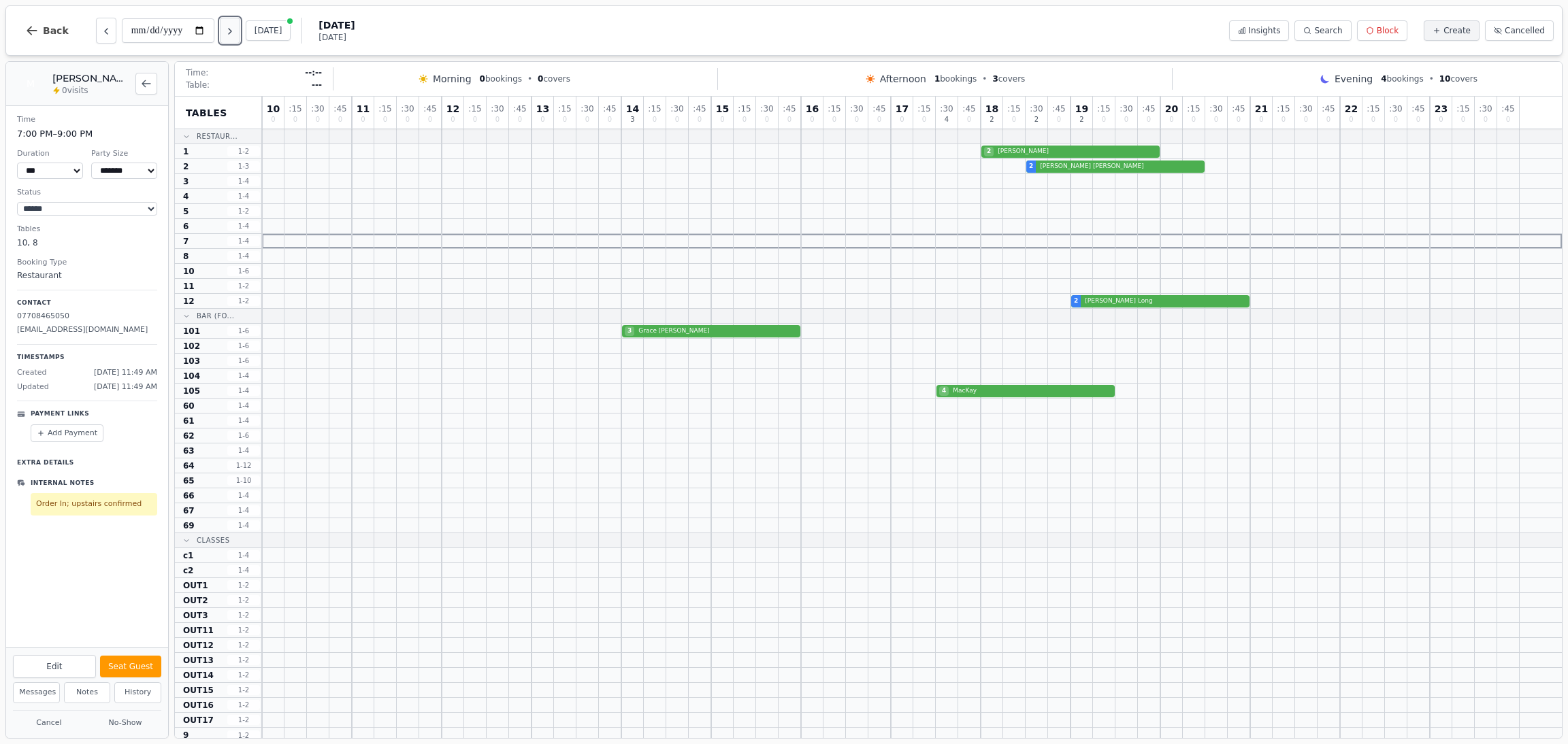
click at [236, 28] on icon "Next day" at bounding box center [230, 31] width 11 height 11
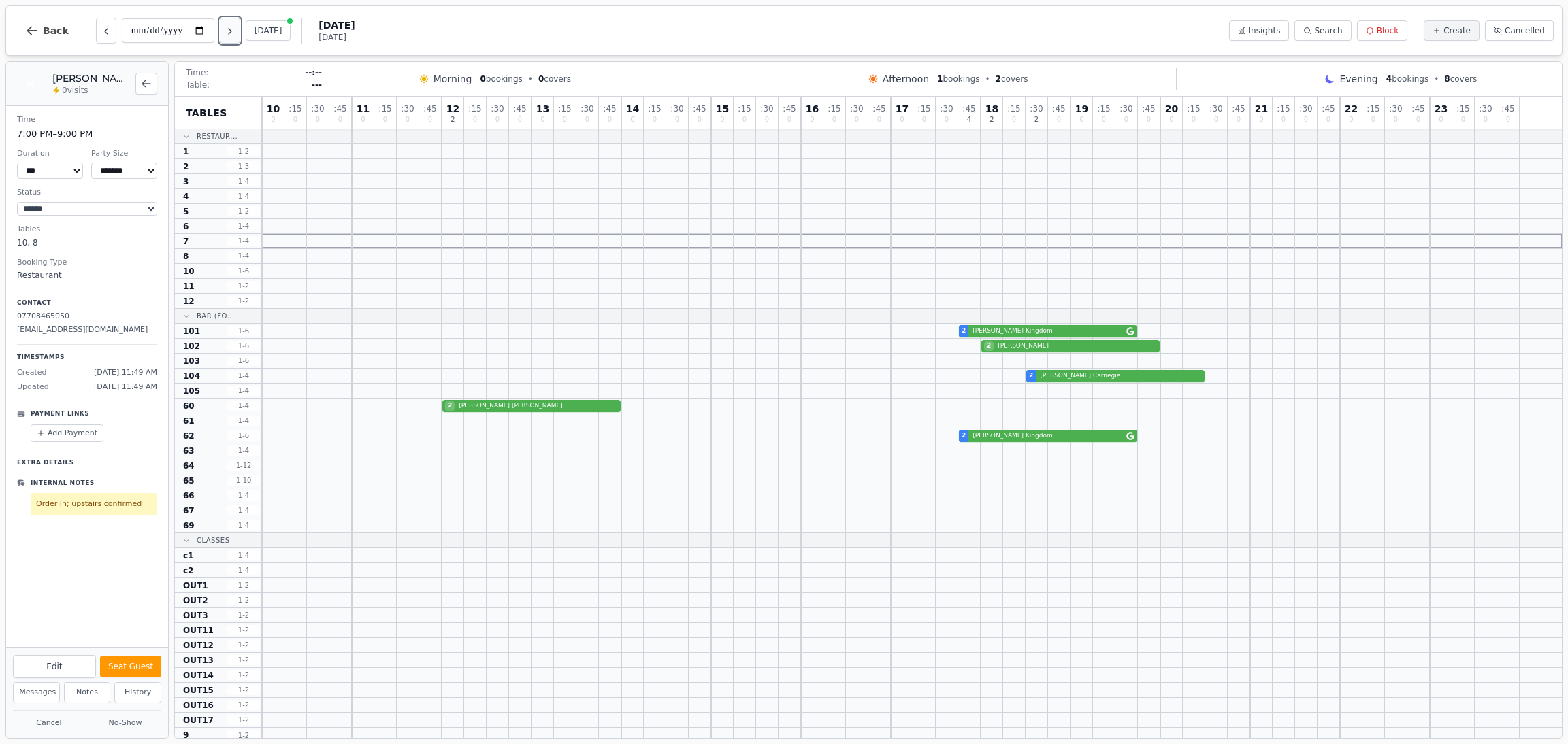
click at [236, 28] on icon "Next day" at bounding box center [230, 31] width 11 height 11
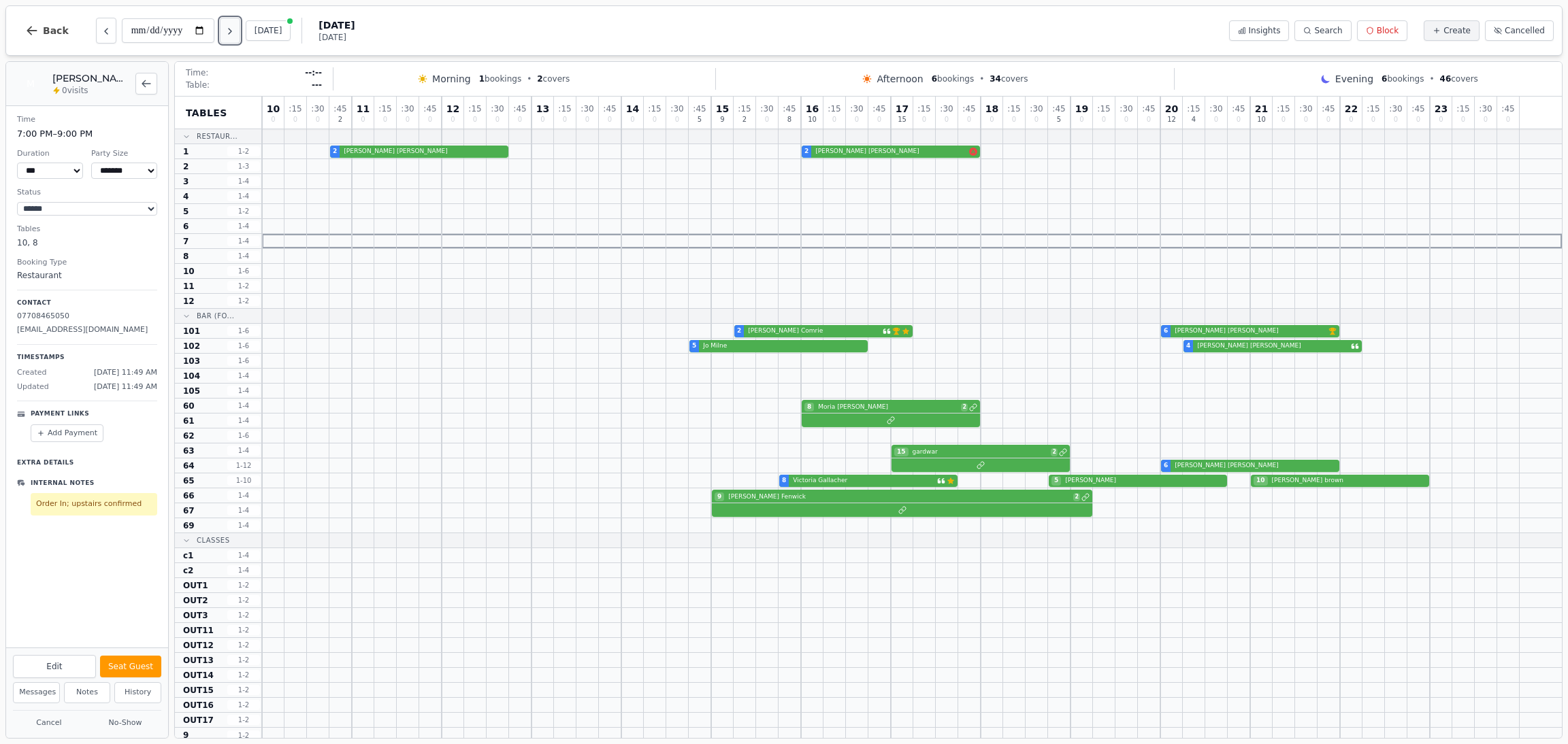
click at [236, 28] on icon "Next day" at bounding box center [230, 31] width 11 height 11
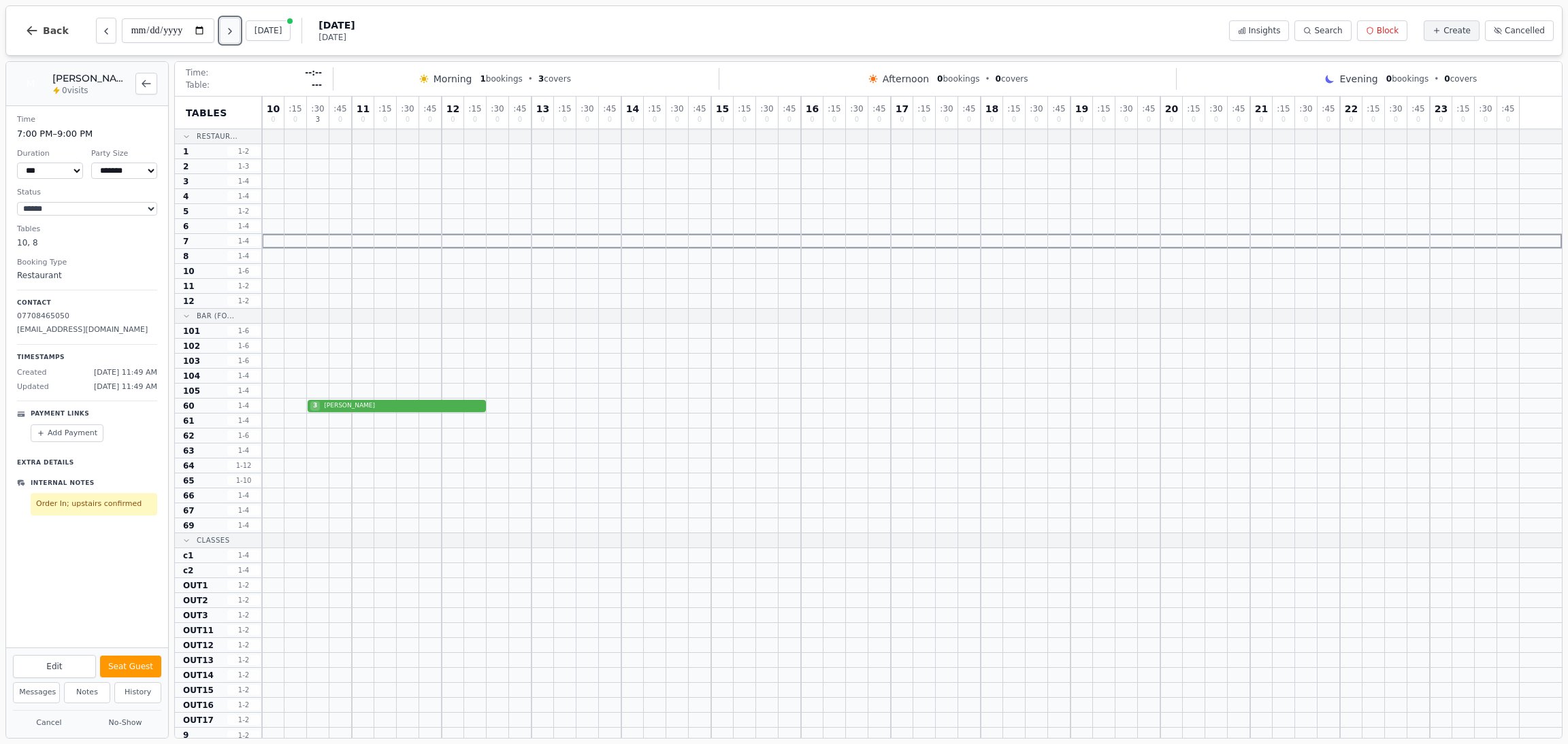
click at [236, 30] on icon "Next day" at bounding box center [230, 31] width 11 height 11
click at [236, 29] on icon "Next day" at bounding box center [230, 31] width 11 height 11
click at [236, 30] on icon "Next day" at bounding box center [230, 31] width 11 height 11
click at [236, 33] on icon "Next day" at bounding box center [230, 31] width 11 height 11
click at [236, 29] on icon "Next day" at bounding box center [230, 31] width 11 height 11
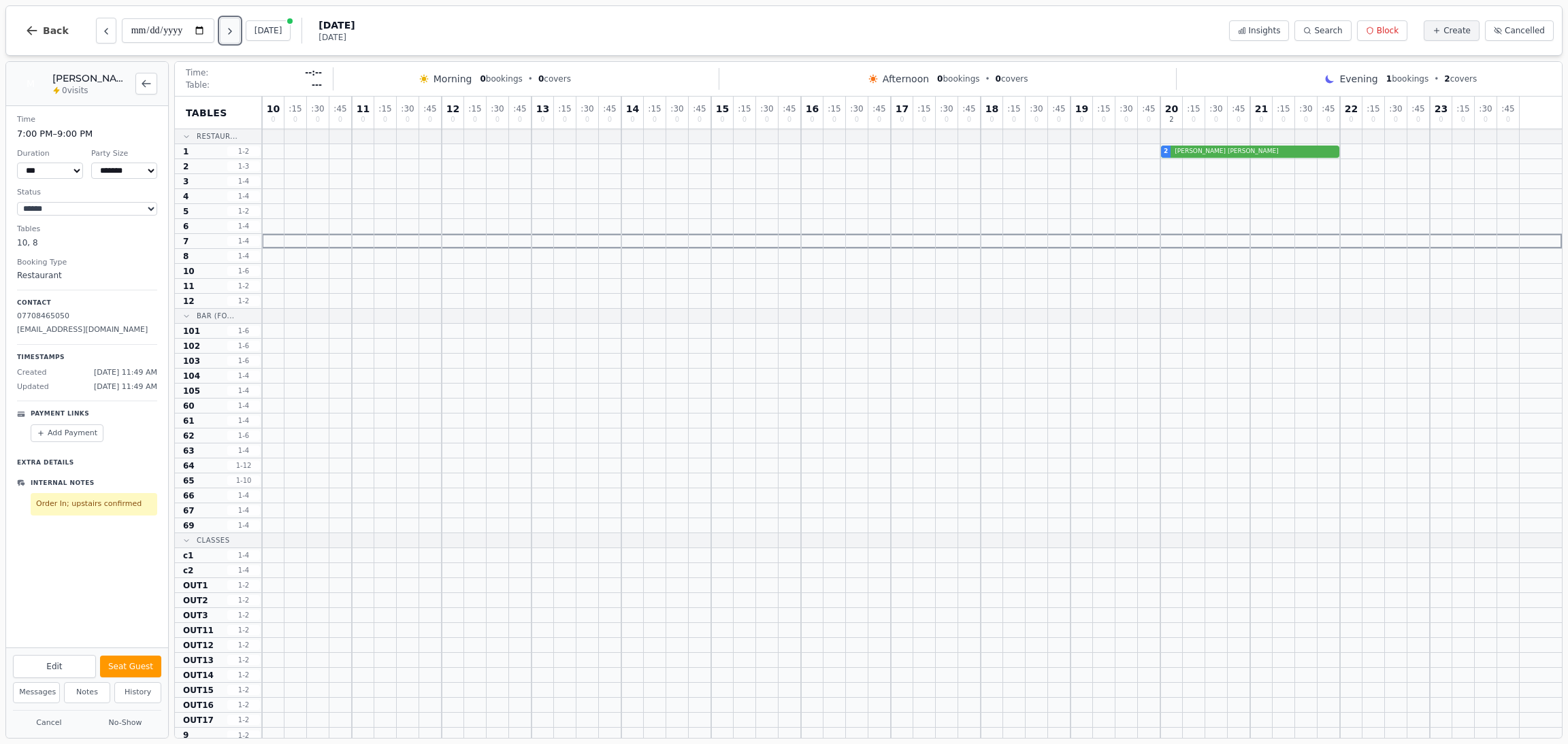
click at [236, 29] on icon "Next day" at bounding box center [230, 31] width 11 height 11
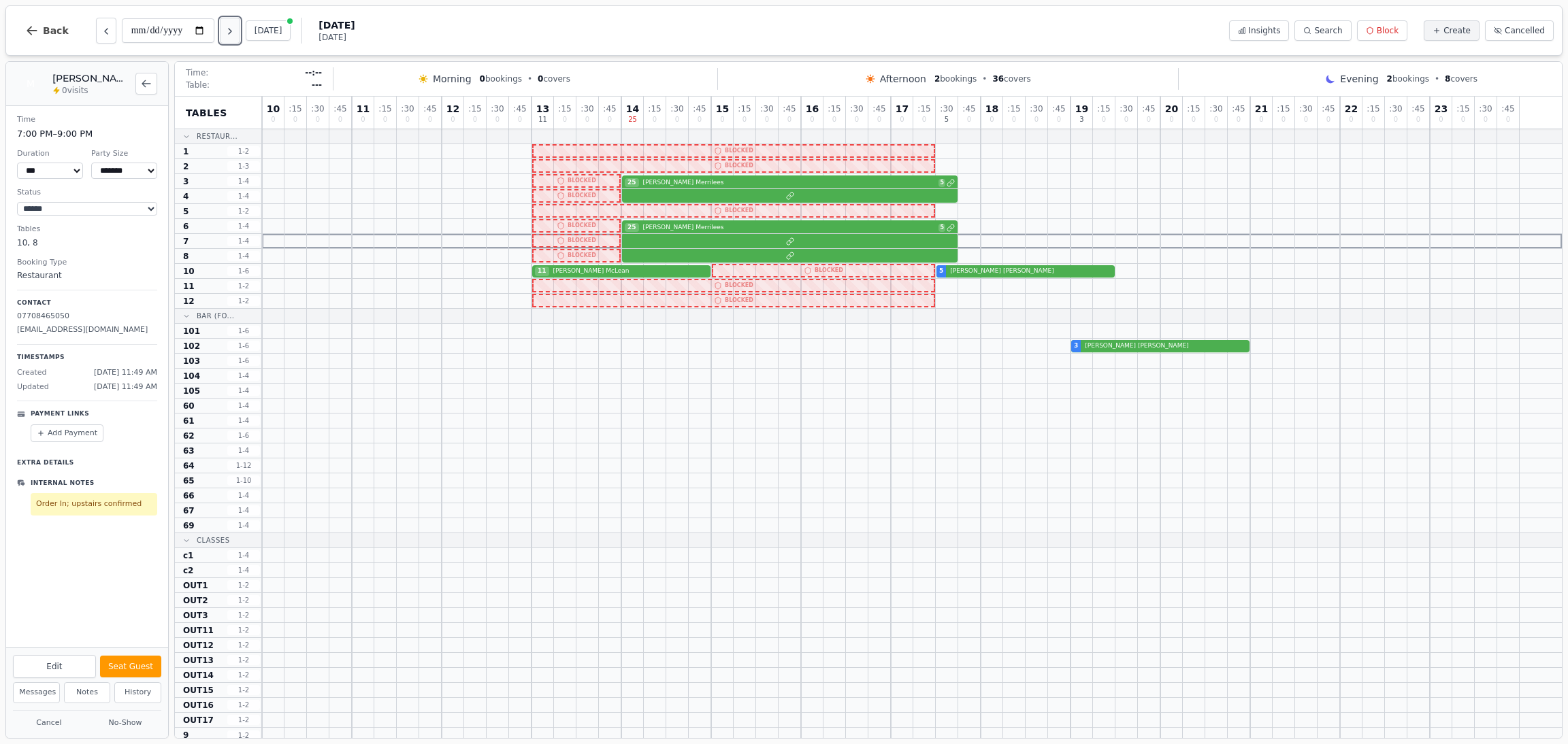
click at [236, 29] on icon "Next day" at bounding box center [230, 31] width 11 height 11
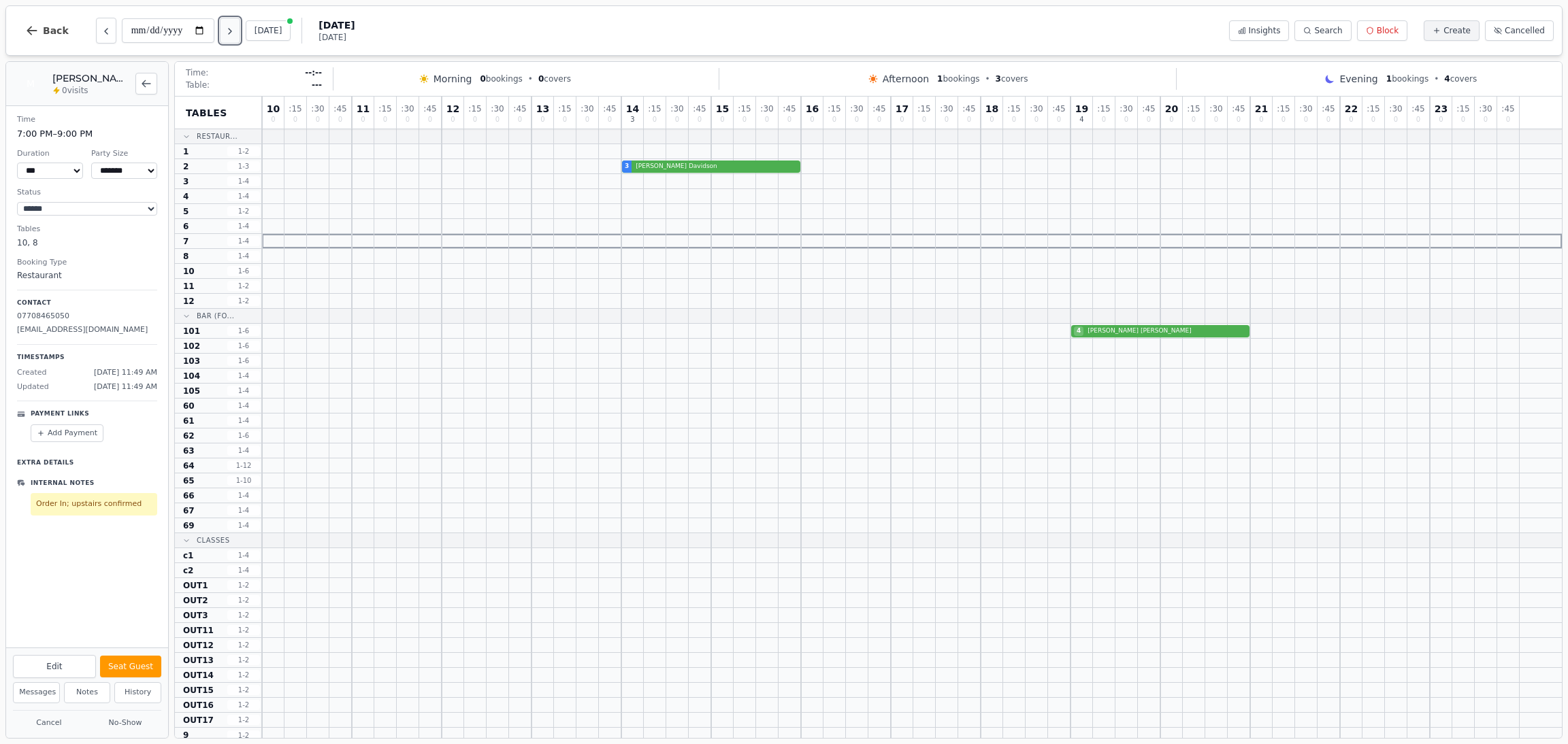
click at [236, 29] on icon "Next day" at bounding box center [230, 31] width 11 height 11
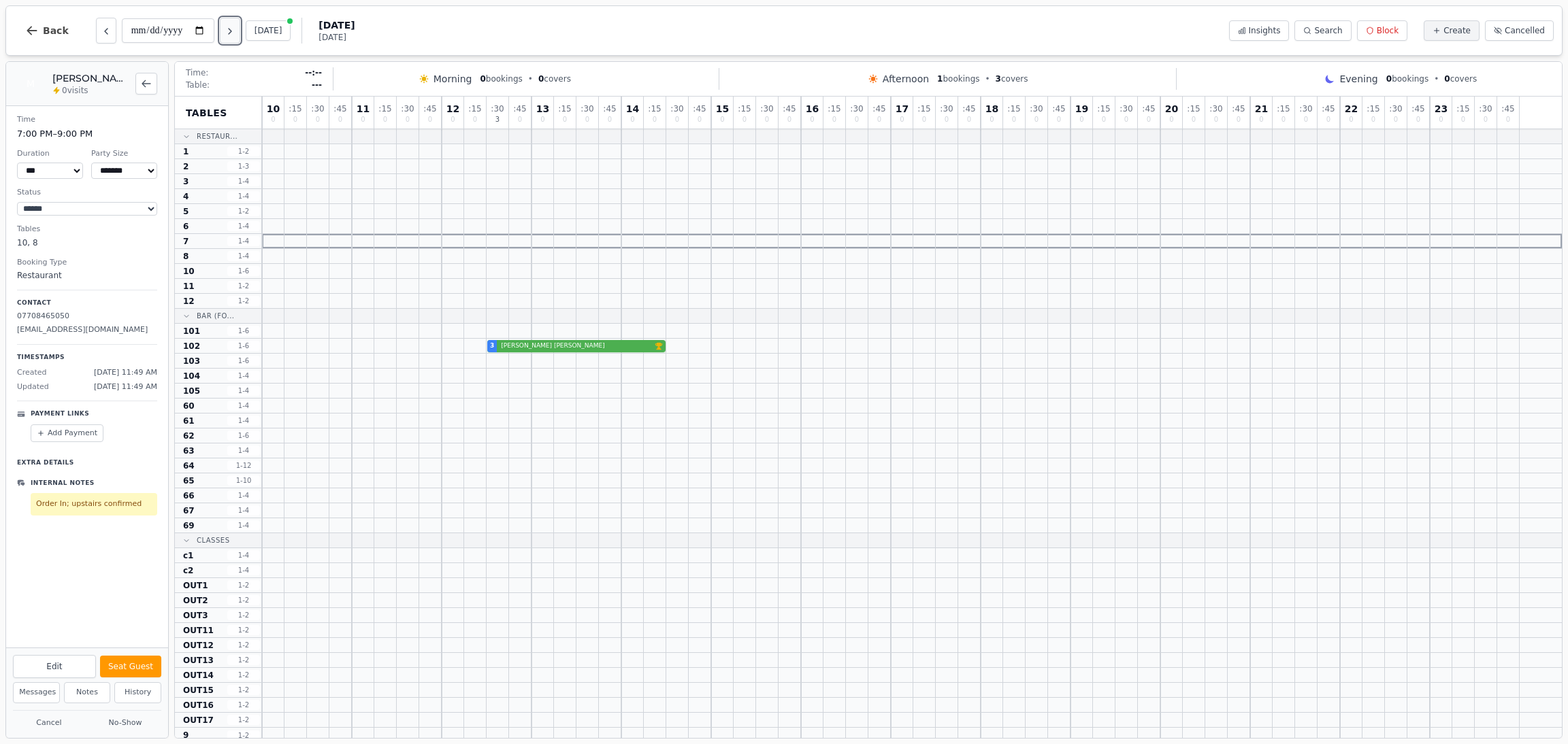
click at [236, 29] on icon "Next day" at bounding box center [230, 31] width 11 height 11
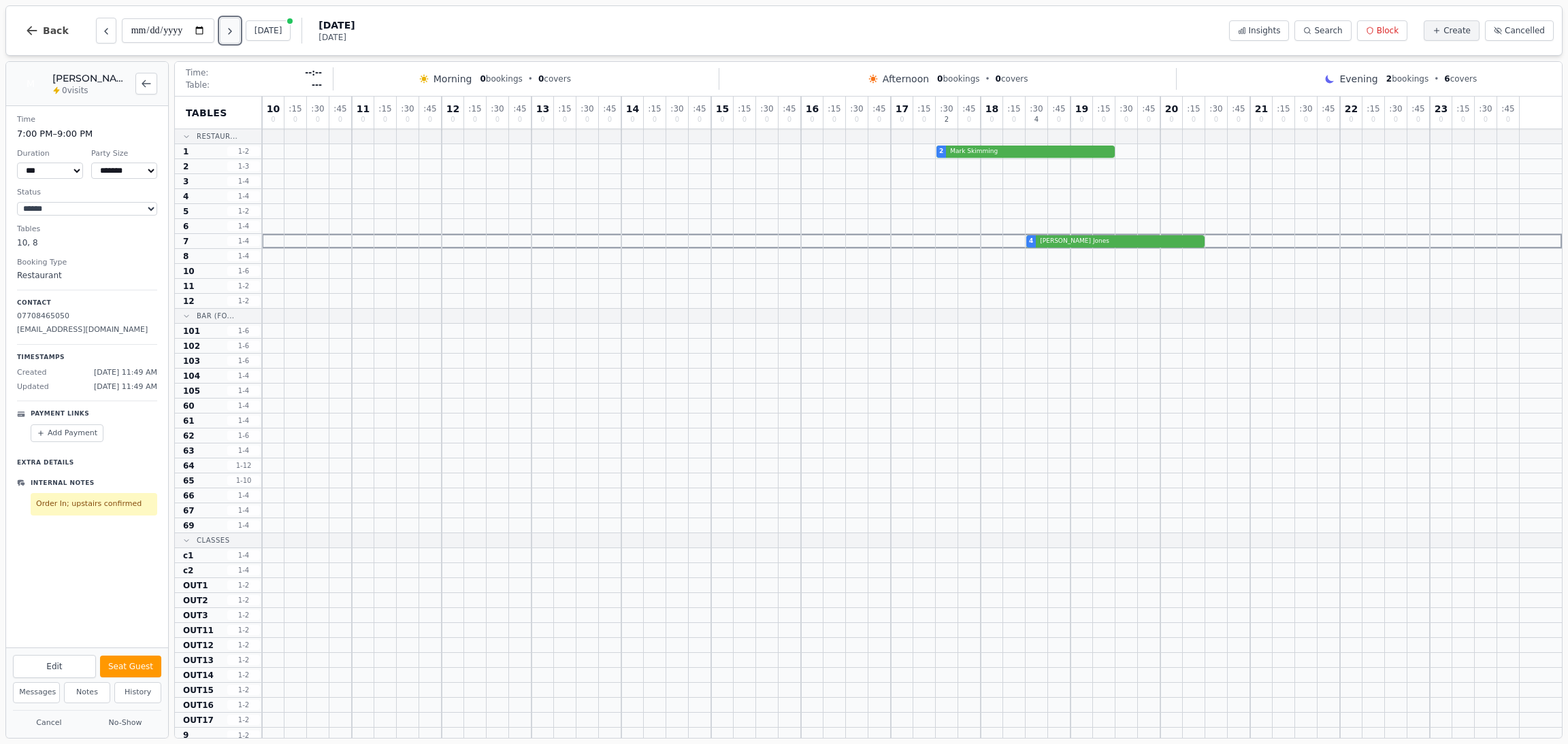
click at [236, 29] on icon "Next day" at bounding box center [230, 31] width 11 height 11
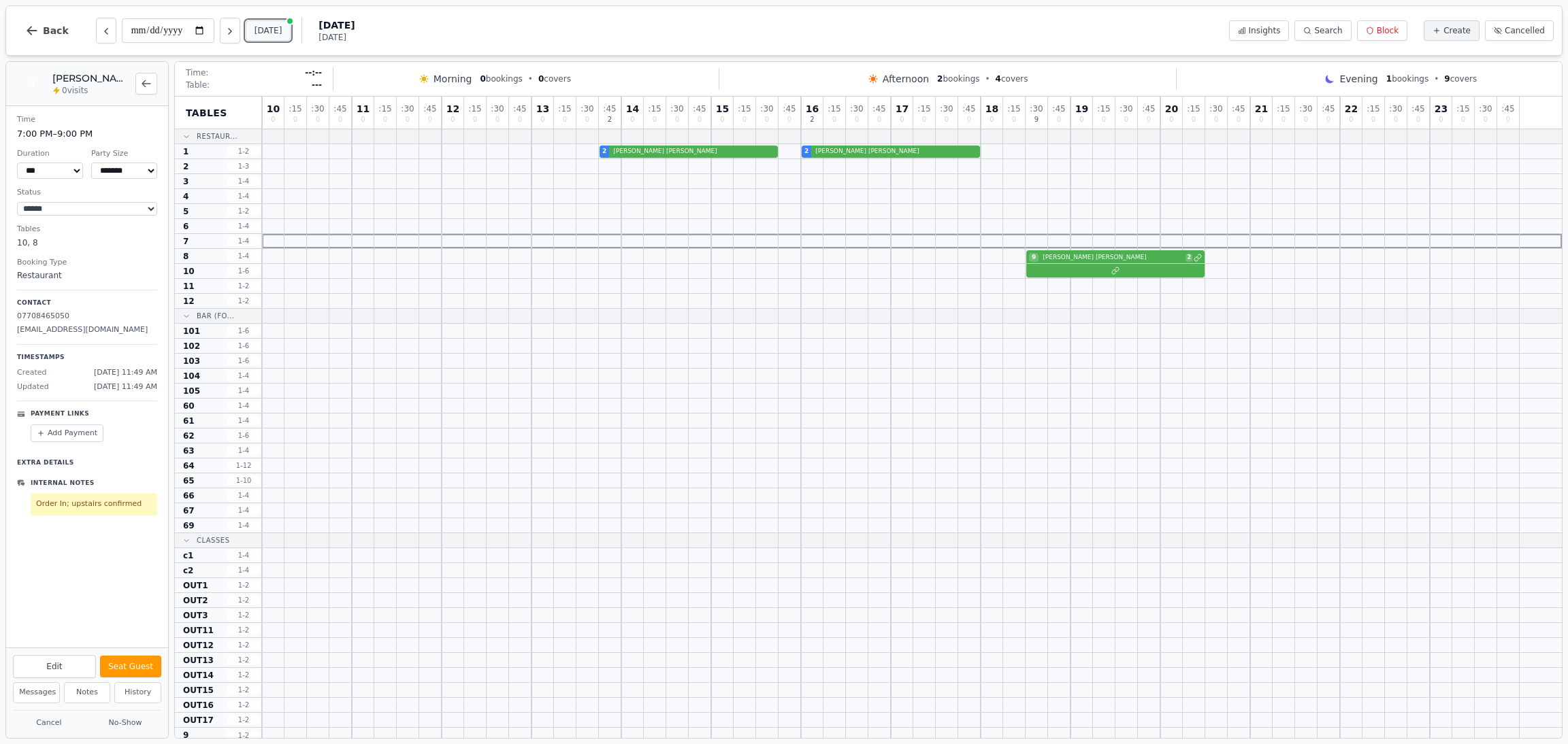
click at [275, 30] on button "[DATE]" at bounding box center [268, 30] width 45 height 20
type input "**********"
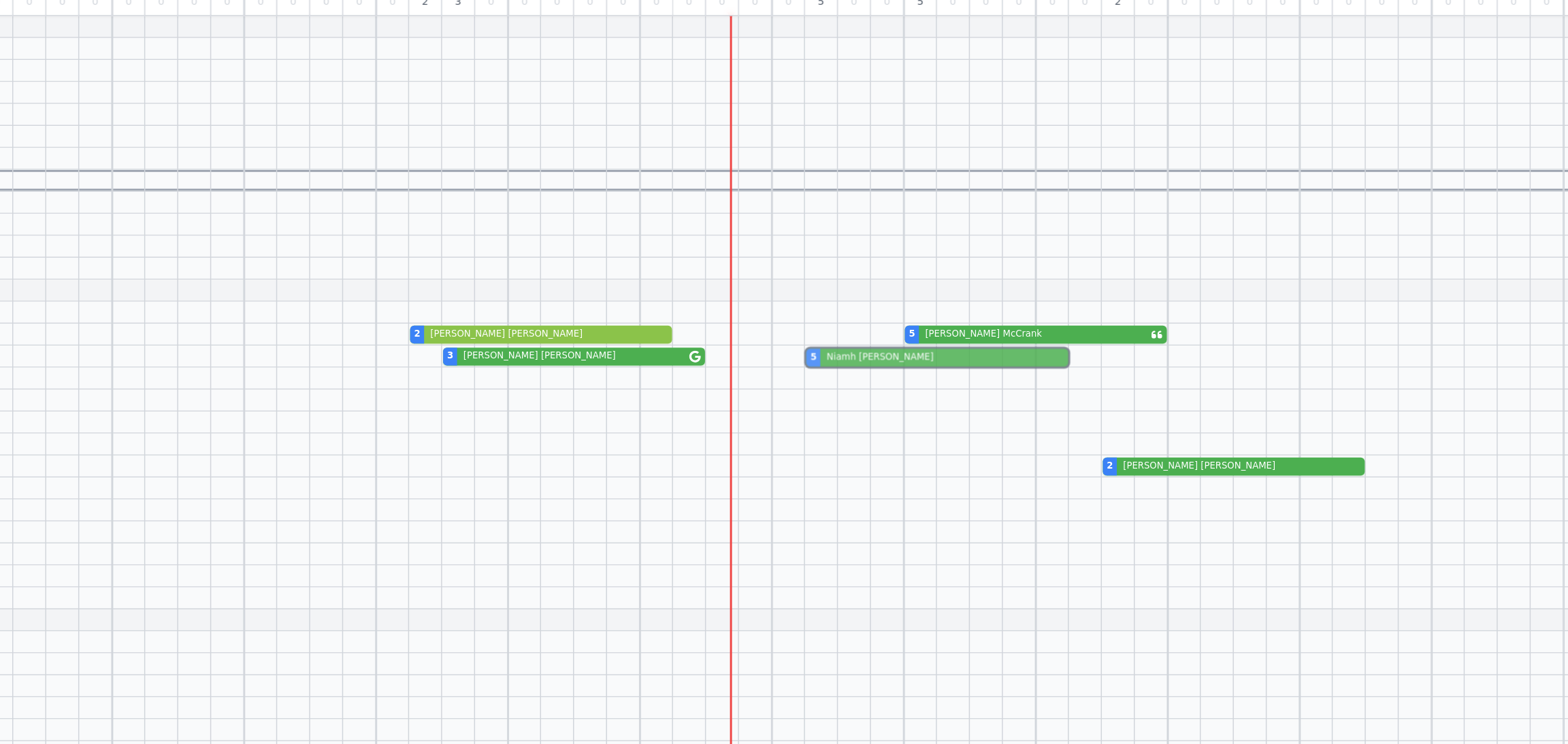
click at [850, 361] on div "3 Diane Brownlee 5 Niamh McGlynn" at bounding box center [912, 361] width 1300 height 15
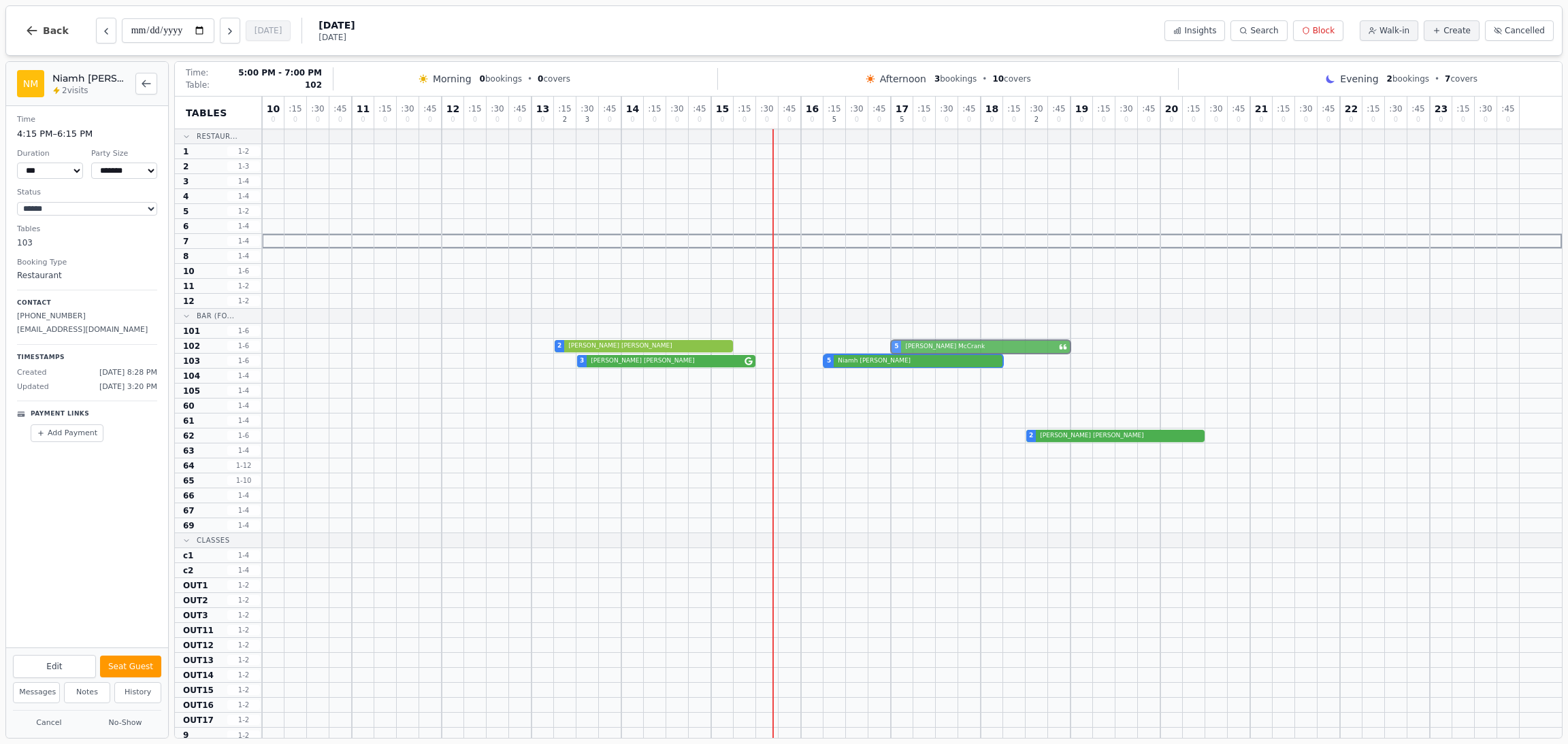
click at [928, 345] on div "2 Anna Preston 5 Emilie McCrank" at bounding box center [912, 347] width 1300 height 15
